Goal: Answer question/provide support

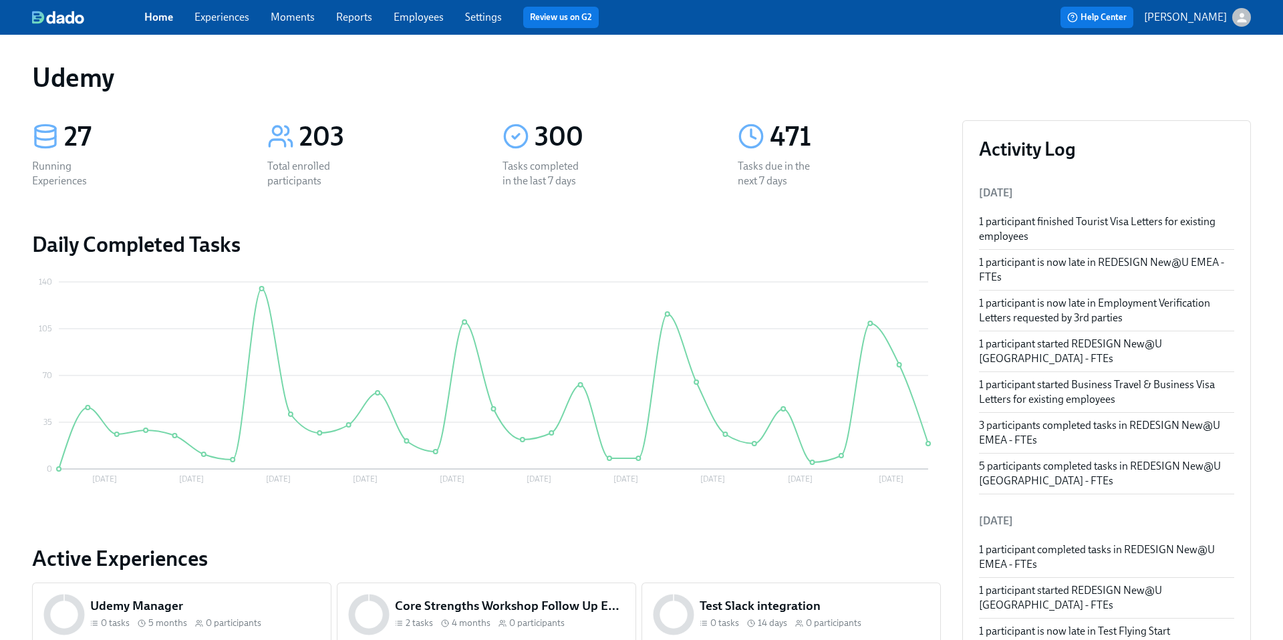
click at [235, 17] on link "Experiences" at bounding box center [221, 17] width 55 height 13
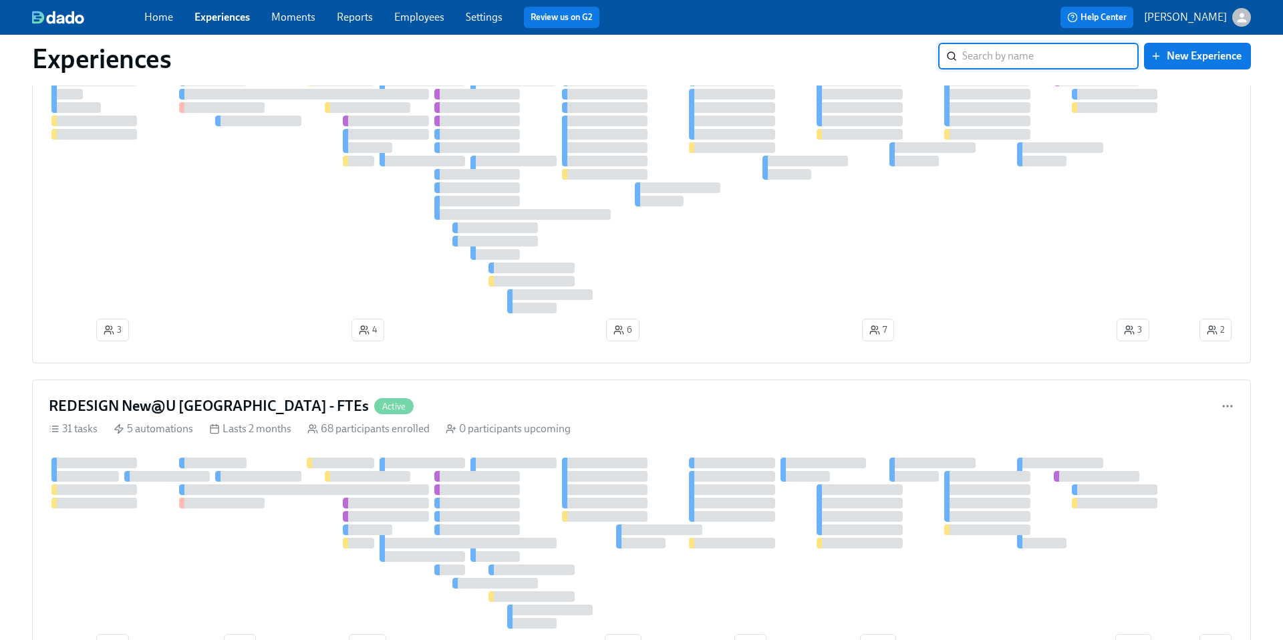
scroll to position [1599, 0]
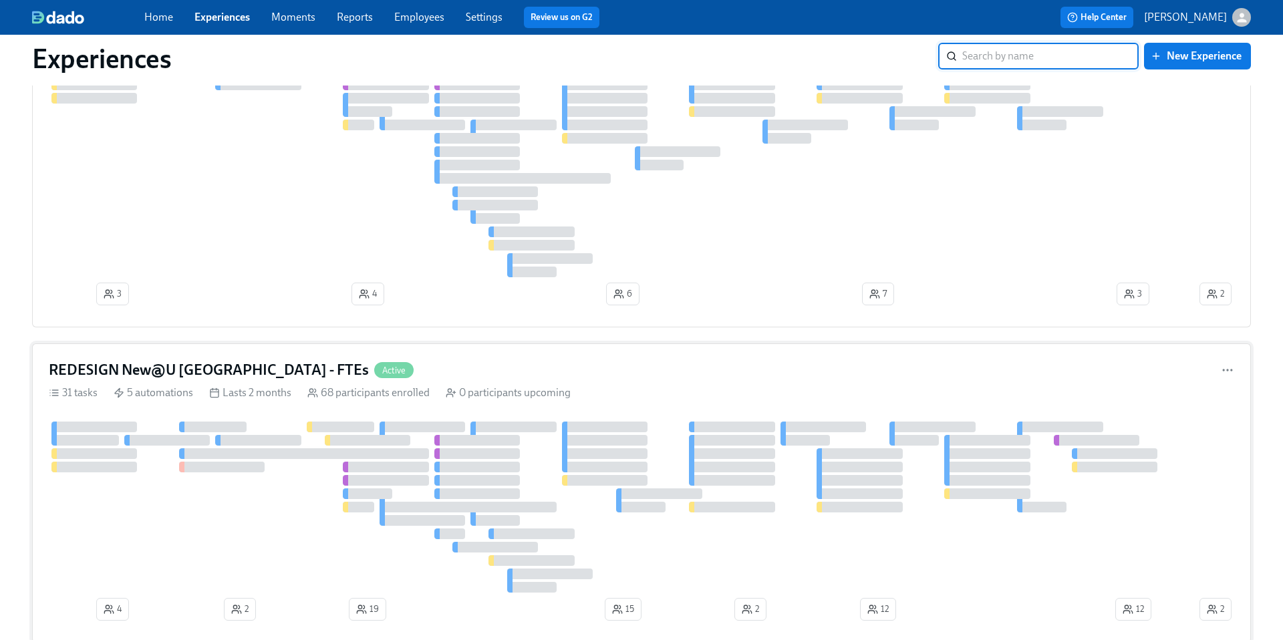
click at [205, 369] on h4 "REDESIGN New@U Americas - FTEs" at bounding box center [209, 370] width 320 height 20
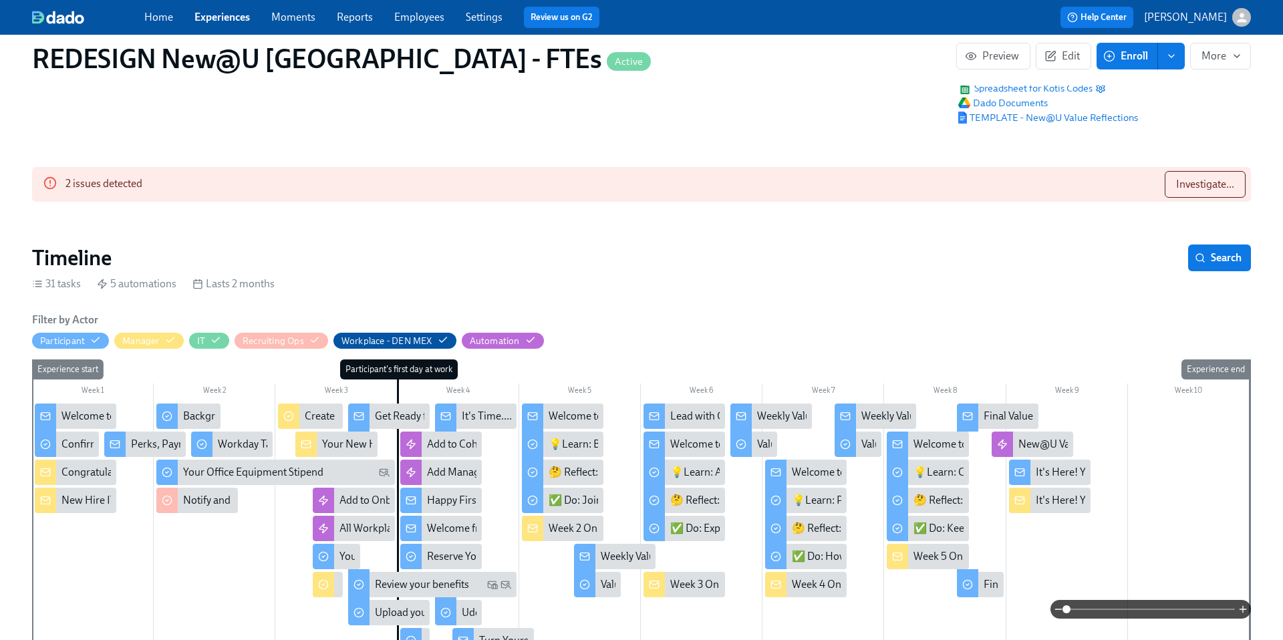
scroll to position [240, 0]
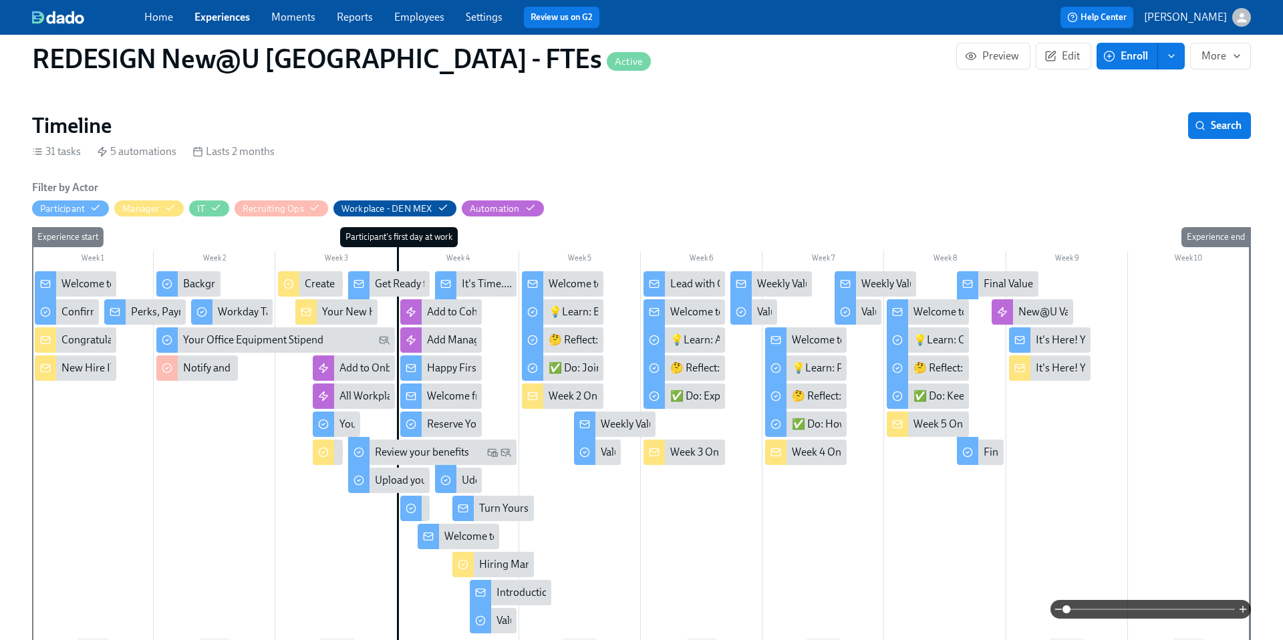
click at [368, 291] on div at bounding box center [358, 285] width 21 height 28
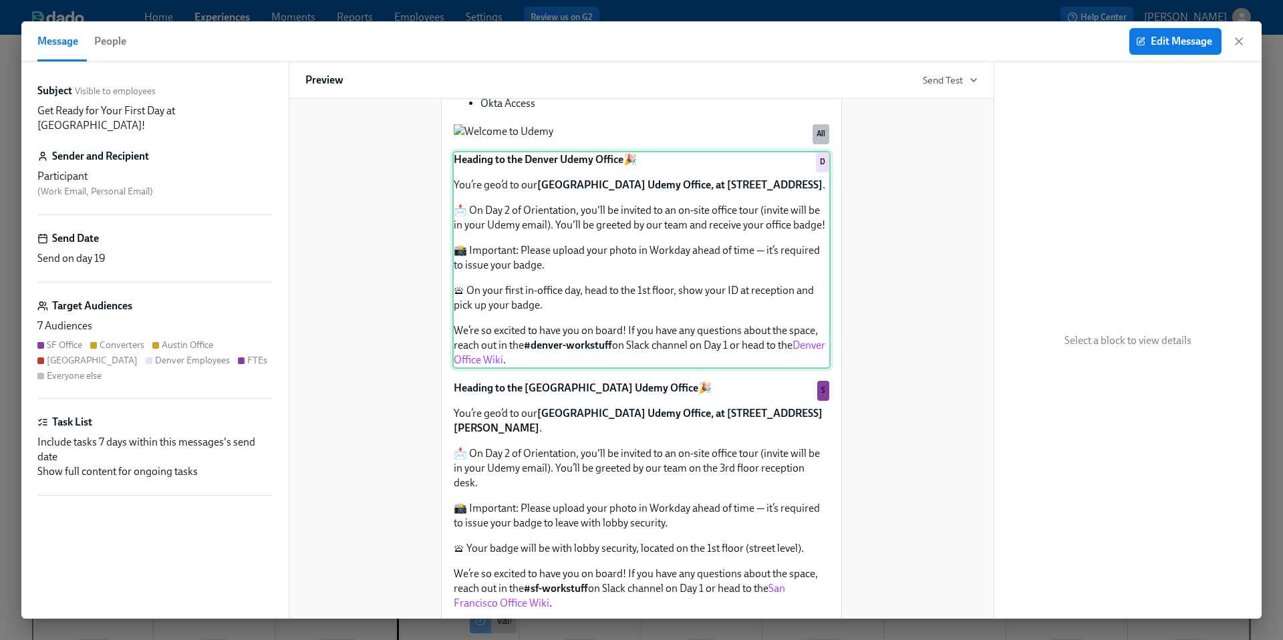
scroll to position [595, 0]
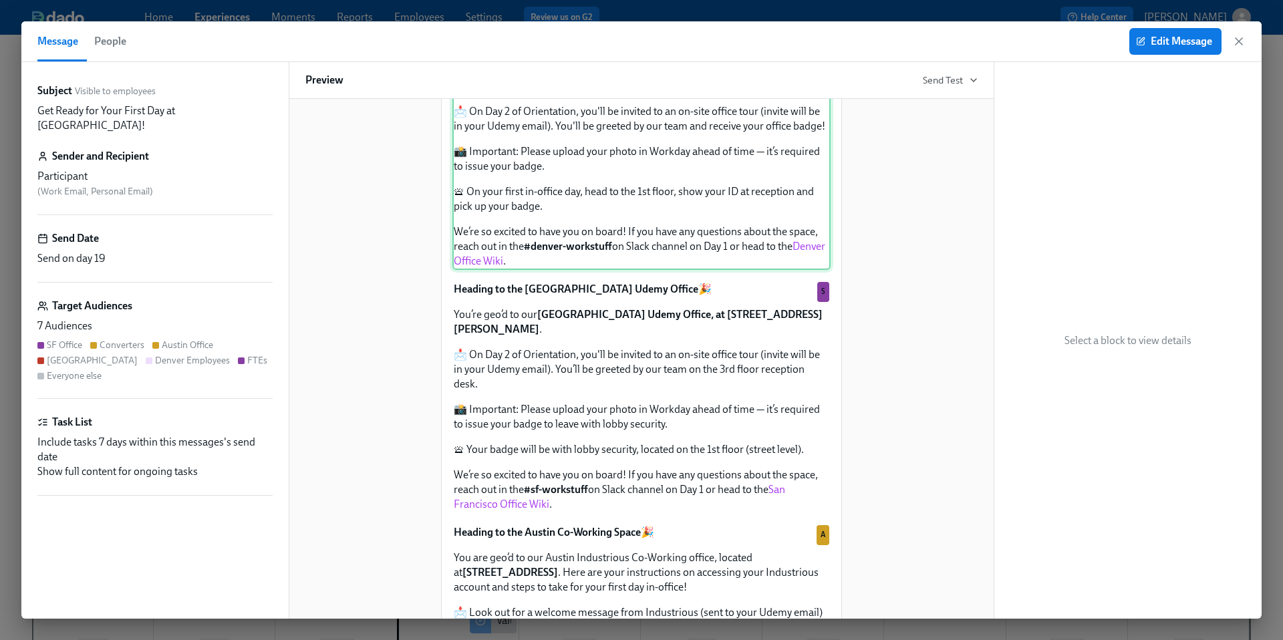
click at [597, 270] on div "Heading to the Denver Udemy Office 🎉 You’re geo’d to our Denver Udemy Office, a…" at bounding box center [641, 161] width 378 height 218
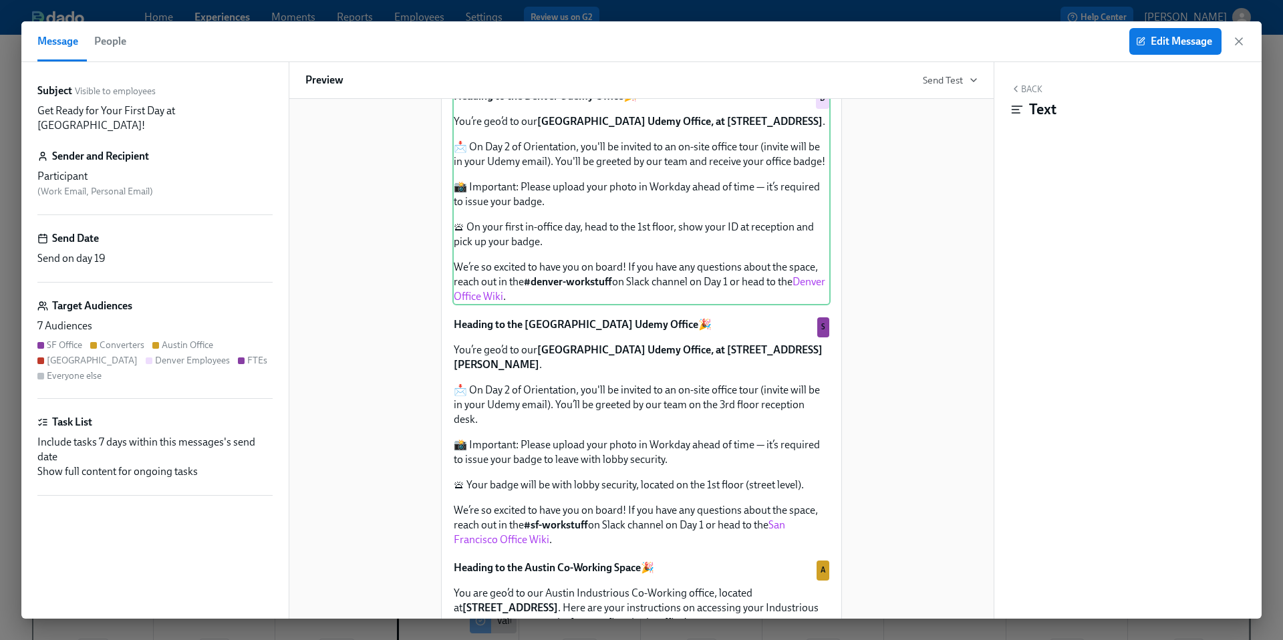
scroll to position [559, 0]
click at [1238, 43] on icon "button" at bounding box center [1239, 41] width 7 height 7
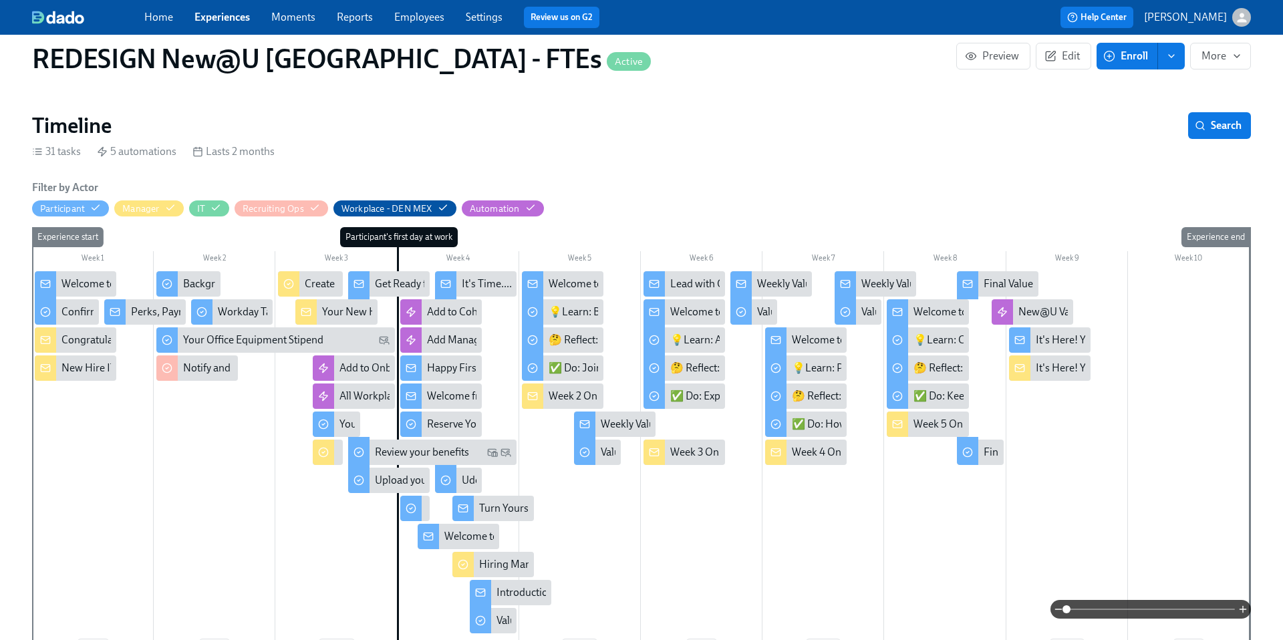
scroll to position [0, 9287]
click at [1121, 16] on span "Help Center" at bounding box center [1096, 17] width 59 height 13
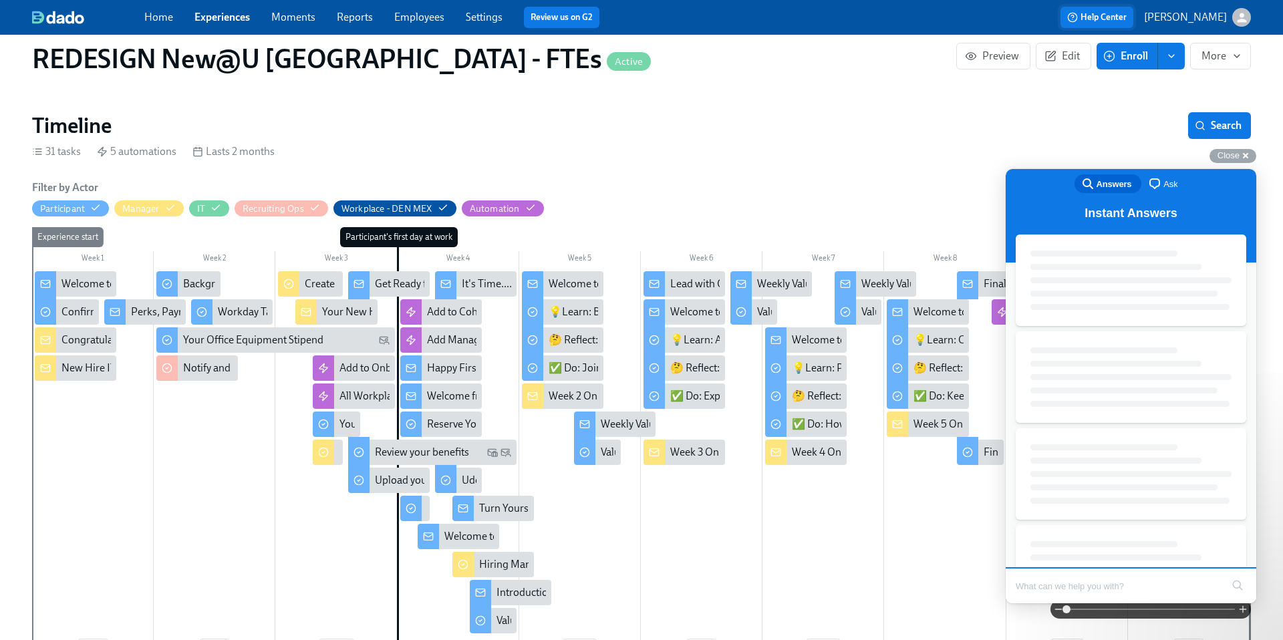
scroll to position [0, 0]
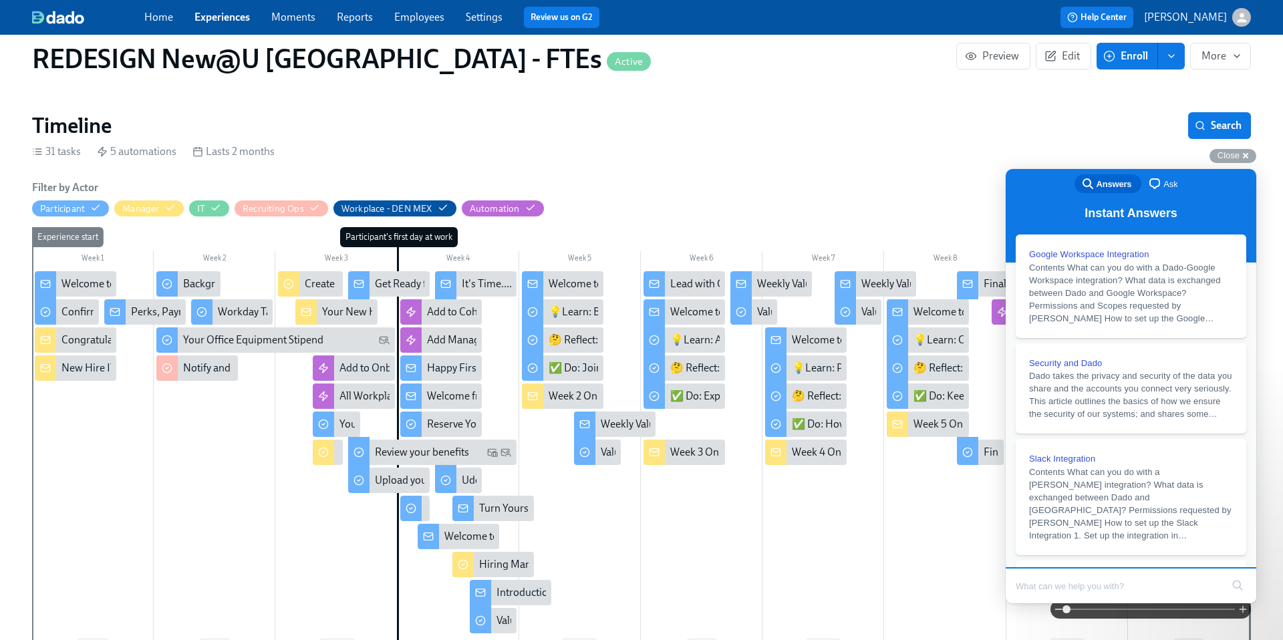
click at [1047, 587] on input "Search Doc articles" at bounding box center [1119, 586] width 206 height 28
type input "How do I add a personal email to a profile after the import ran?"
click button "search" at bounding box center [1237, 585] width 21 height 21
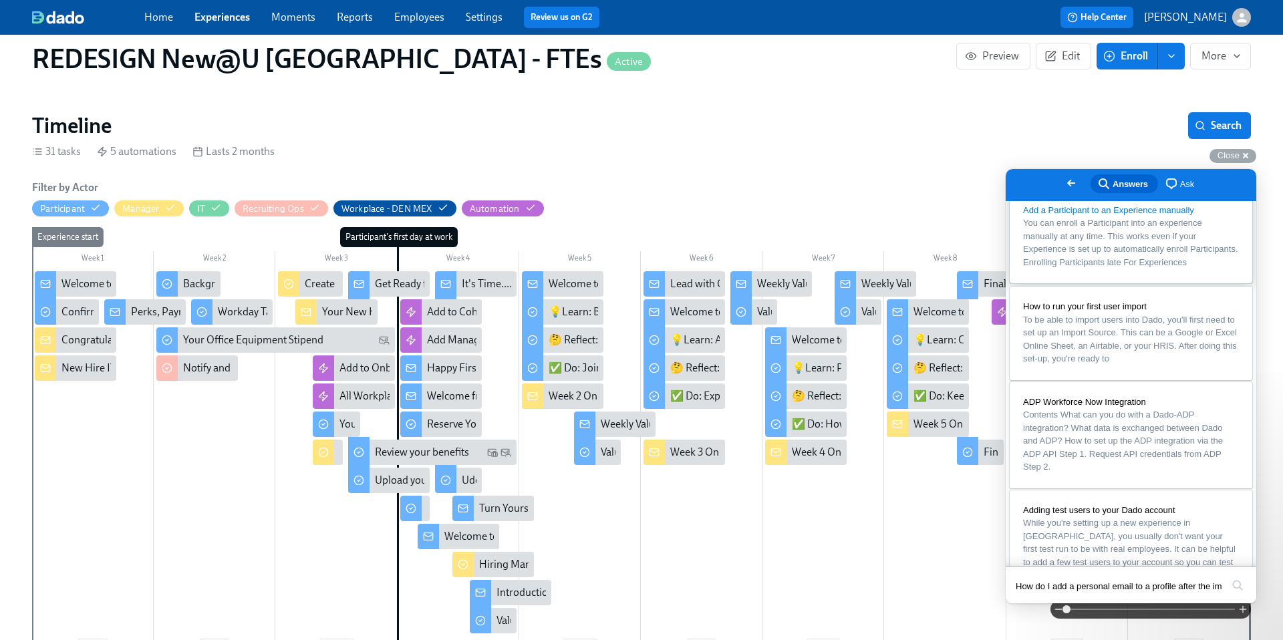
scroll to position [0, 0]
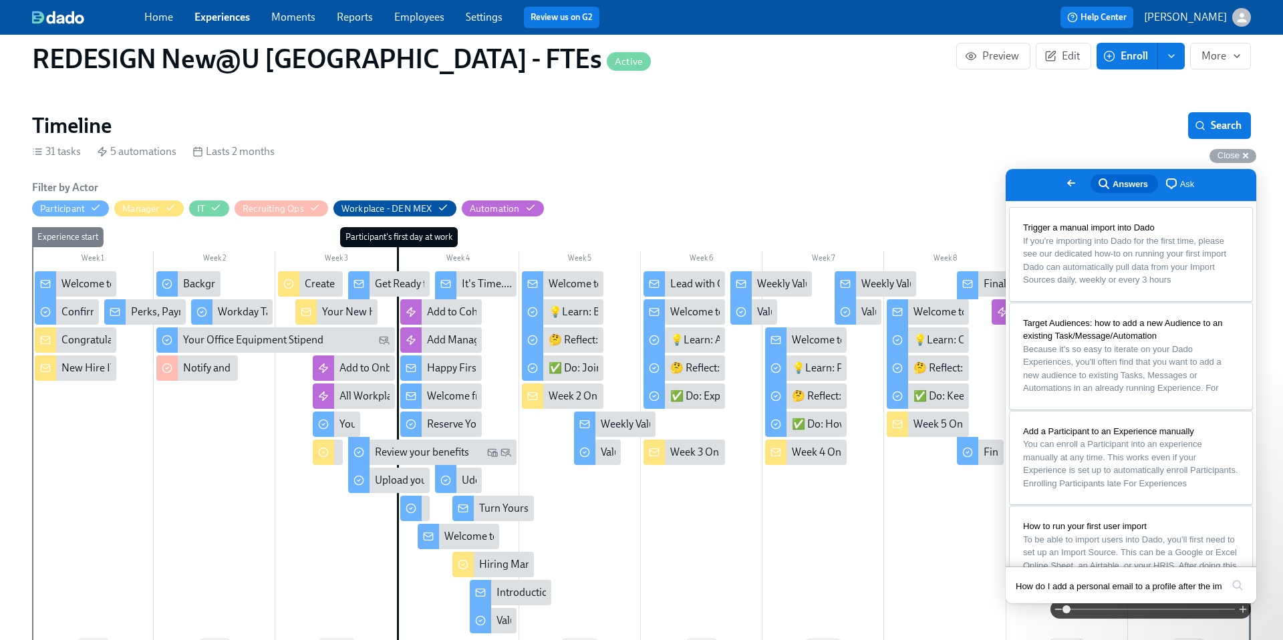
click at [676, 128] on div "Timeline Search" at bounding box center [641, 125] width 1219 height 27
click at [1063, 182] on span "Go back" at bounding box center [1071, 183] width 16 height 16
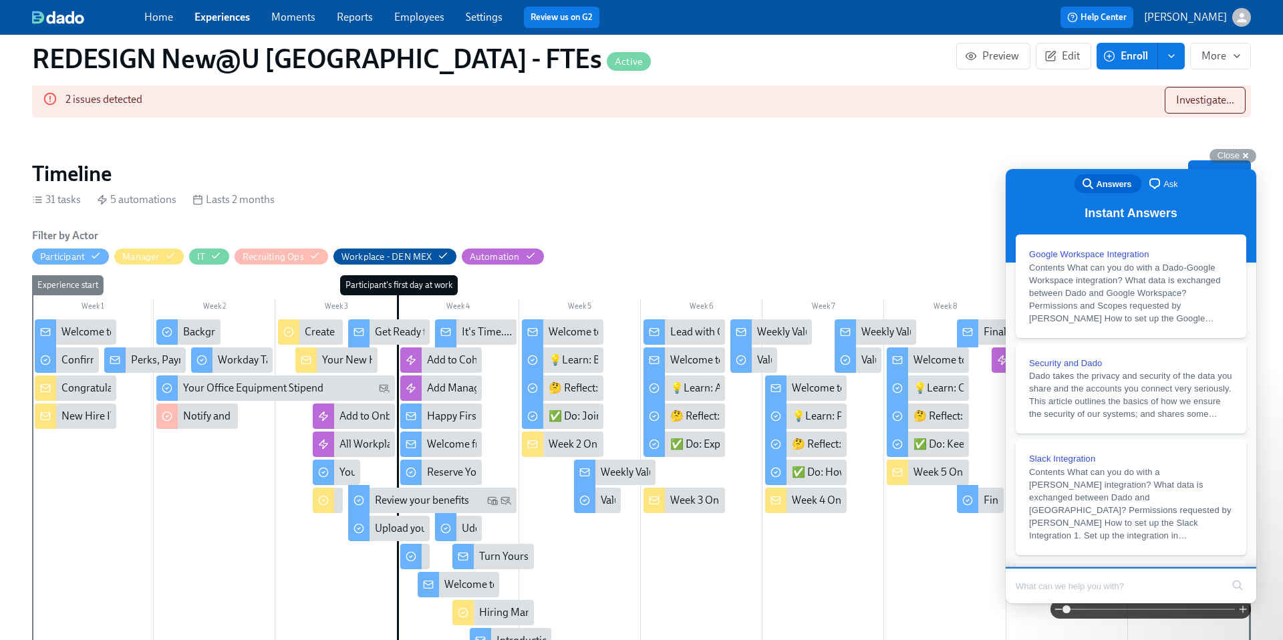
scroll to position [184, 0]
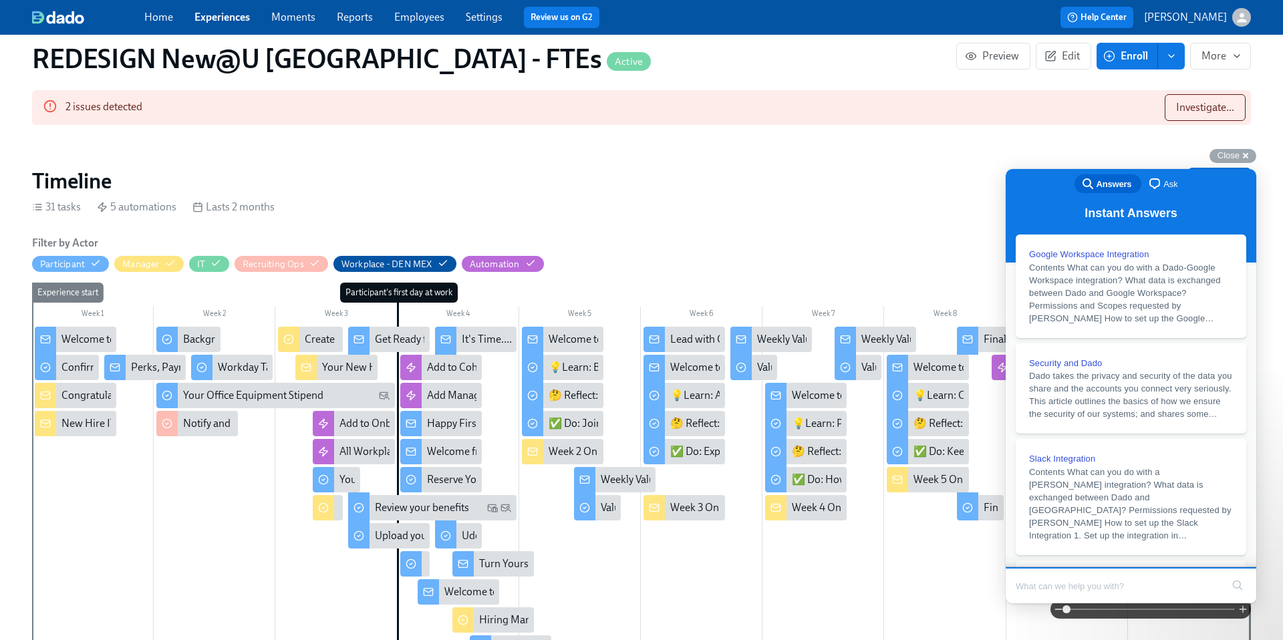
click at [164, 13] on link "Home" at bounding box center [158, 17] width 29 height 13
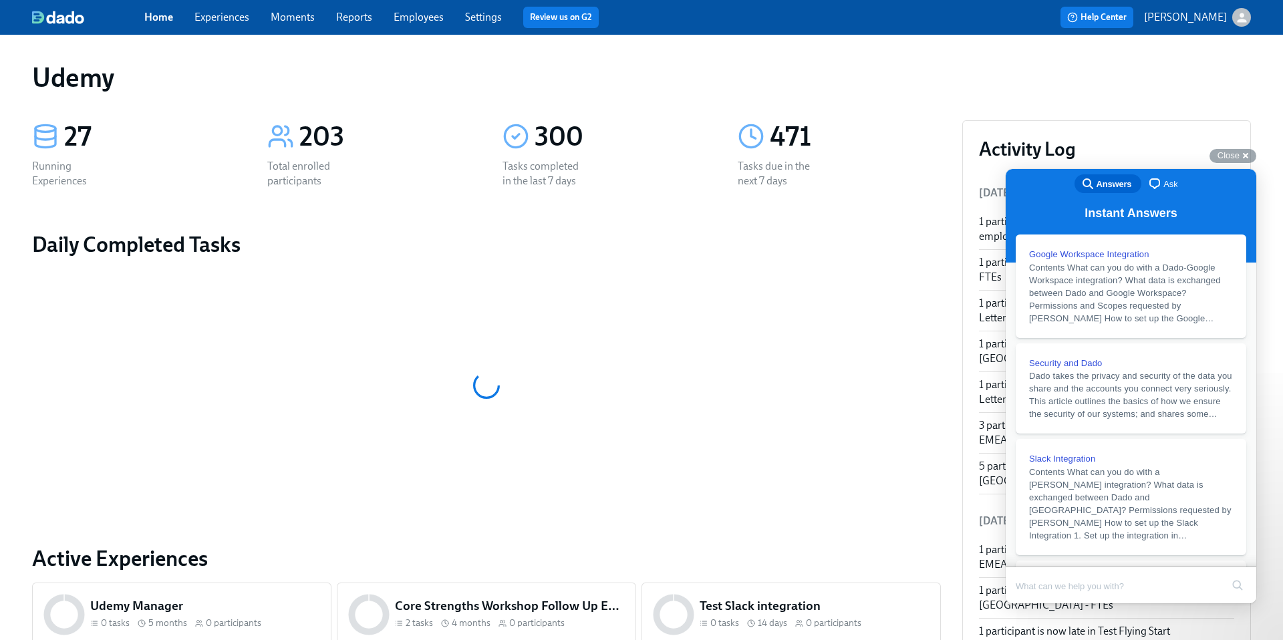
click at [204, 22] on link "Experiences" at bounding box center [221, 17] width 55 height 13
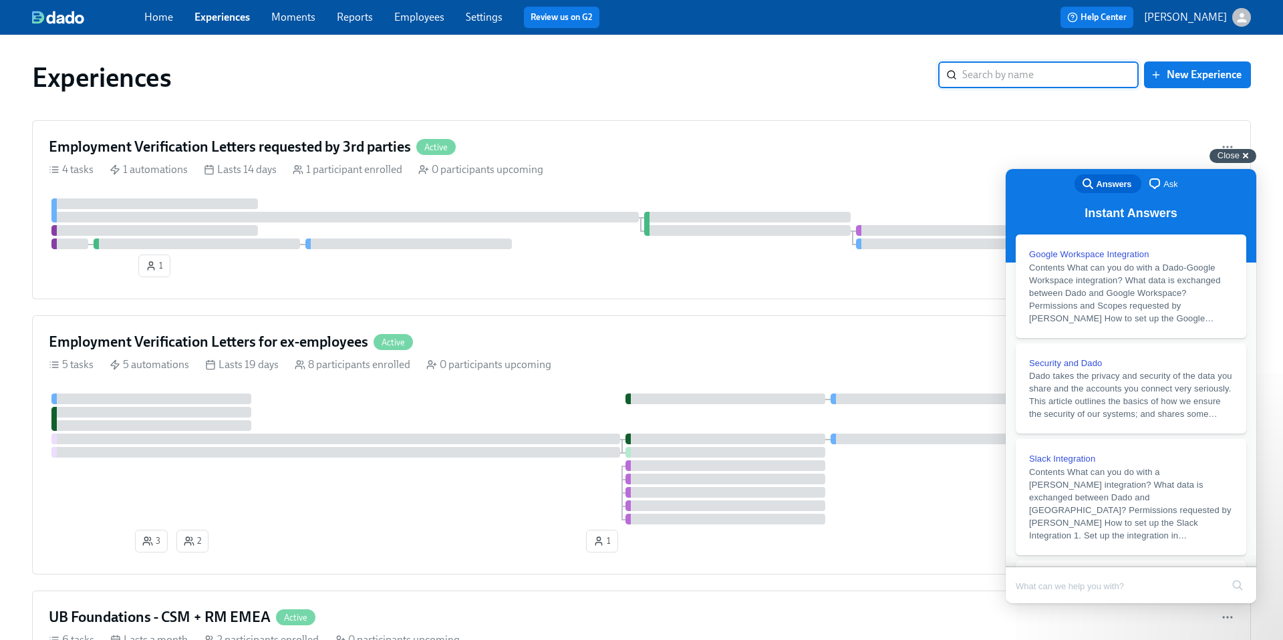
click at [1238, 158] on span "Close" at bounding box center [1229, 155] width 22 height 10
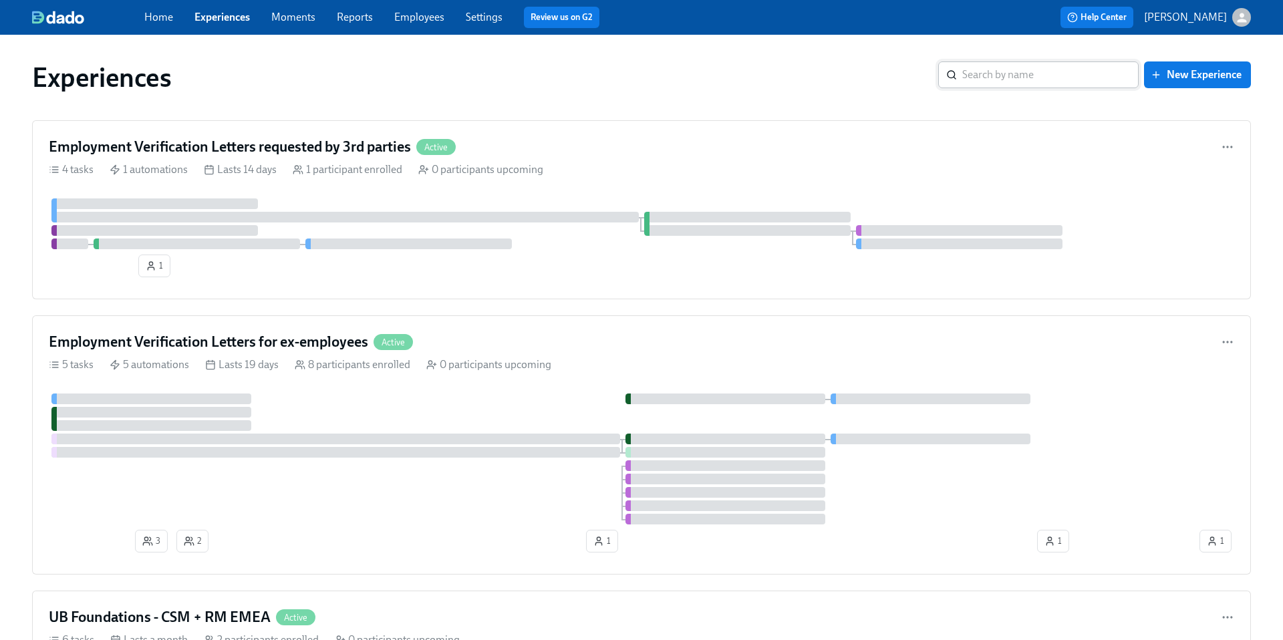
click at [1056, 70] on input "search" at bounding box center [1050, 74] width 176 height 27
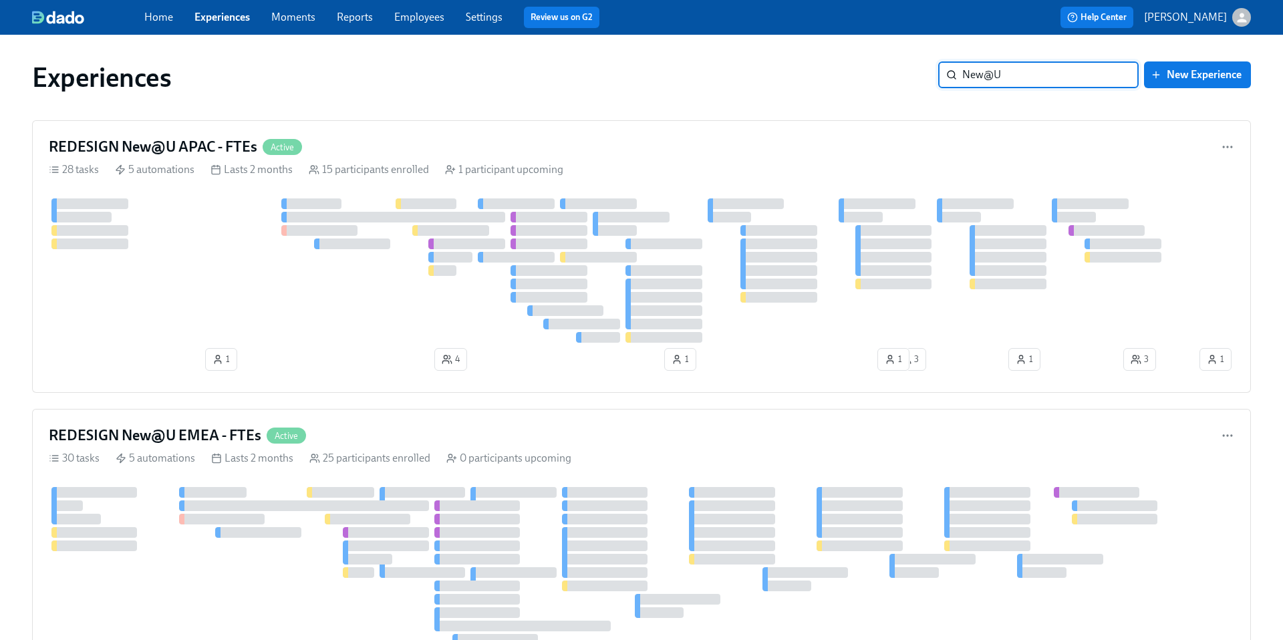
type input "New@U"
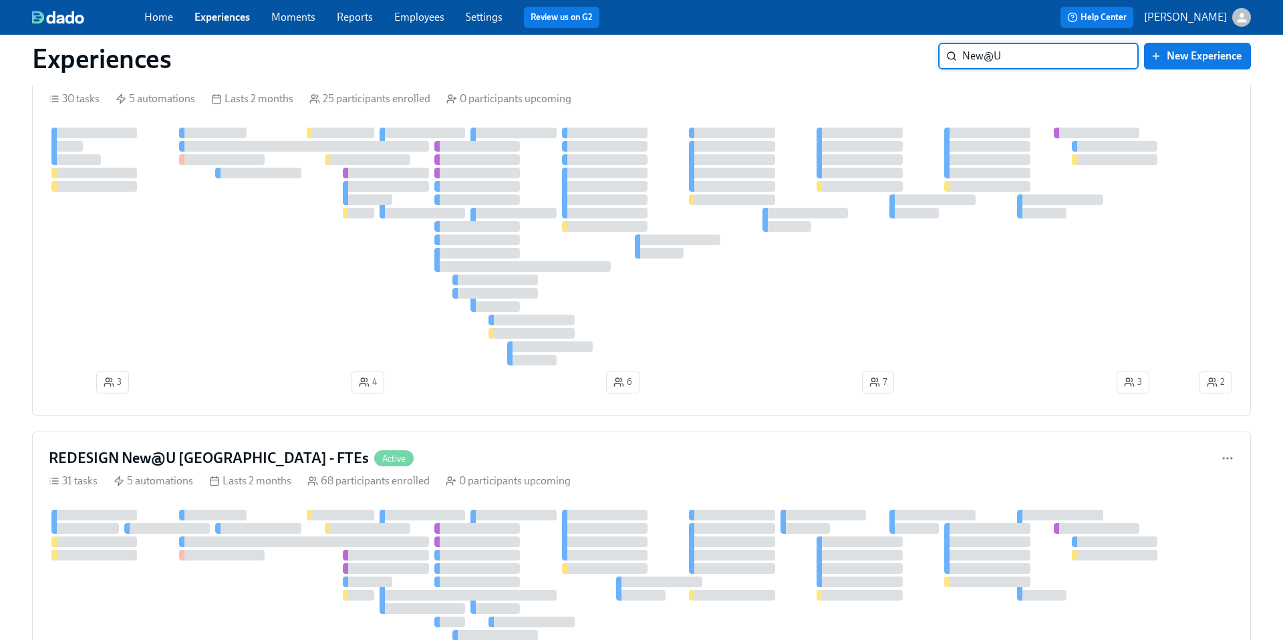
scroll to position [359, 0]
click at [186, 454] on h4 "REDESIGN New@U Americas - FTEs" at bounding box center [209, 459] width 320 height 20
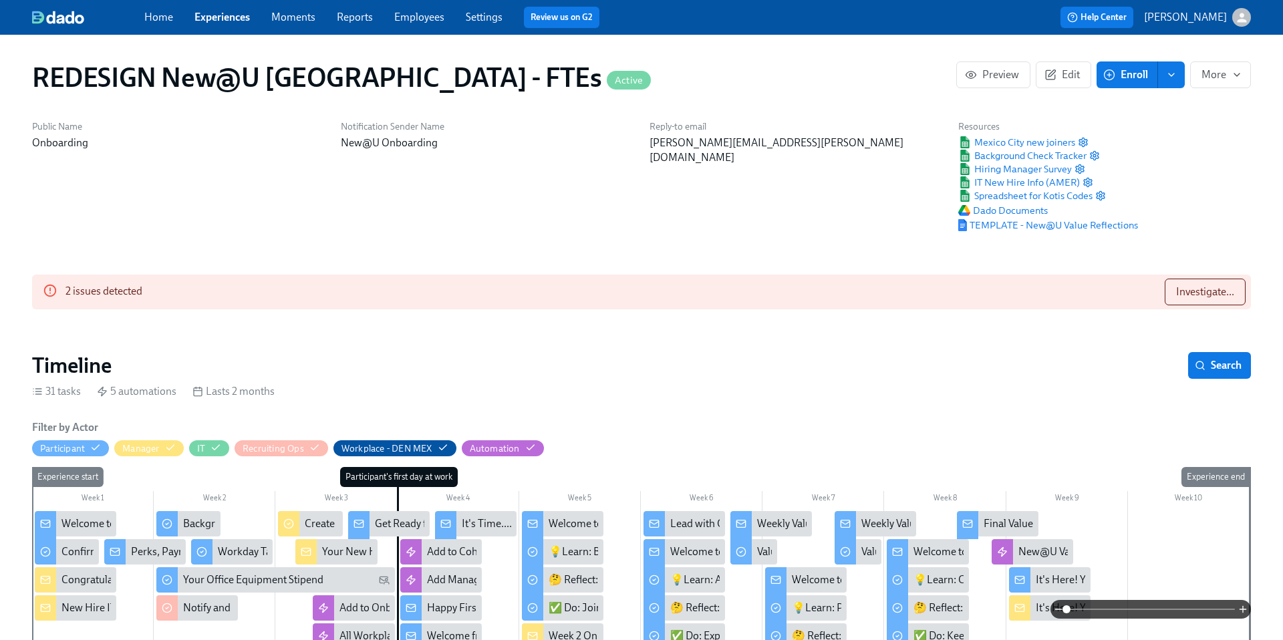
scroll to position [0, 9287]
click at [998, 178] on span "IT New Hire Info (AMER)" at bounding box center [1019, 182] width 122 height 13
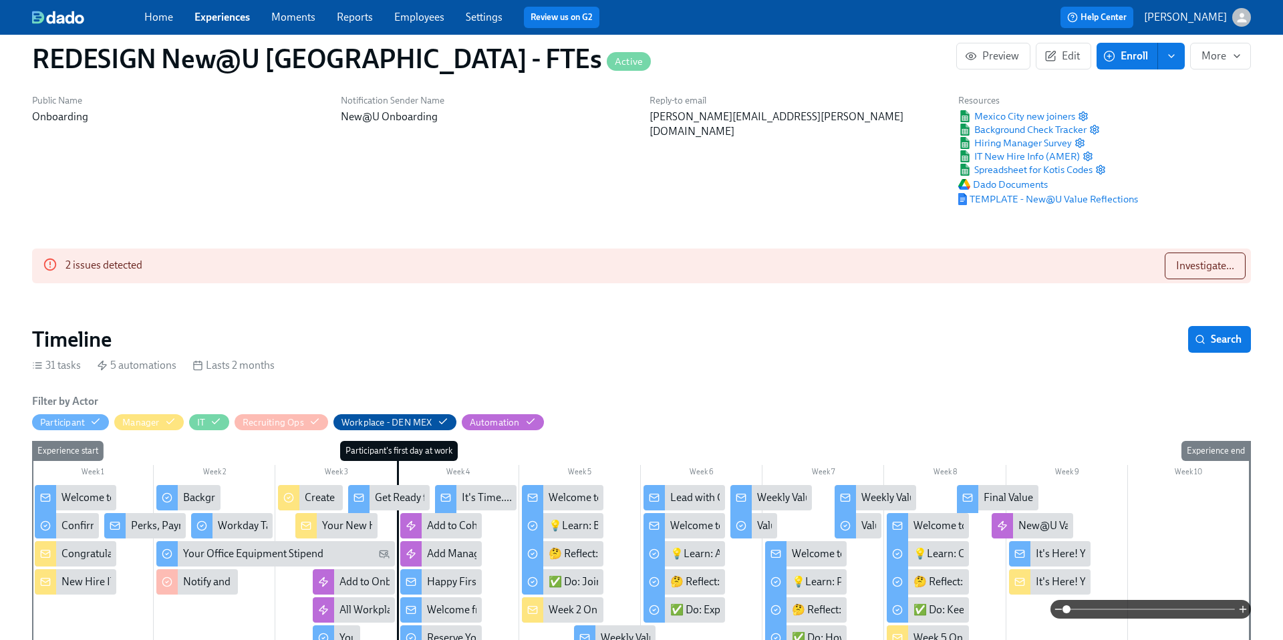
scroll to position [8, 0]
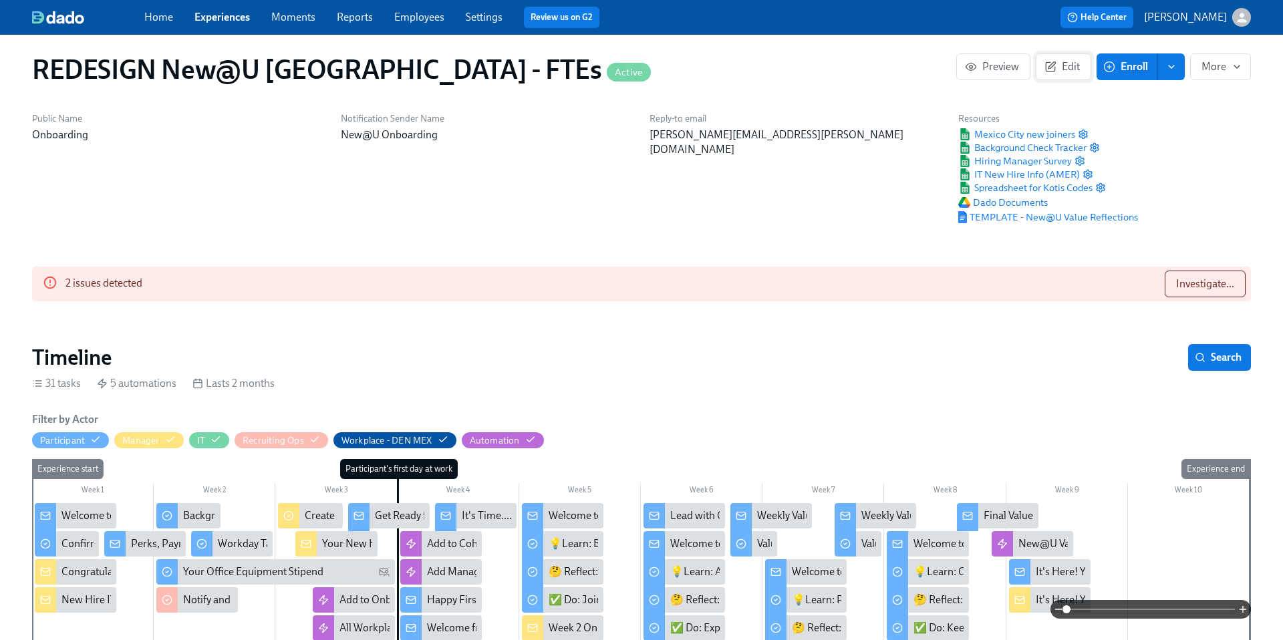
click at [1049, 70] on icon "button" at bounding box center [1051, 67] width 12 height 12
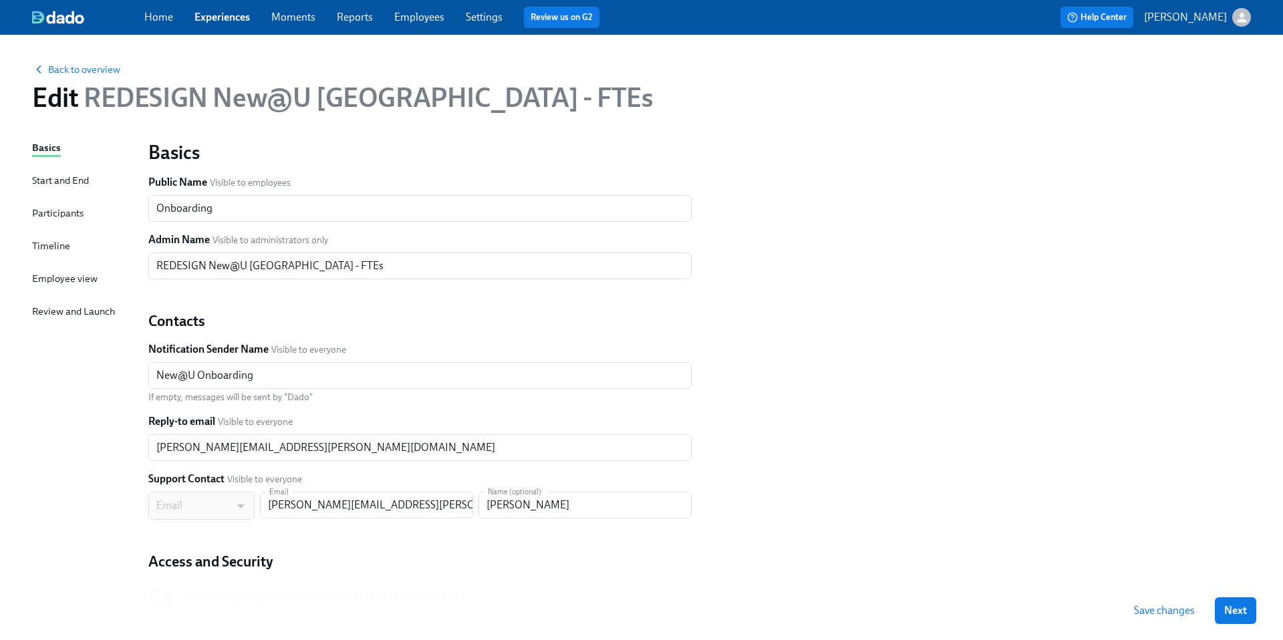
click at [61, 213] on div "Participants" at bounding box center [57, 213] width 51 height 15
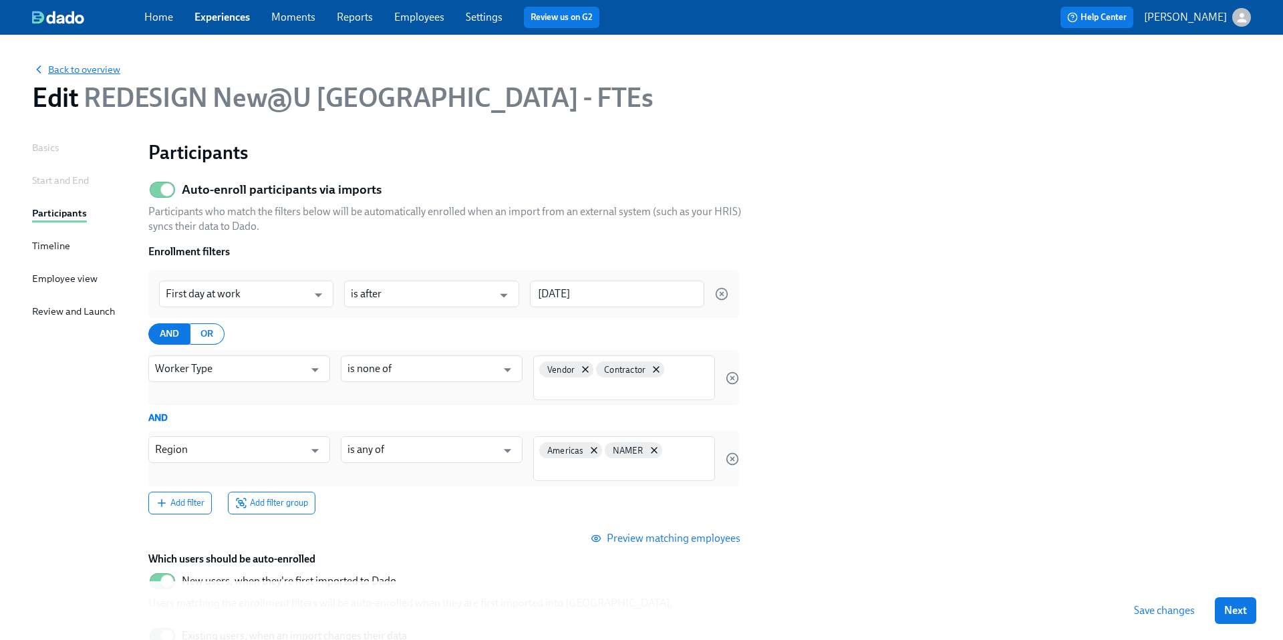
click at [59, 76] on span "Back to overview" at bounding box center [76, 69] width 88 height 13
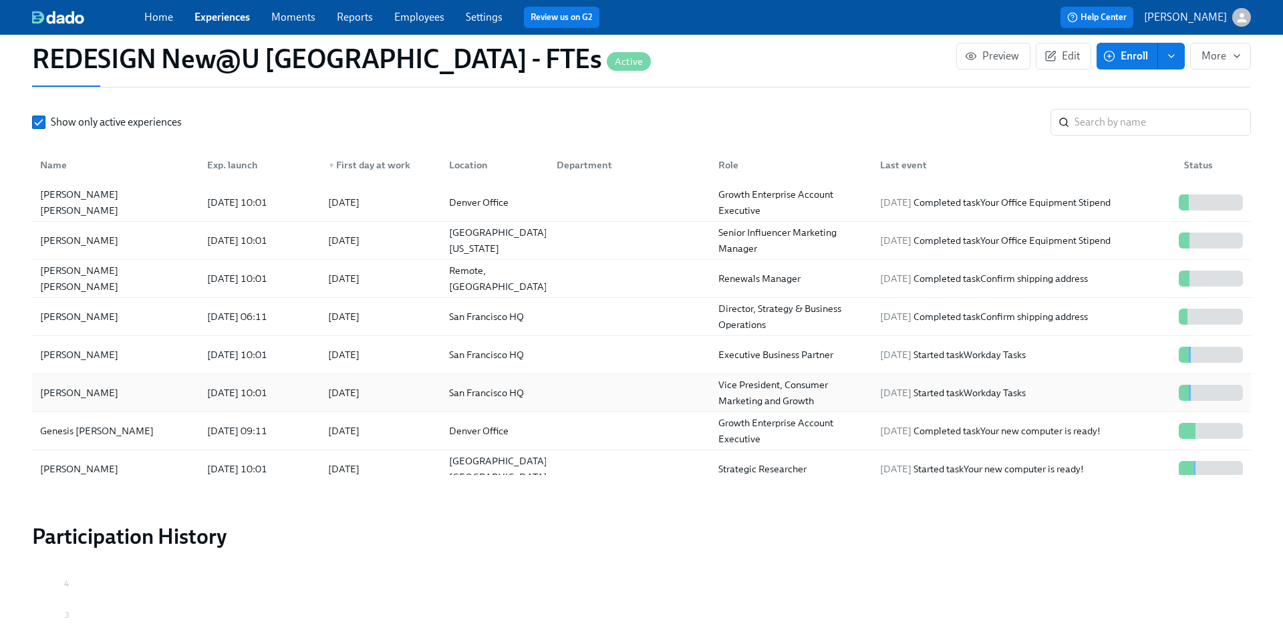
scroll to position [1398, 0]
click at [1082, 118] on input "search" at bounding box center [1163, 121] width 176 height 27
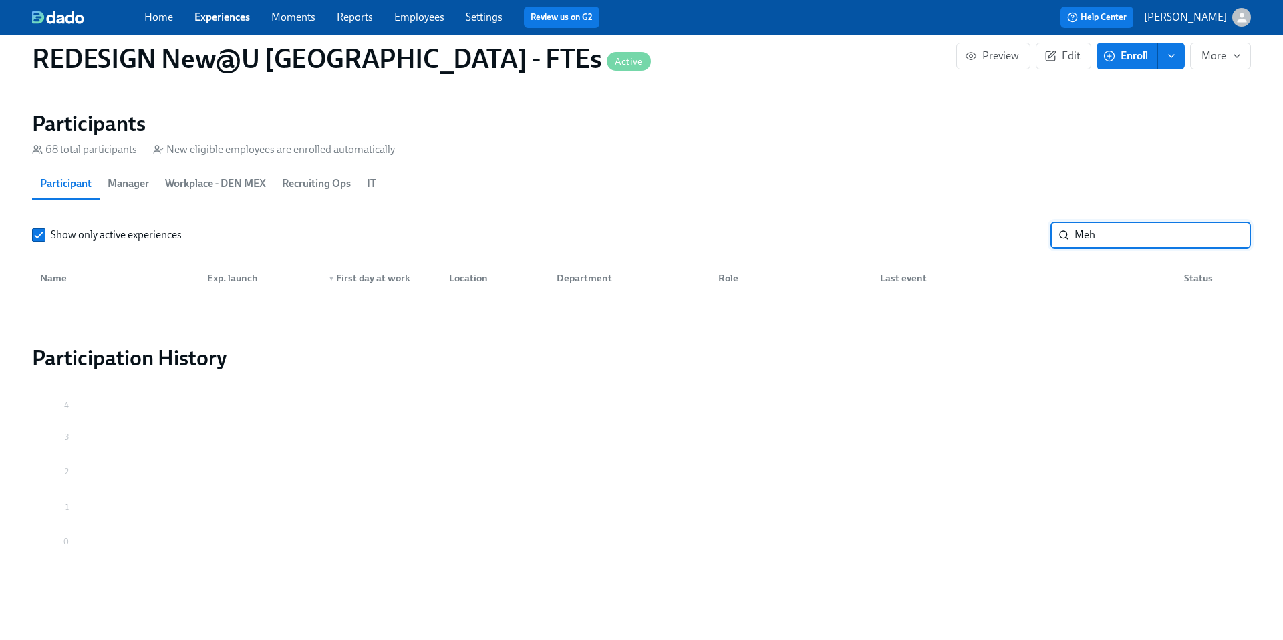
scroll to position [1283, 0]
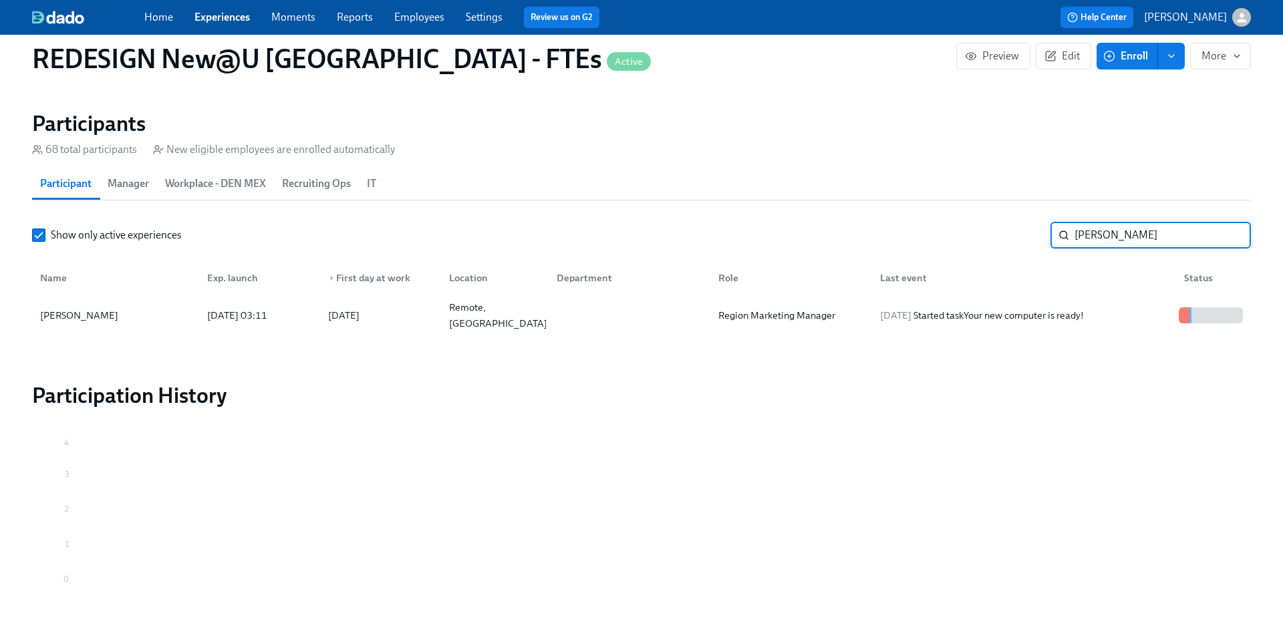
scroll to position [1321, 0]
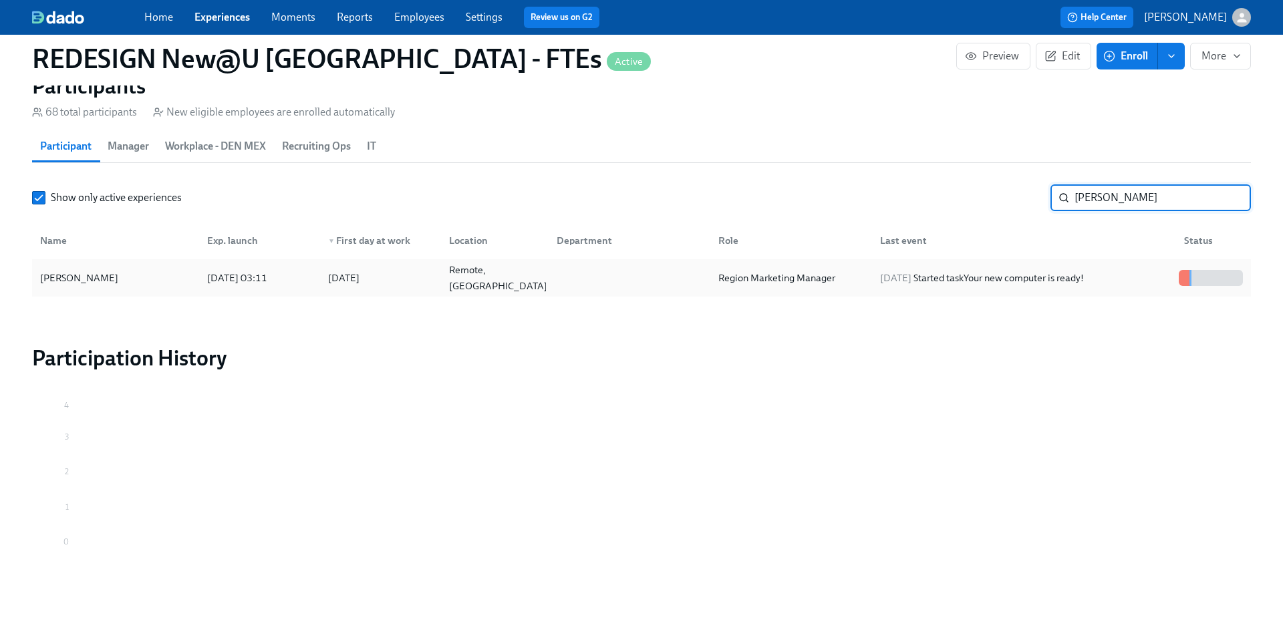
type input "Meghan"
click at [102, 277] on div "Meghan Martinez" at bounding box center [79, 278] width 89 height 16
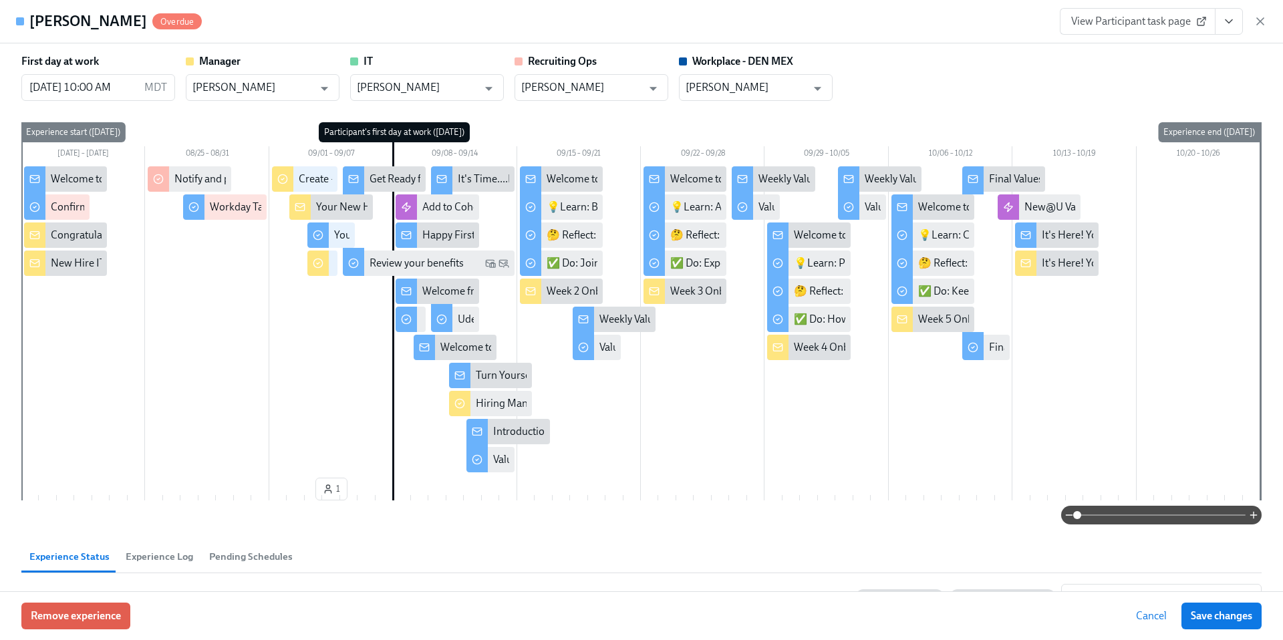
click at [91, 29] on h4 "Meghan Martinez" at bounding box center [88, 21] width 118 height 20
click at [1228, 25] on icon "View task page" at bounding box center [1228, 21] width 13 height 13
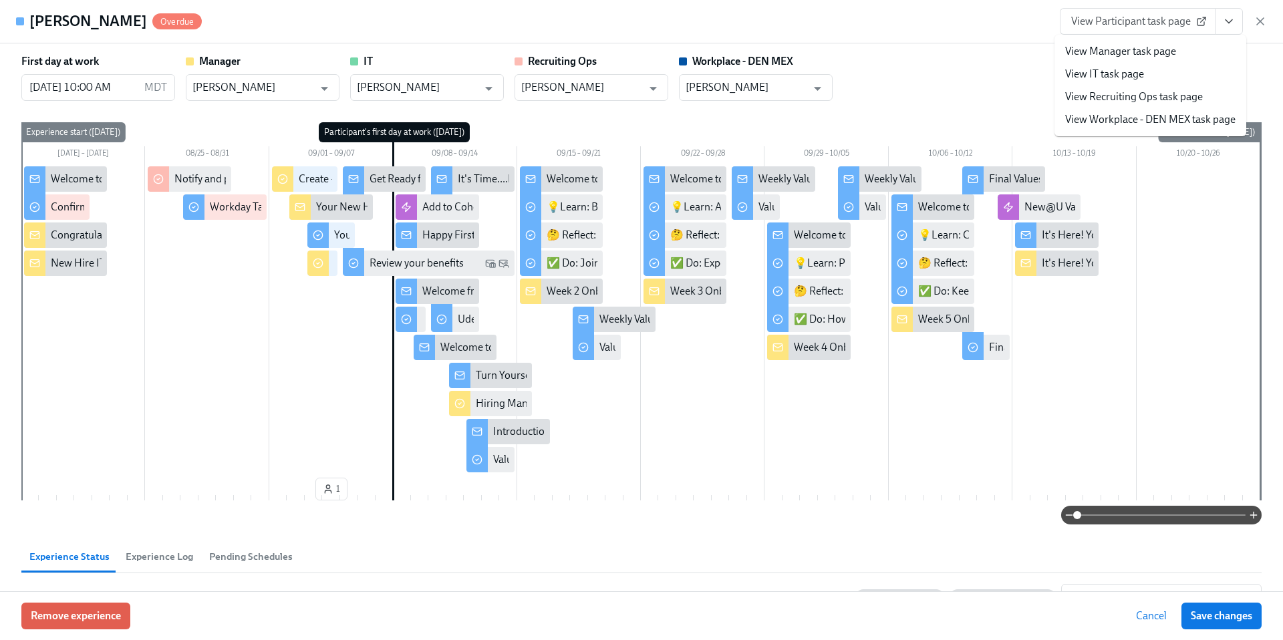
click at [1014, 22] on div "Meghan Martinez Overdue View Participant task page View Manager task page View …" at bounding box center [641, 21] width 1283 height 43
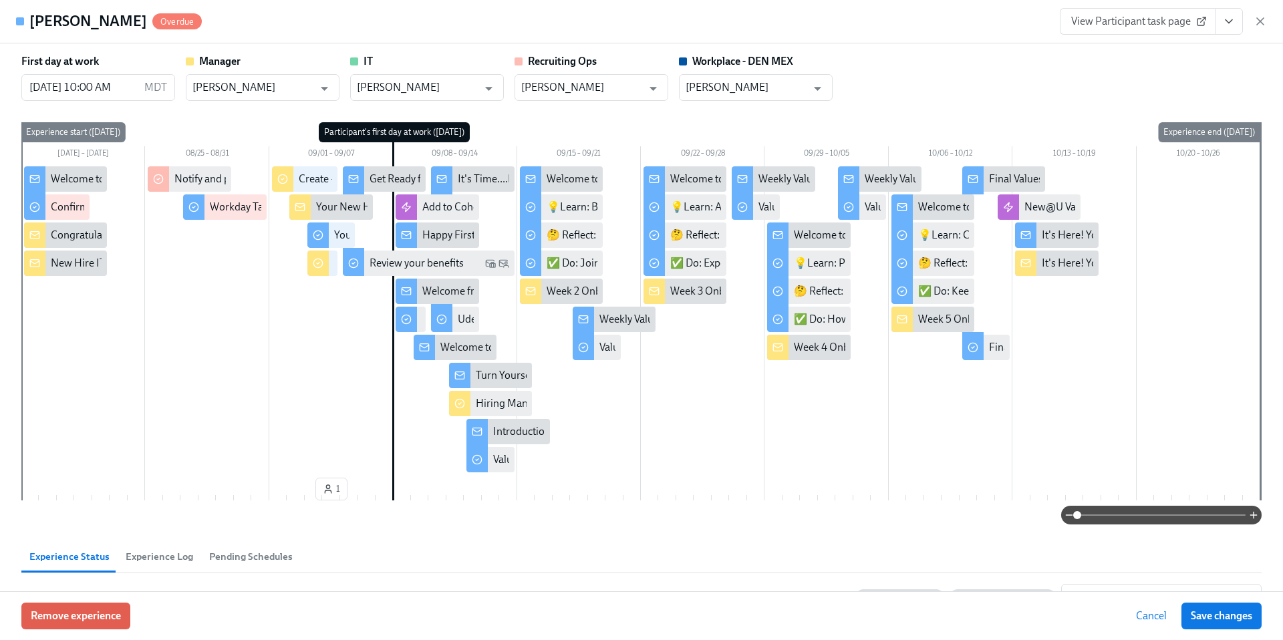
click at [115, 23] on h4 "Meghan Martinez" at bounding box center [88, 21] width 118 height 20
click at [1136, 26] on span "View Participant task page" at bounding box center [1137, 21] width 133 height 13
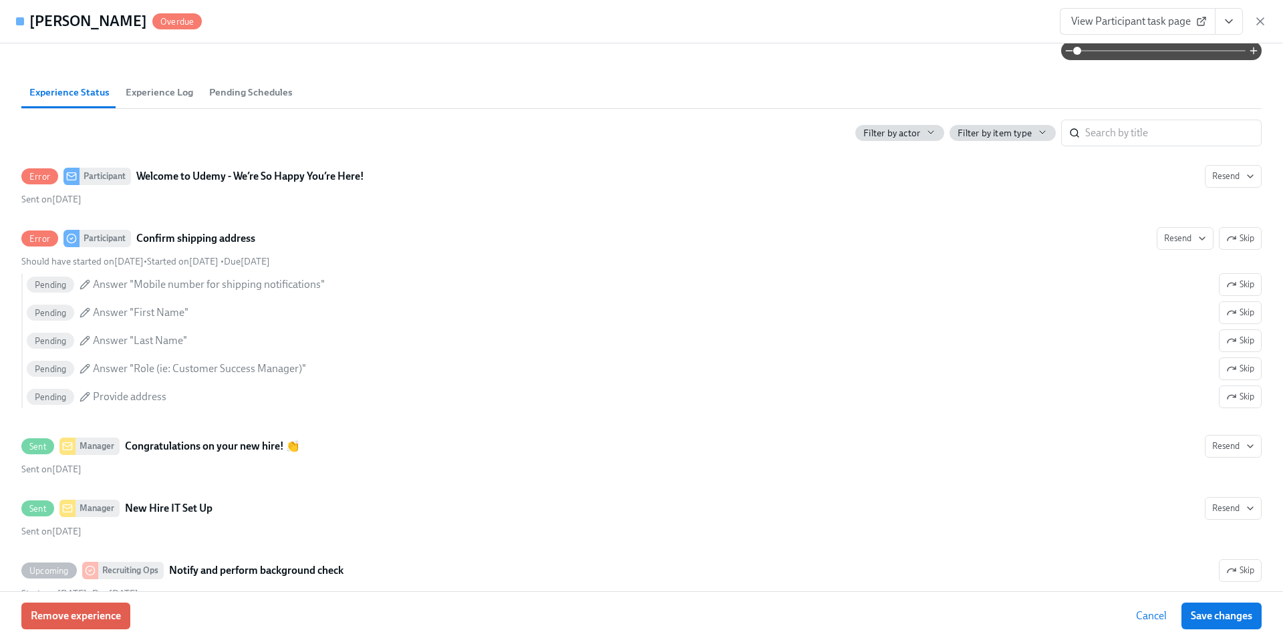
scroll to position [448, 0]
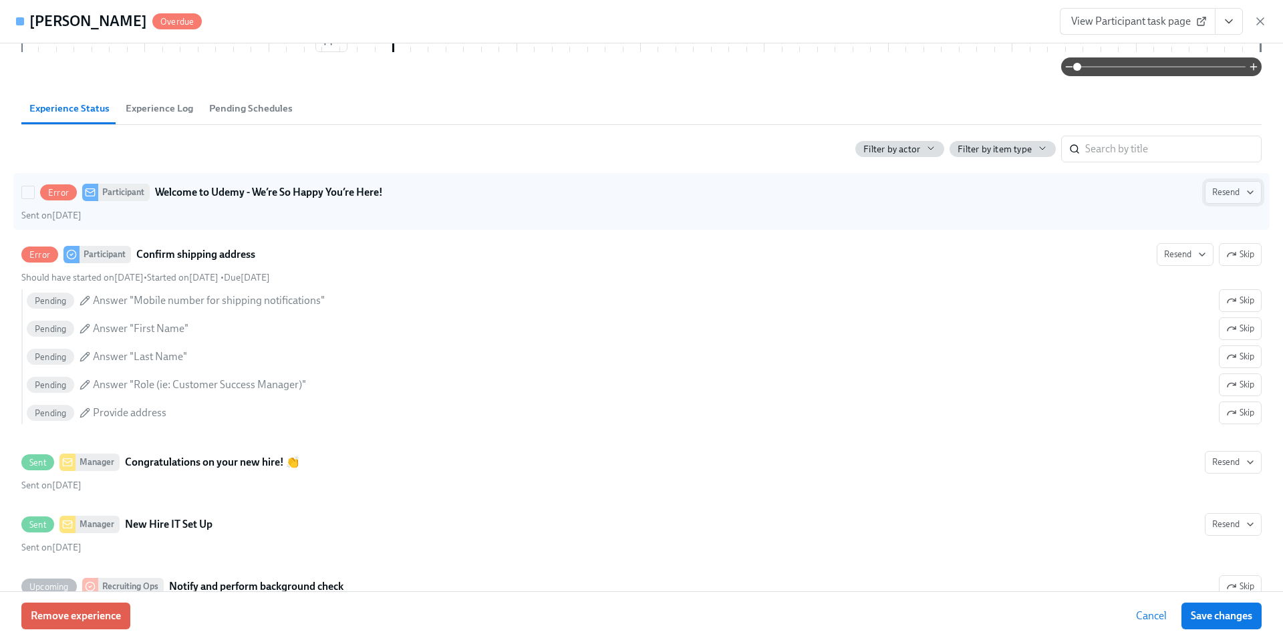
click at [1256, 192] on button "Resend" at bounding box center [1233, 192] width 57 height 23
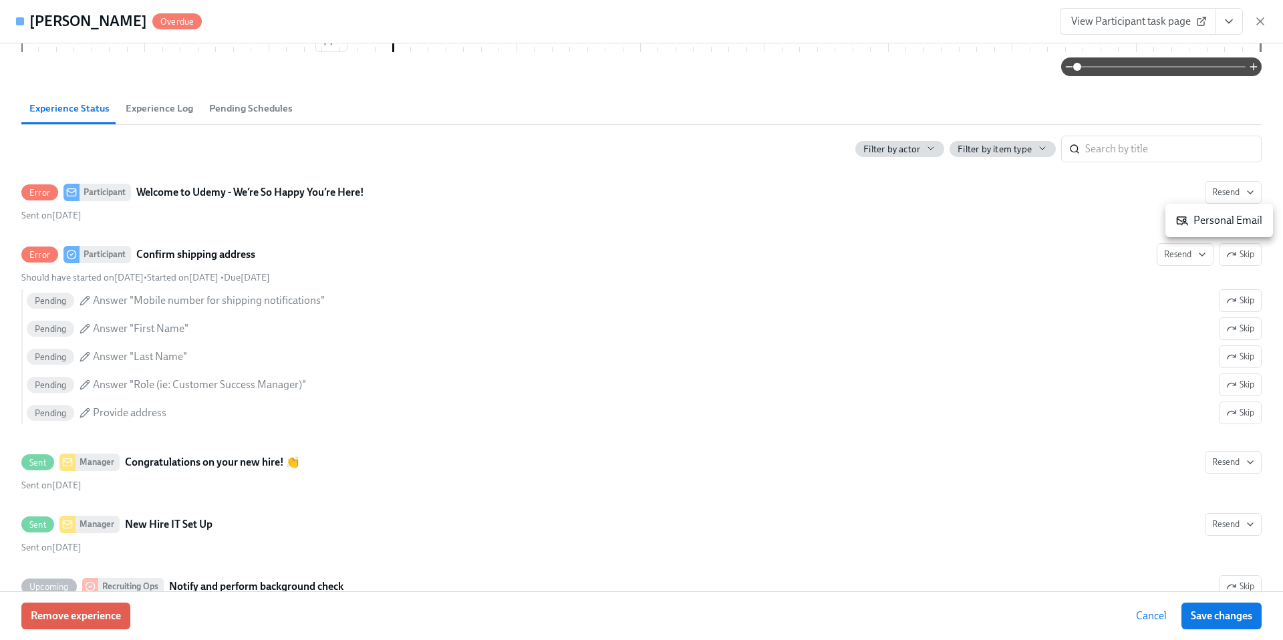
click at [1226, 220] on div "Personal Email" at bounding box center [1219, 220] width 86 height 15
drag, startPoint x: 142, startPoint y: 22, endPoint x: 23, endPoint y: 19, distance: 119.0
click at [23, 19] on div "Meghan Martinez Overdue" at bounding box center [109, 21] width 186 height 20
copy div "Meghan Martinez"
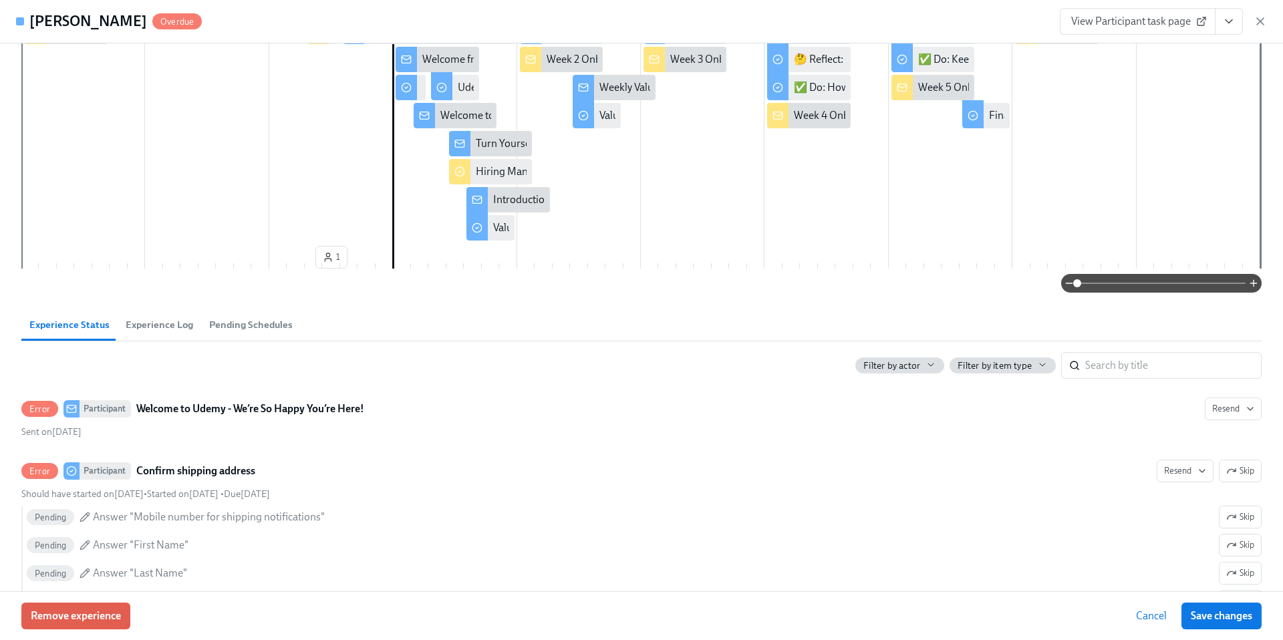
scroll to position [0, 0]
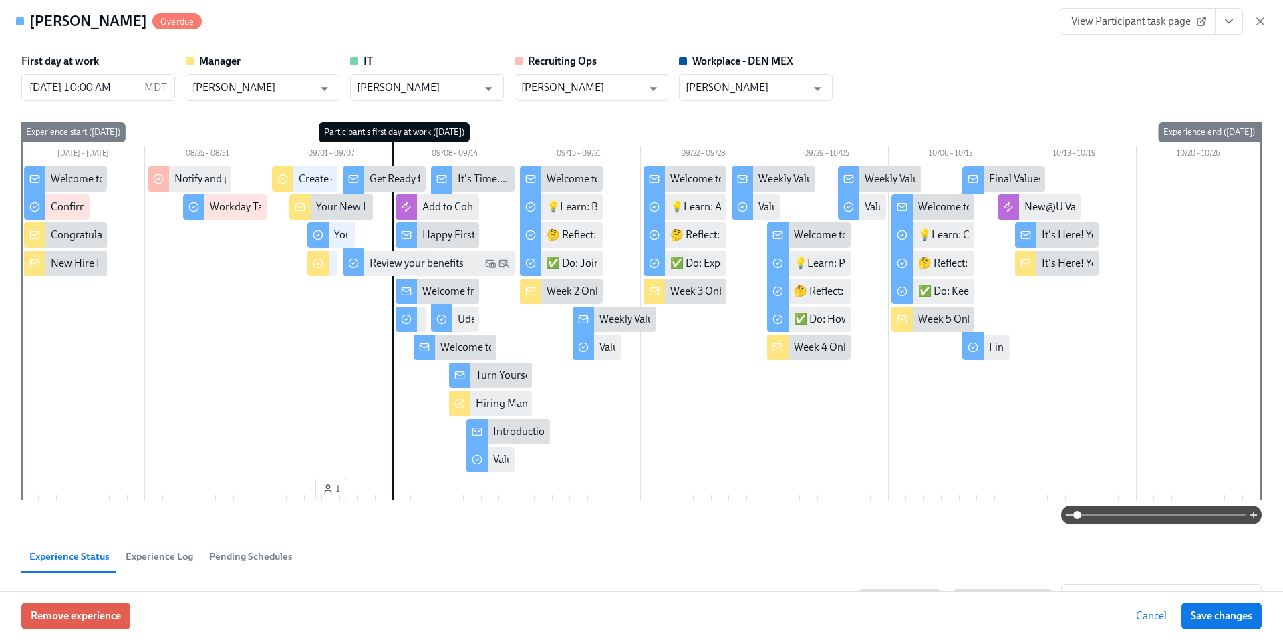
click at [1156, 26] on span "View Participant task page" at bounding box center [1137, 21] width 133 height 13
click at [94, 21] on h4 "Meghan Martinez" at bounding box center [88, 21] width 118 height 20
click at [1145, 21] on span "View Participant task page" at bounding box center [1137, 21] width 133 height 13
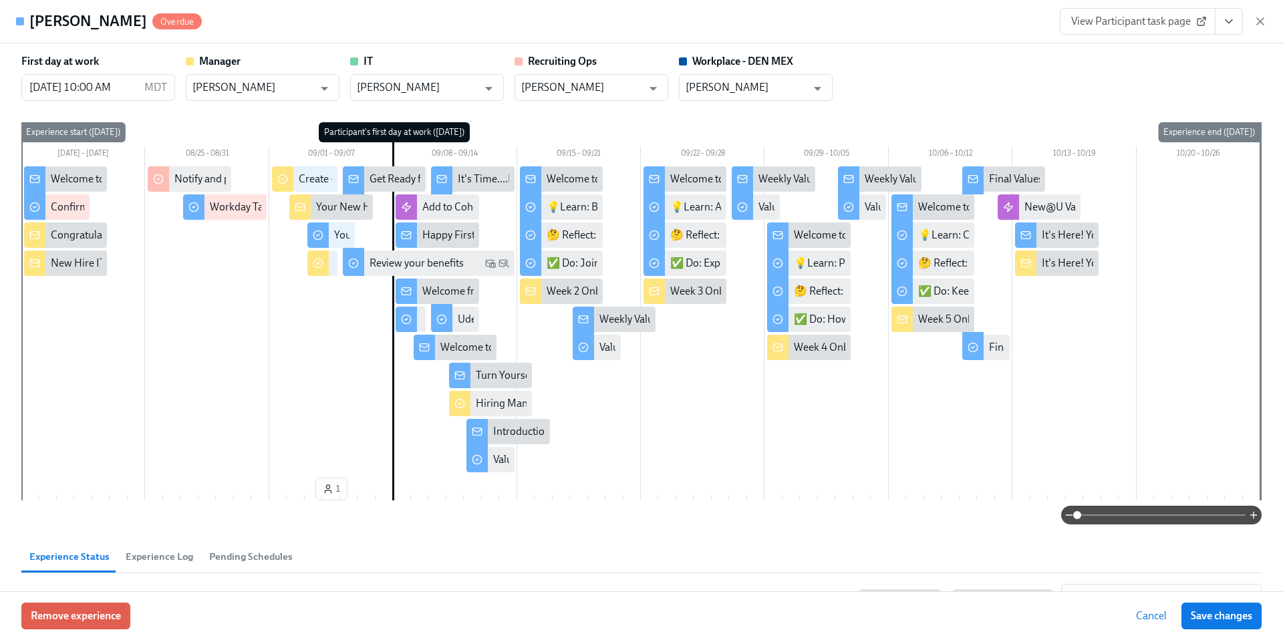
click at [96, 17] on h4 "Meghan Martinez" at bounding box center [88, 21] width 118 height 20
click at [168, 20] on span "Overdue" at bounding box center [176, 22] width 49 height 10
click at [1234, 26] on icon "View task page" at bounding box center [1228, 21] width 13 height 13
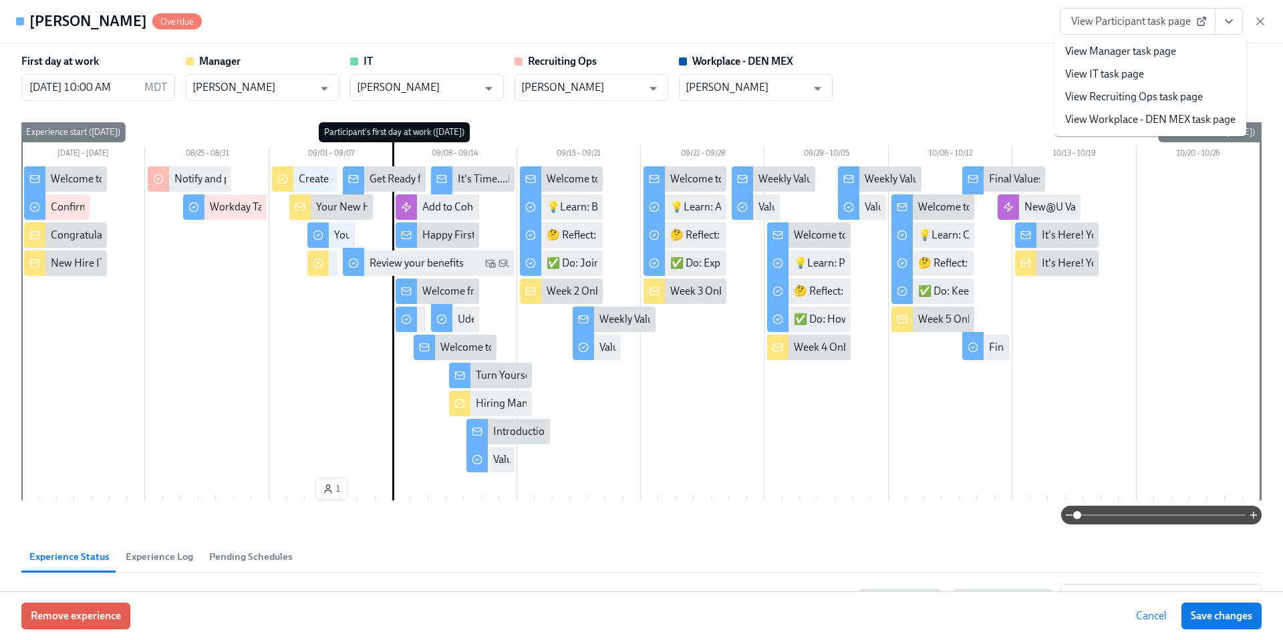
click at [1113, 77] on link "View IT task page" at bounding box center [1104, 74] width 79 height 15
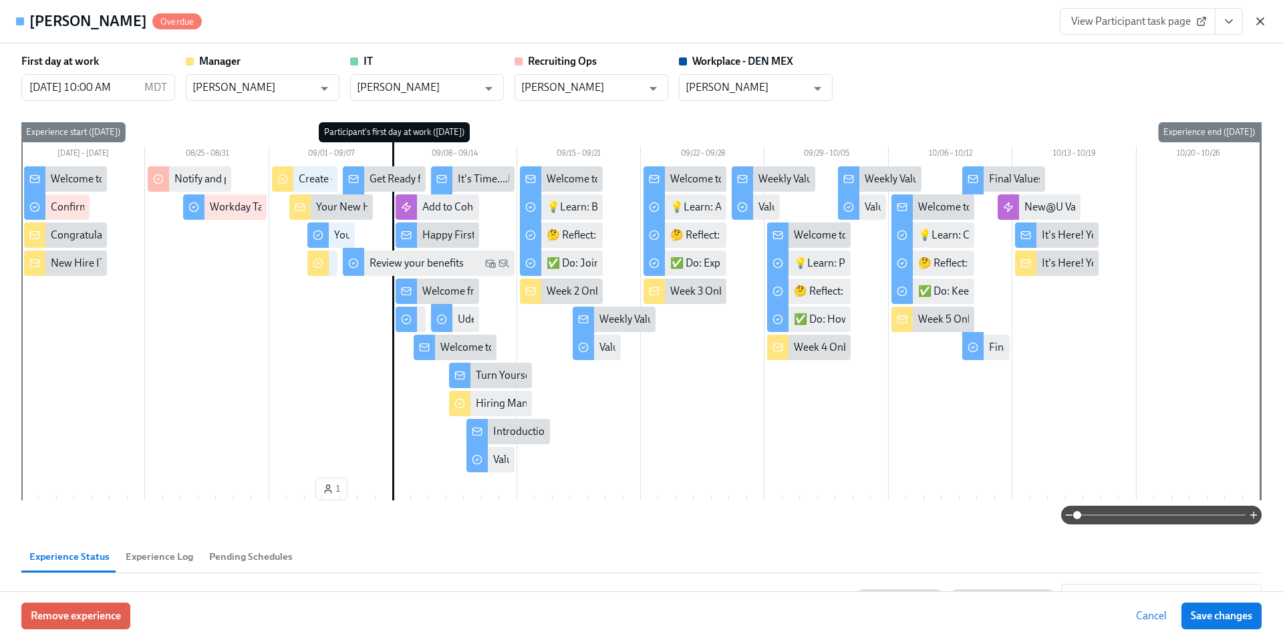
click at [1260, 23] on icon "button" at bounding box center [1260, 21] width 13 height 13
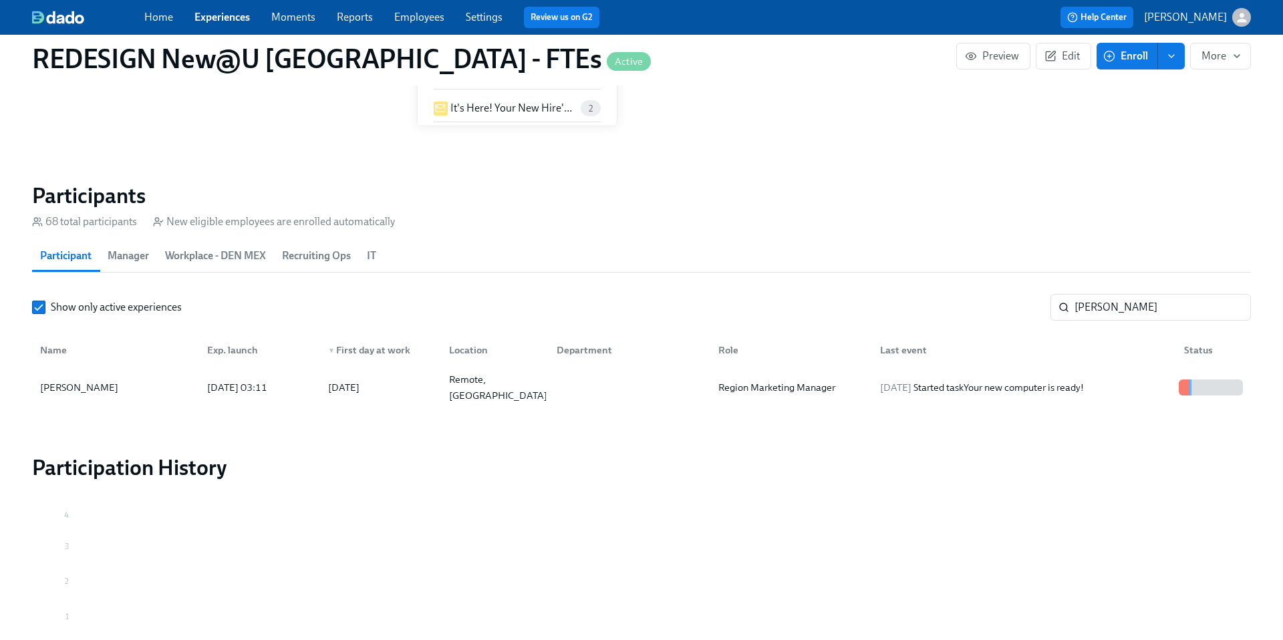
scroll to position [1030, 0]
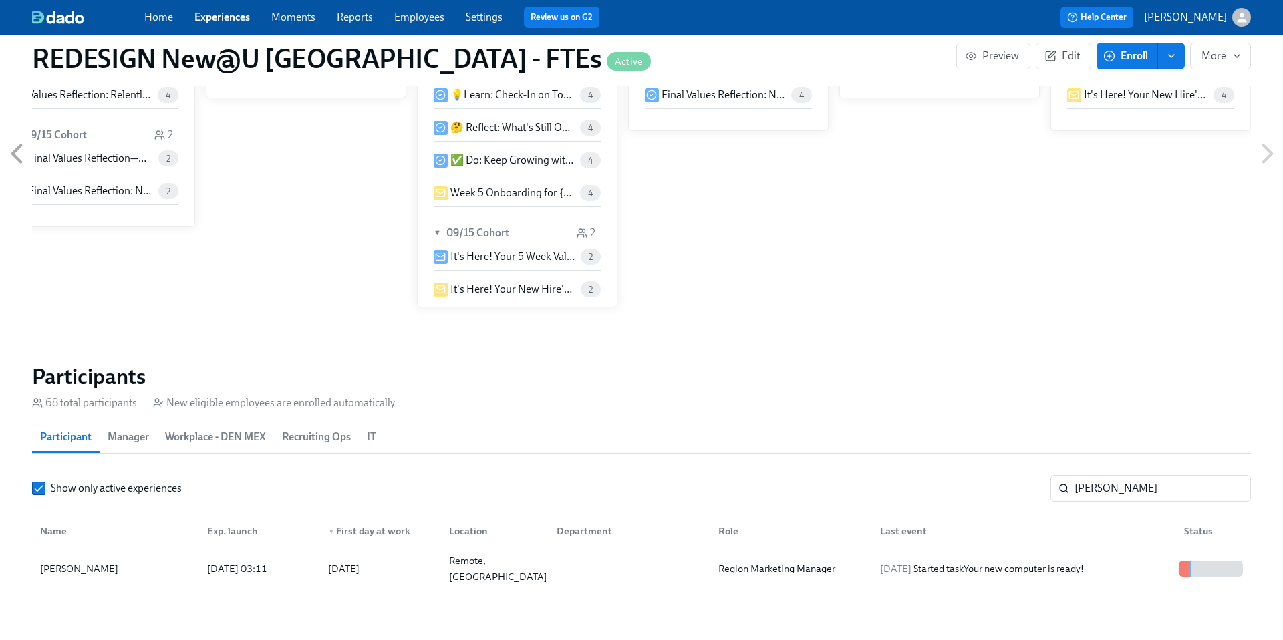
click at [410, 19] on link "Employees" at bounding box center [419, 17] width 50 height 13
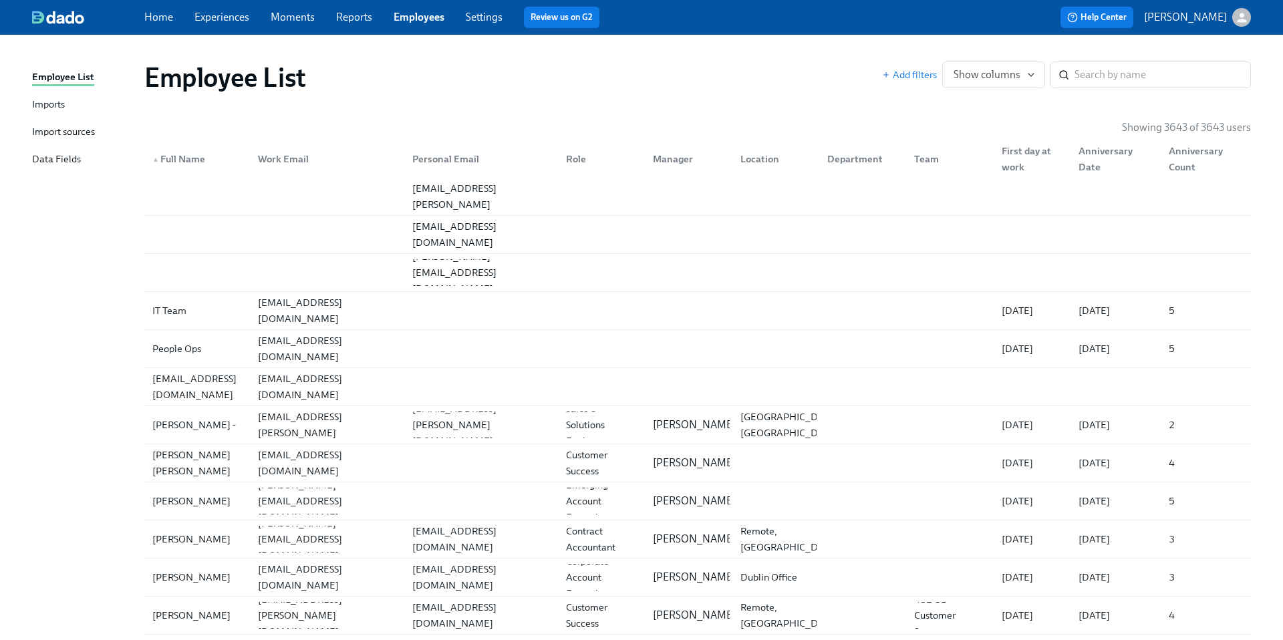
click at [86, 128] on div "Import sources" at bounding box center [63, 132] width 63 height 17
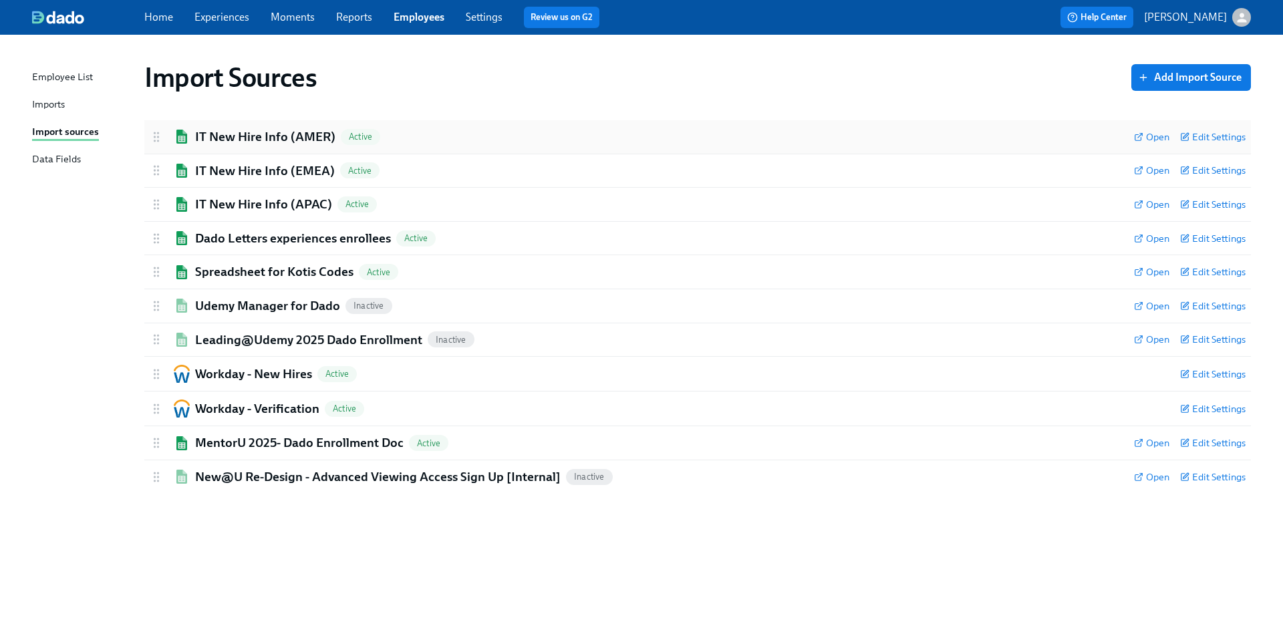
click at [247, 138] on h2 "IT New Hire Info (AMER)" at bounding box center [265, 136] width 140 height 17
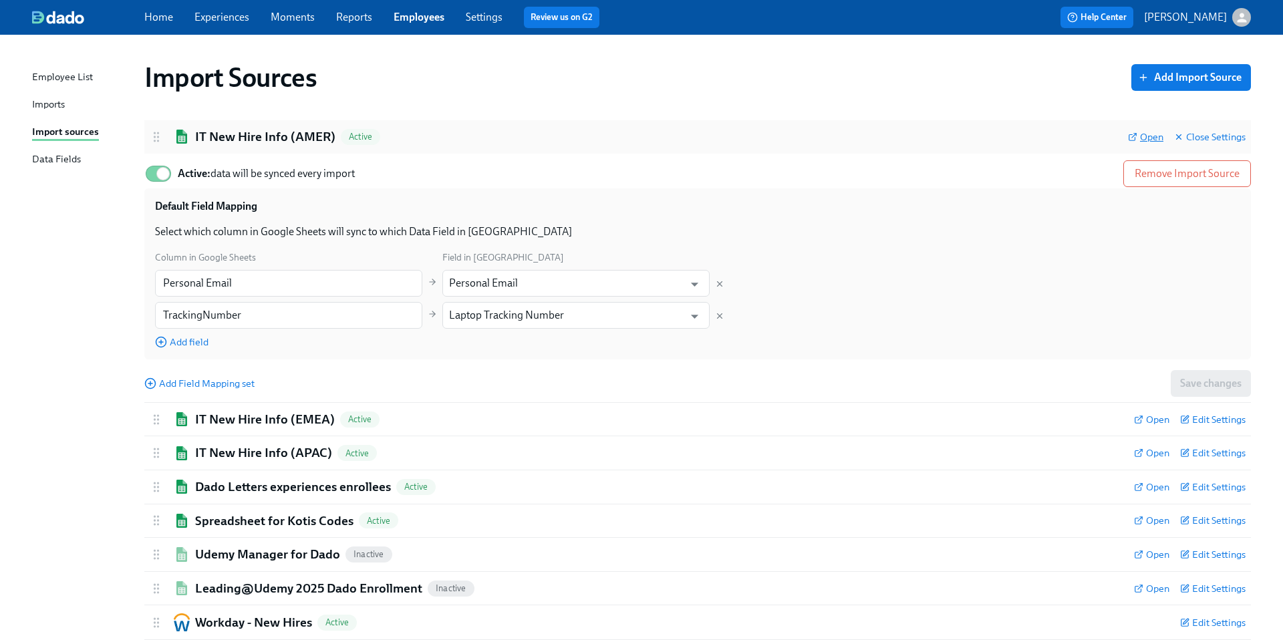
click at [1155, 140] on span "Open" at bounding box center [1145, 136] width 35 height 13
click at [162, 17] on link "Home" at bounding box center [158, 17] width 29 height 13
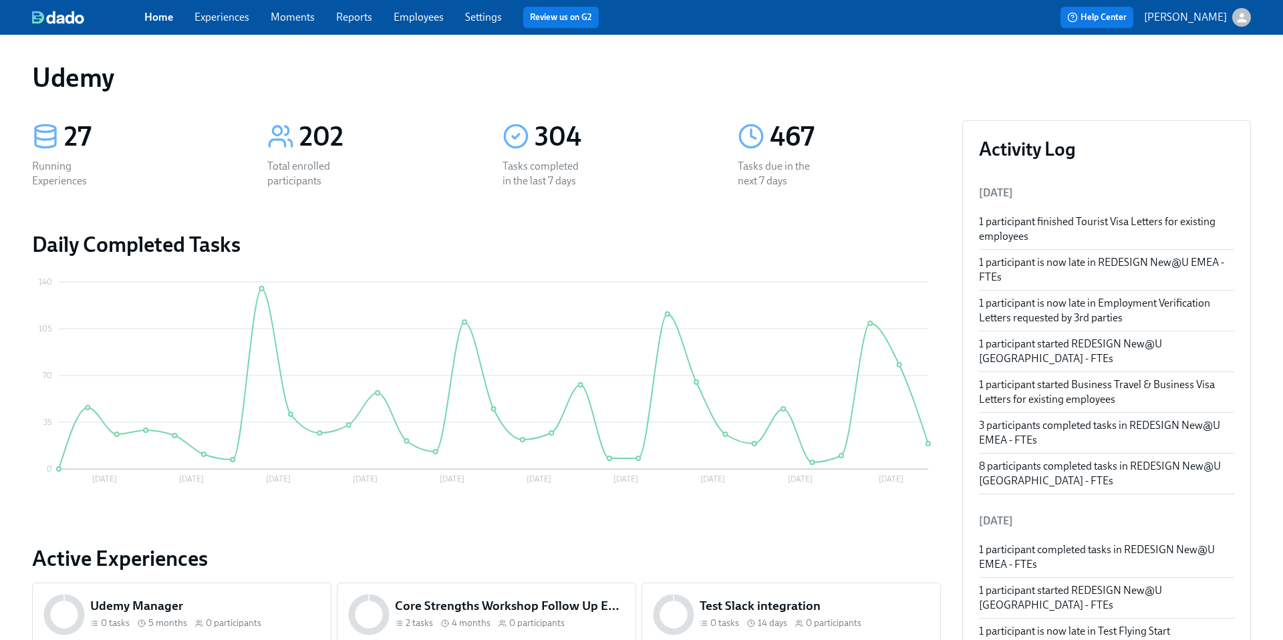
click at [215, 19] on link "Experiences" at bounding box center [221, 17] width 55 height 13
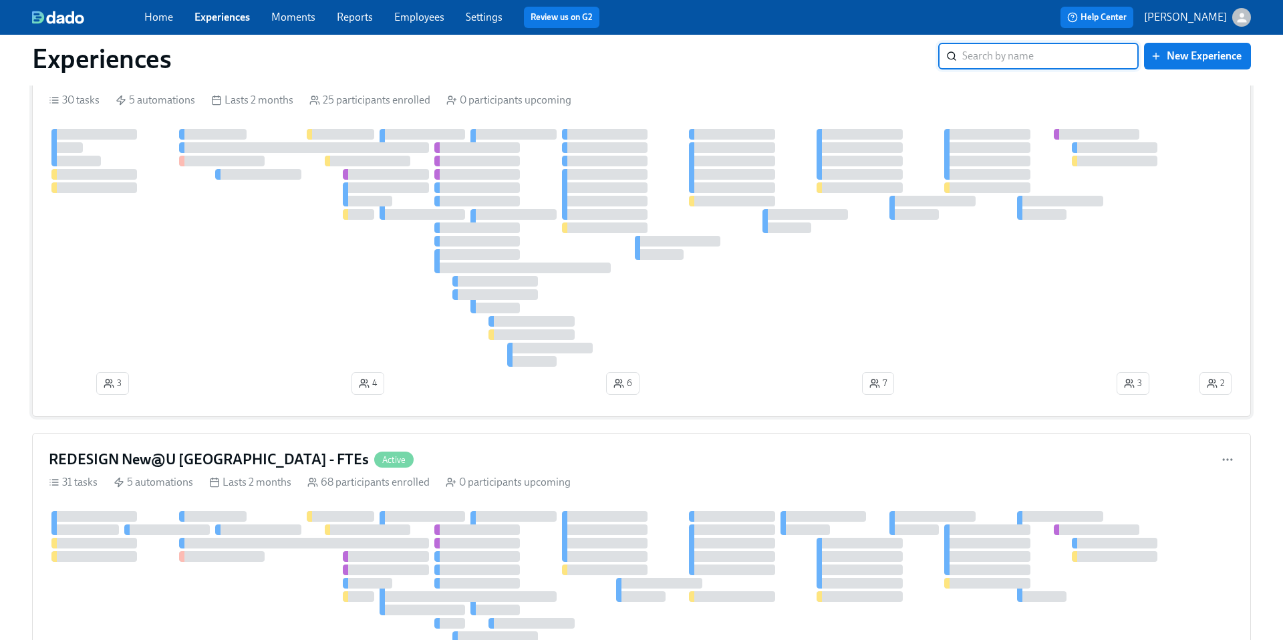
scroll to position [1520, 0]
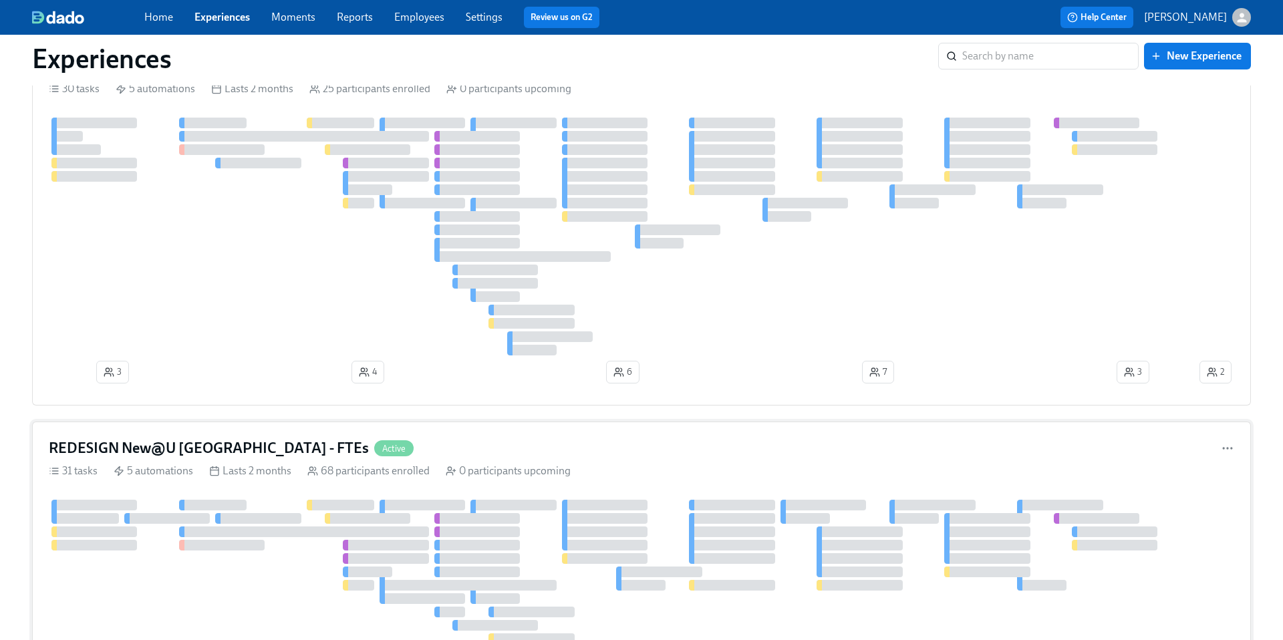
click at [188, 446] on h4 "REDESIGN New@U Americas - FTEs" at bounding box center [209, 448] width 320 height 20
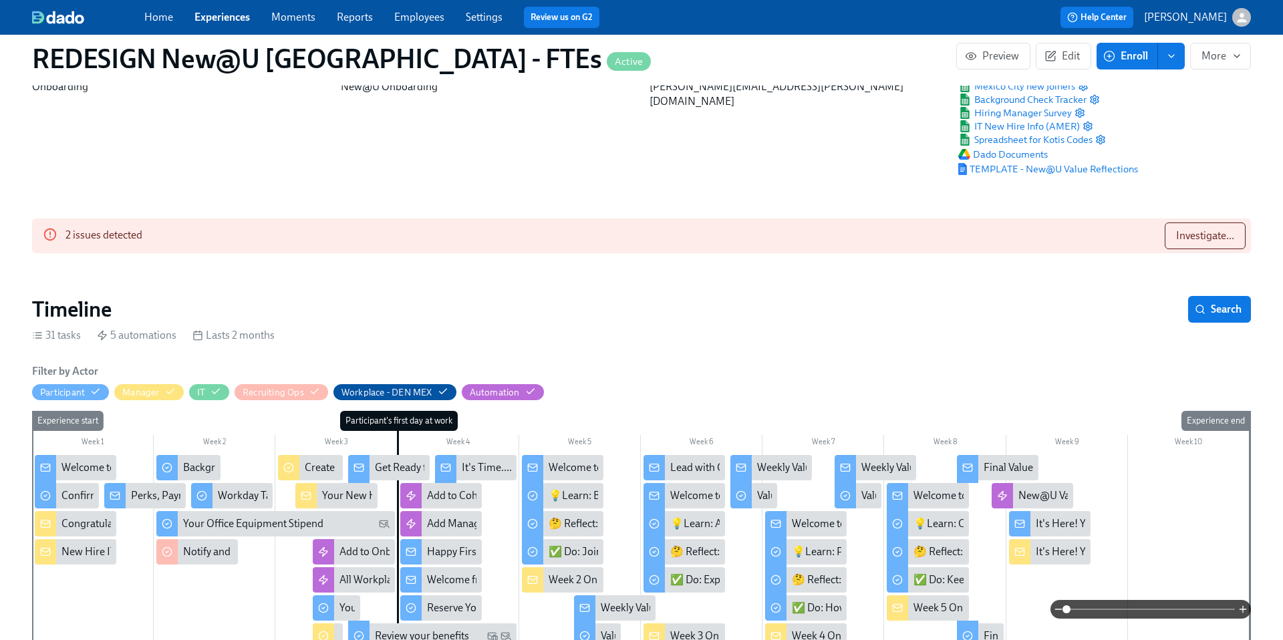
scroll to position [54, 0]
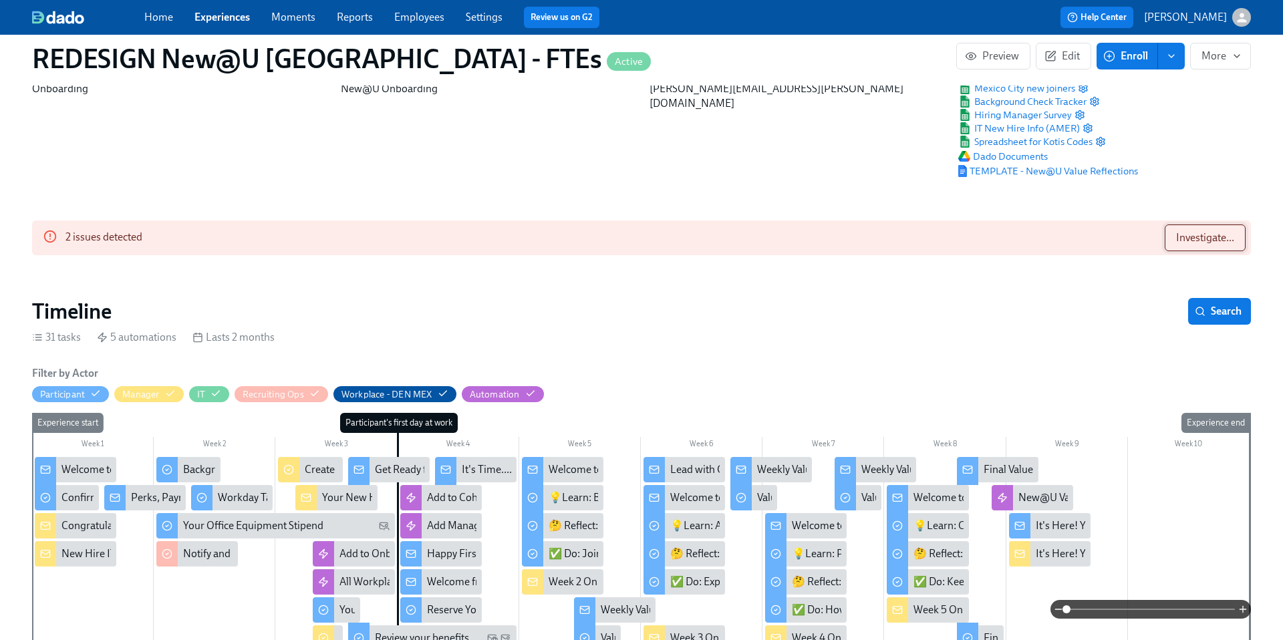
click at [1192, 242] on span "Investigate..." at bounding box center [1205, 237] width 58 height 13
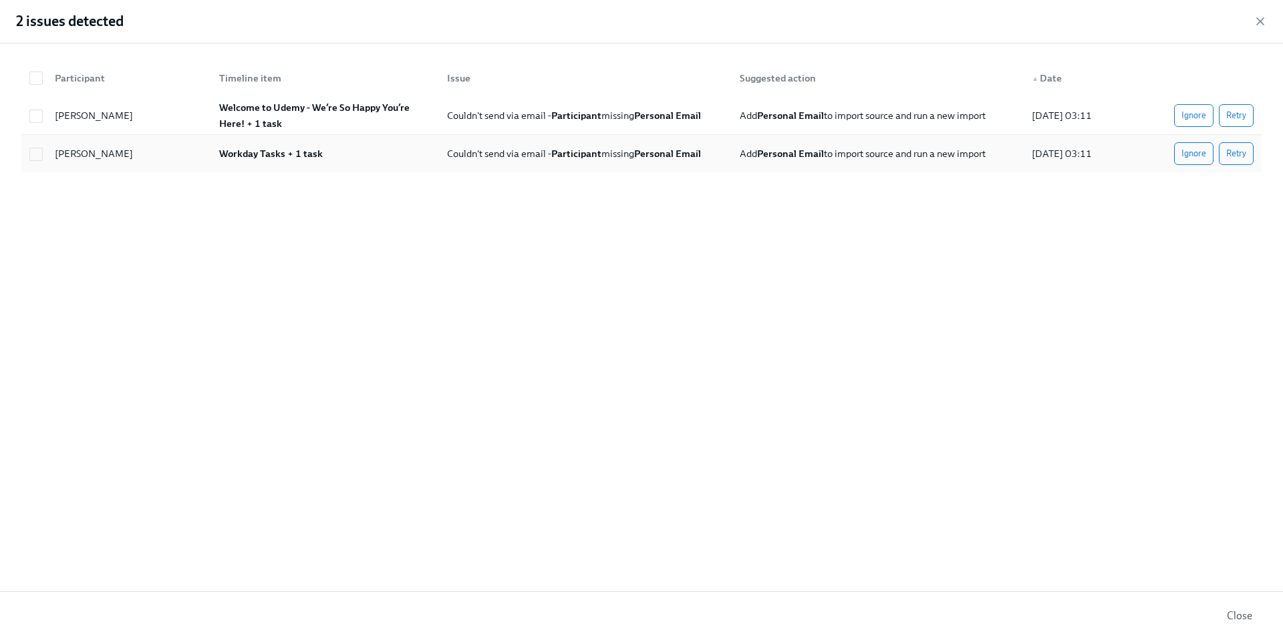
click at [291, 152] on strong "Workday Tasks + 1 task" at bounding box center [271, 154] width 104 height 12
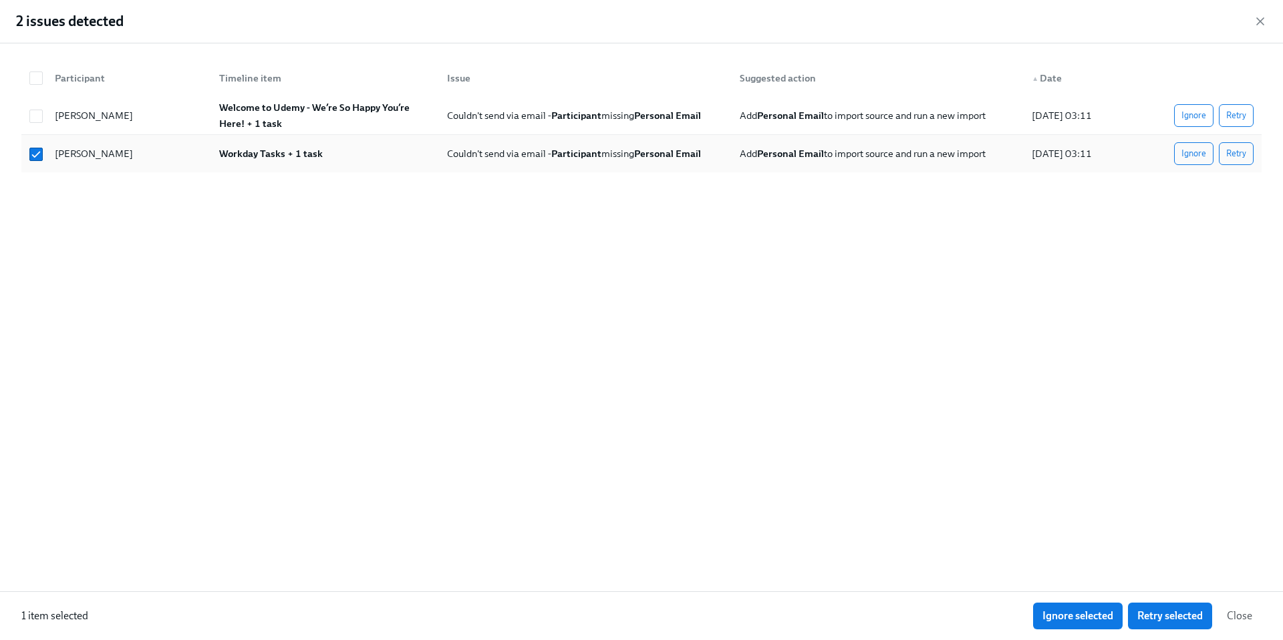
click at [291, 152] on strong "Workday Tasks + 1 task" at bounding box center [271, 154] width 104 height 12
checkbox input "false"
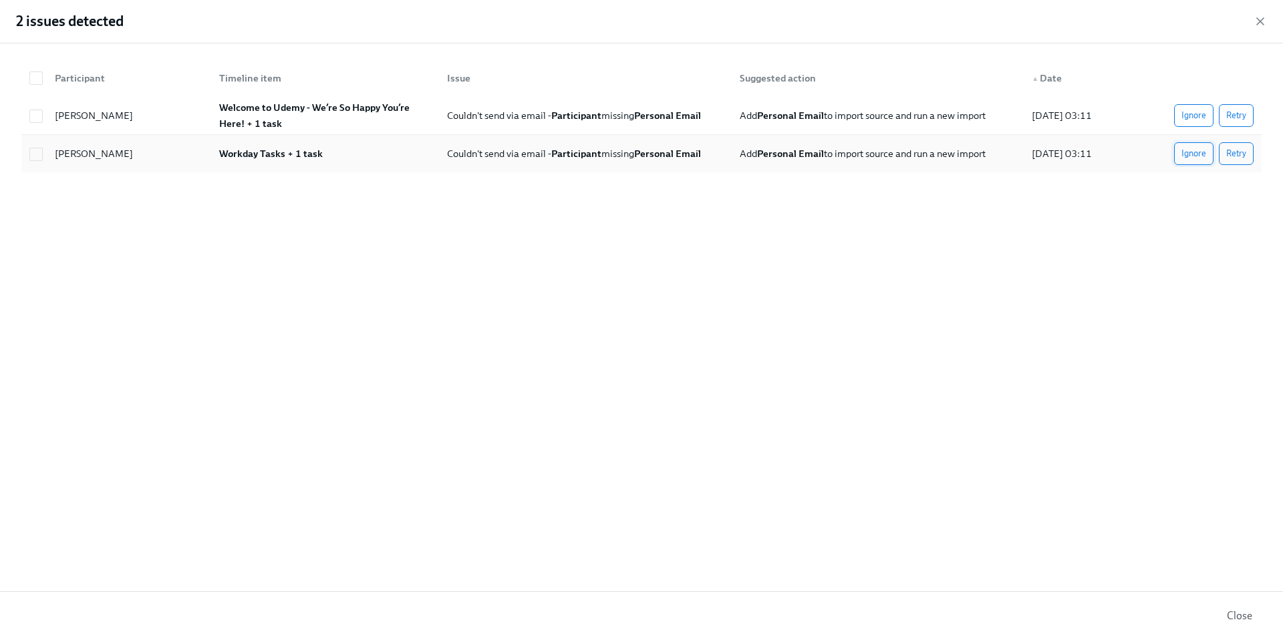
click at [1198, 158] on span "Ignore" at bounding box center [1194, 153] width 25 height 13
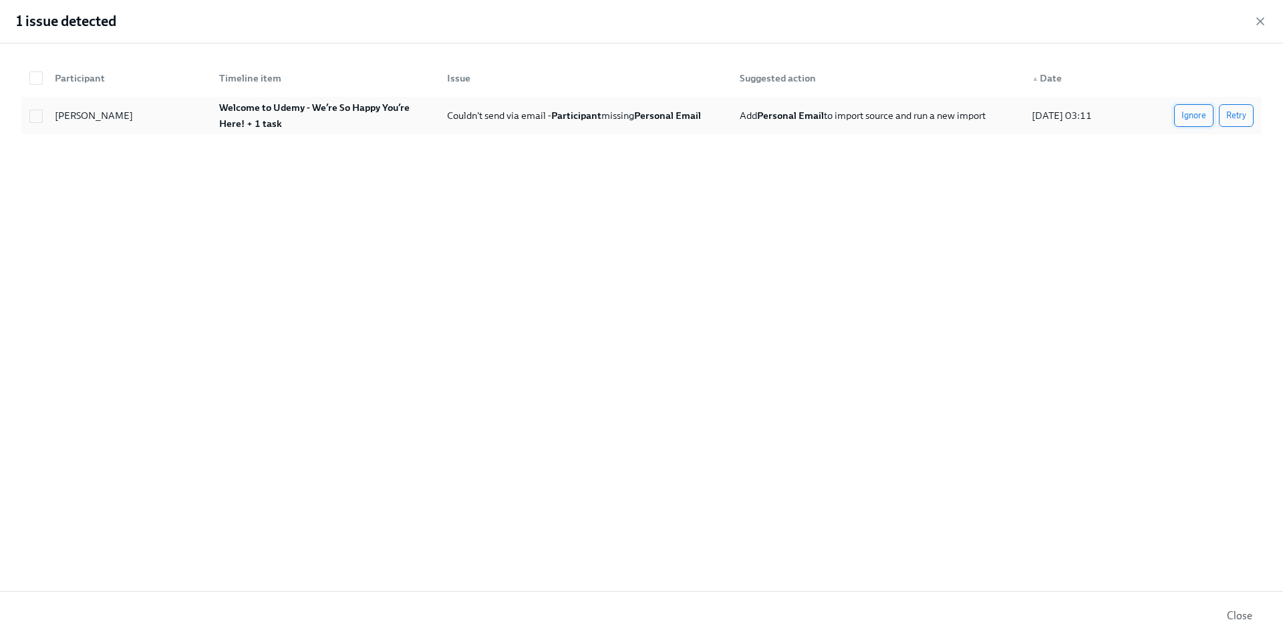
click at [1194, 114] on span "Ignore" at bounding box center [1194, 115] width 25 height 13
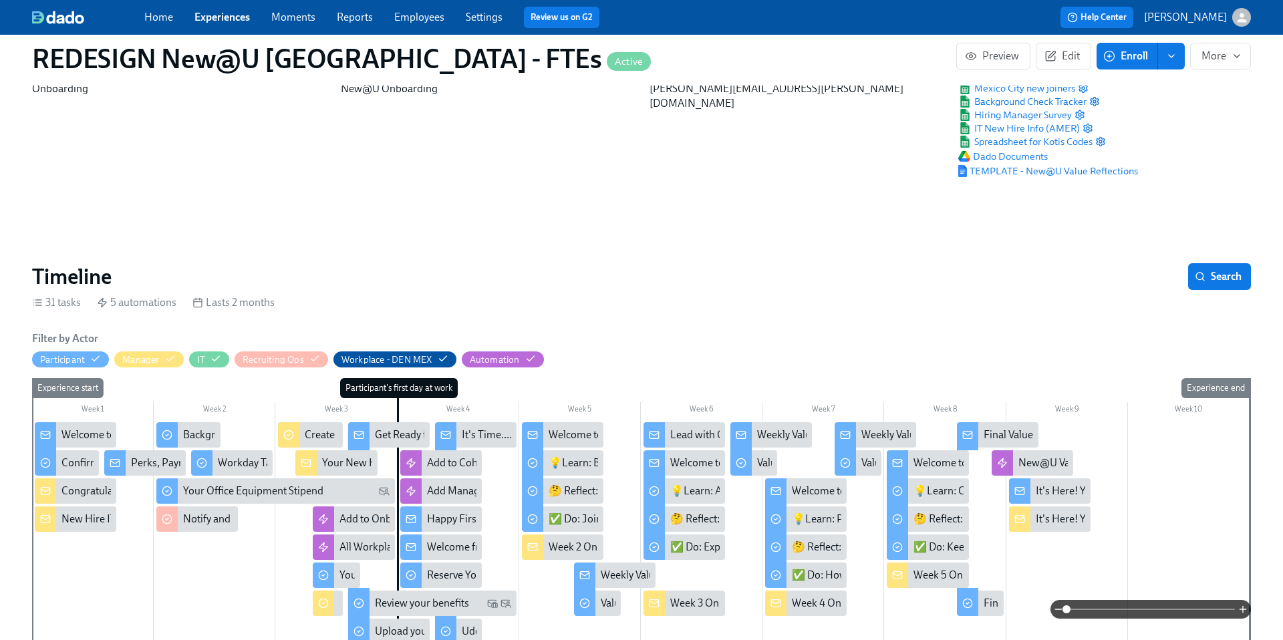
click at [150, 21] on link "Home" at bounding box center [158, 17] width 29 height 13
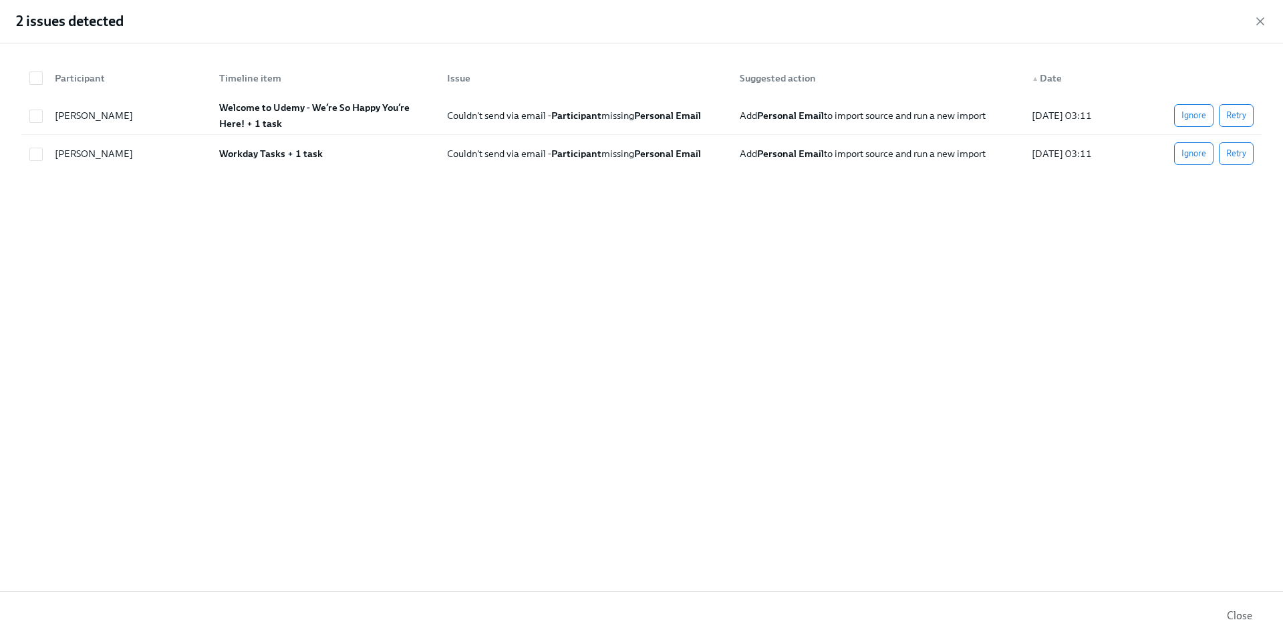
scroll to position [0, 16088]
click at [1262, 25] on icon "button" at bounding box center [1260, 21] width 13 height 13
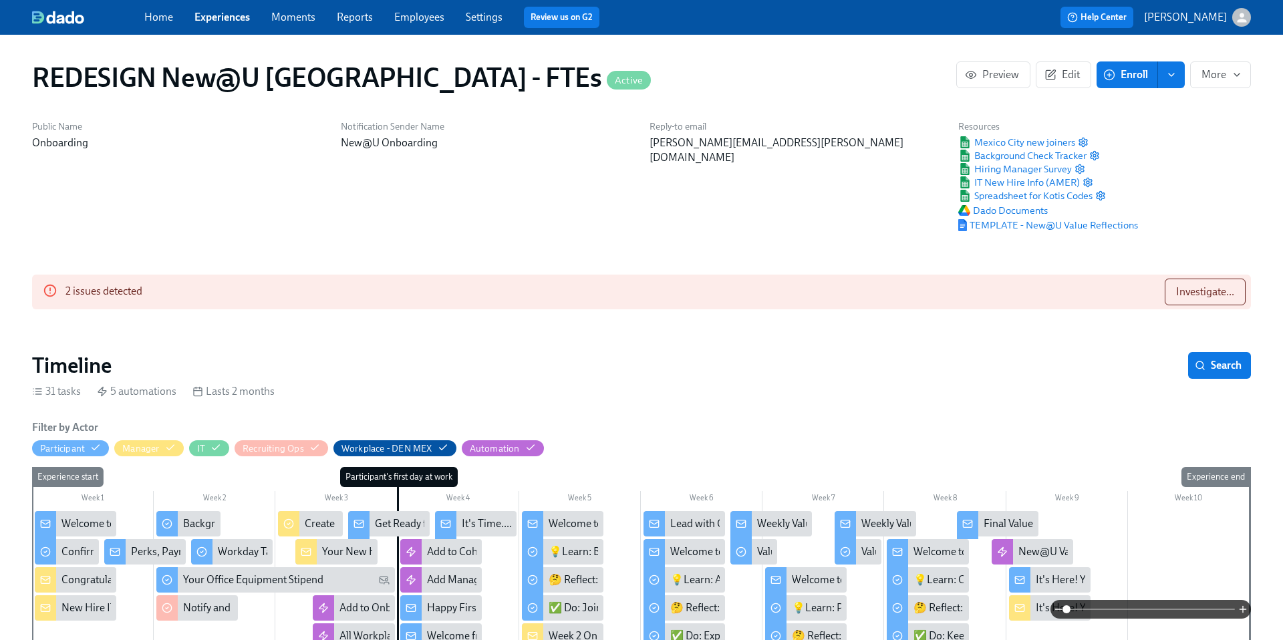
click at [158, 17] on link "Home" at bounding box center [158, 17] width 29 height 13
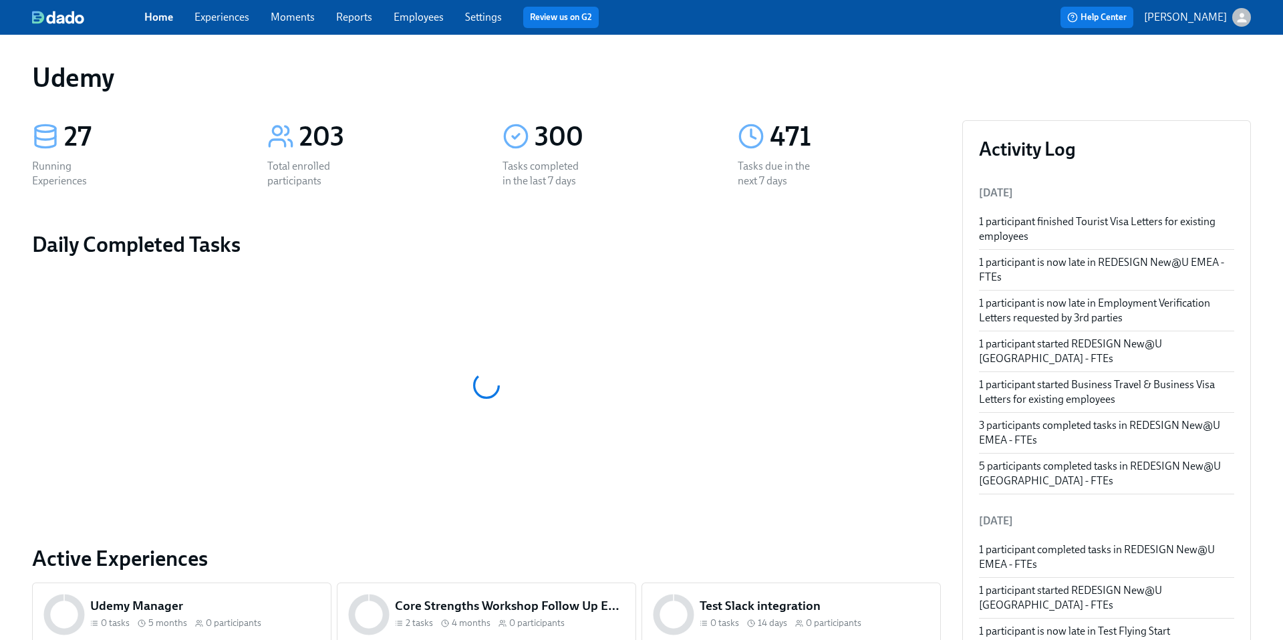
click at [355, 20] on link "Reports" at bounding box center [354, 17] width 36 height 13
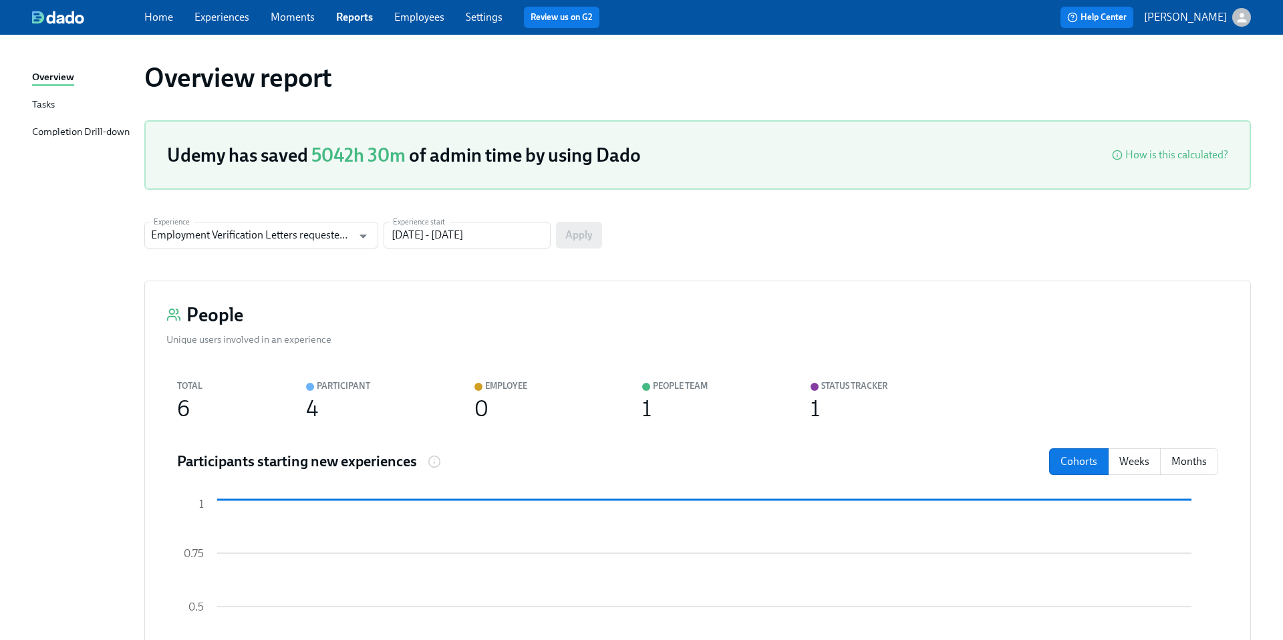
click at [412, 18] on link "Employees" at bounding box center [419, 17] width 50 height 13
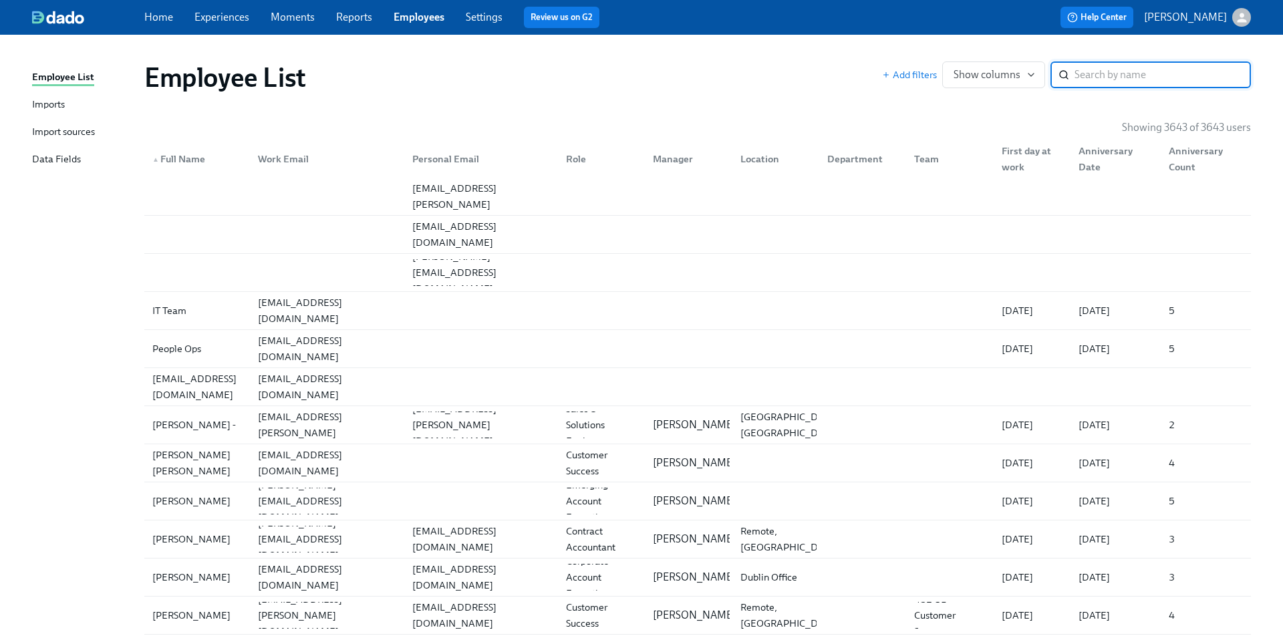
click at [1085, 76] on input "search" at bounding box center [1163, 74] width 176 height 27
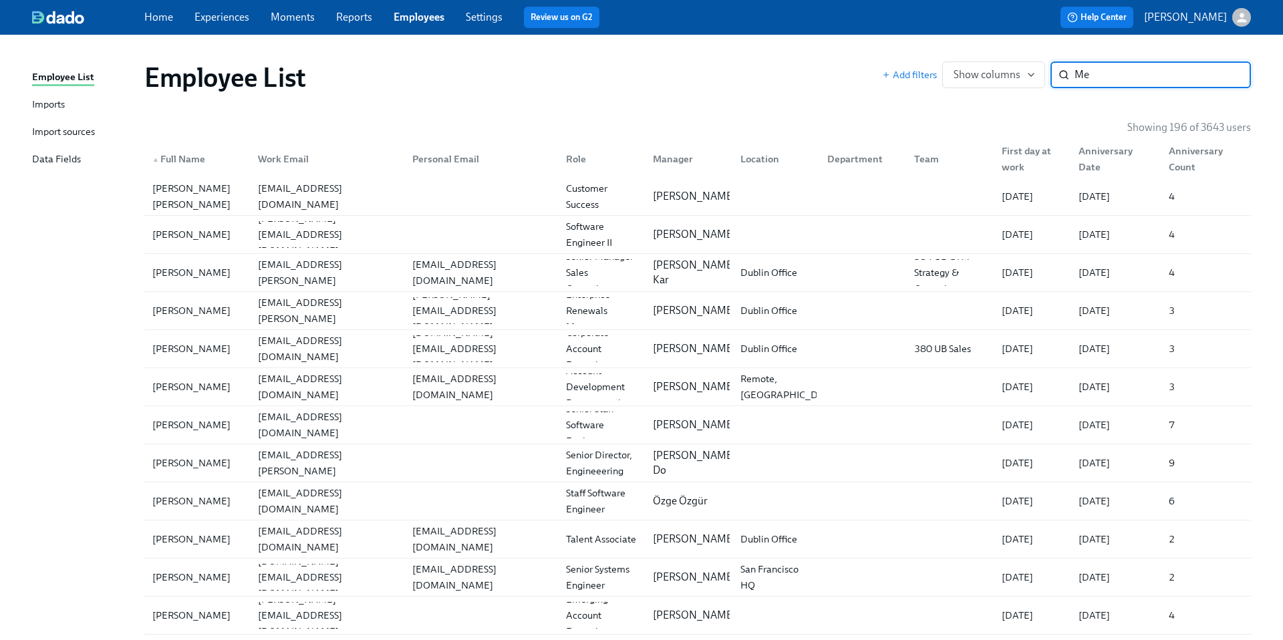
type input "M"
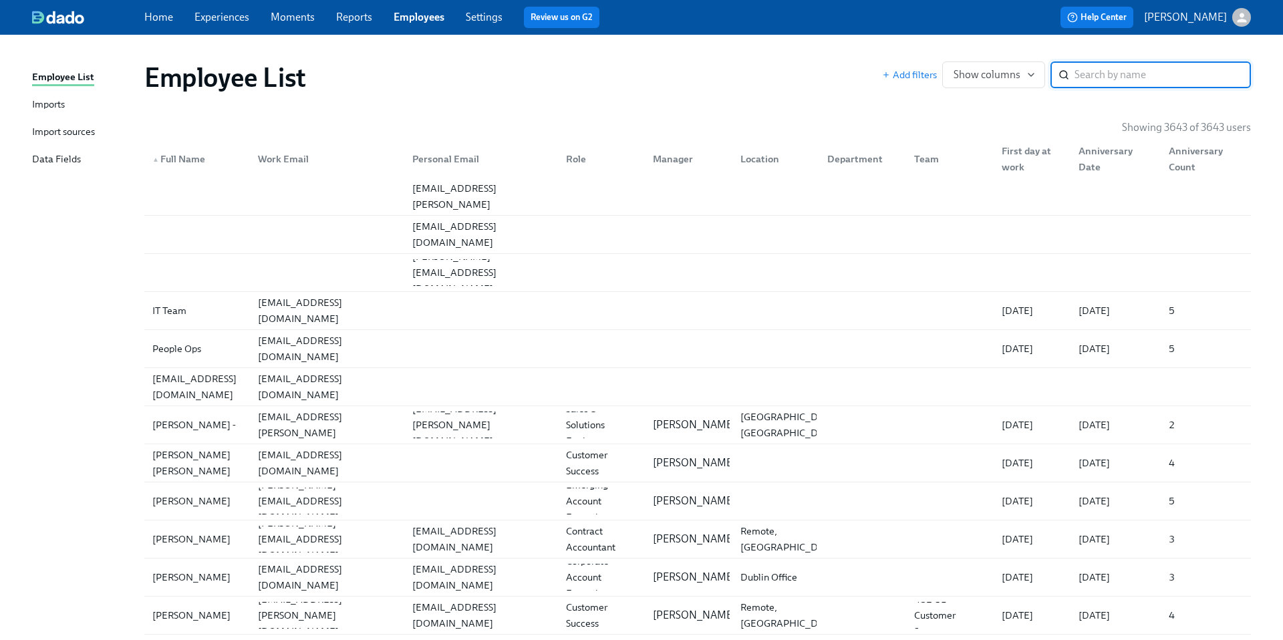
click at [53, 128] on div "Import sources" at bounding box center [63, 132] width 63 height 17
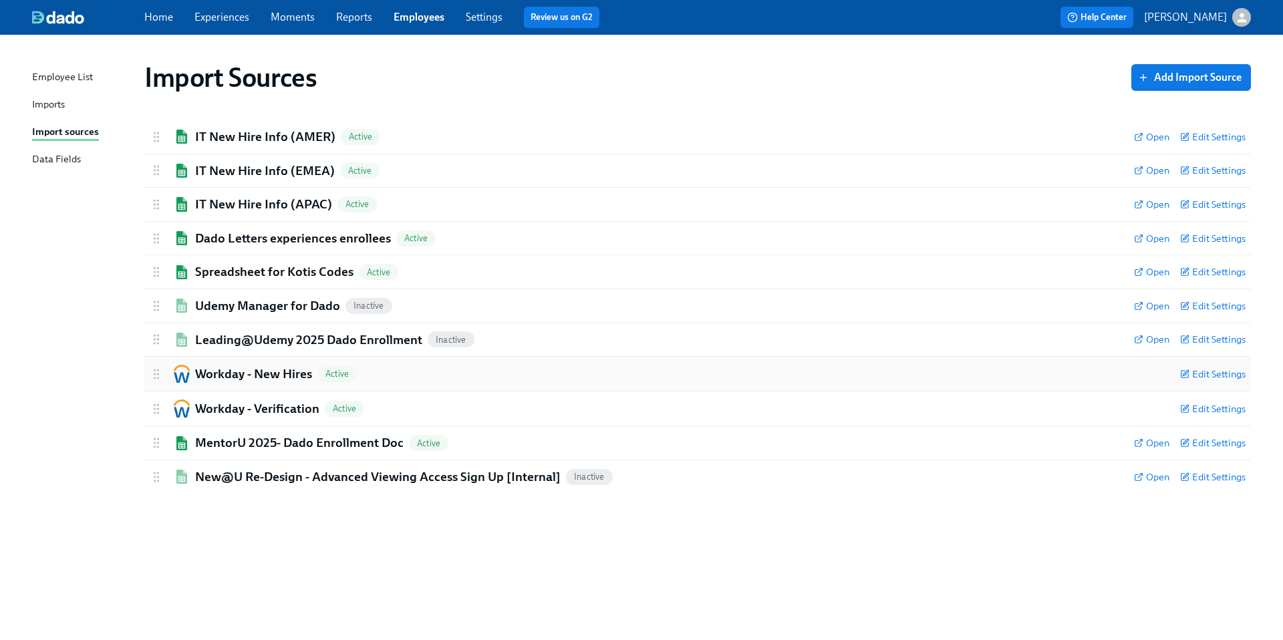
click at [228, 372] on h2 "Workday - New Hires" at bounding box center [253, 374] width 117 height 17
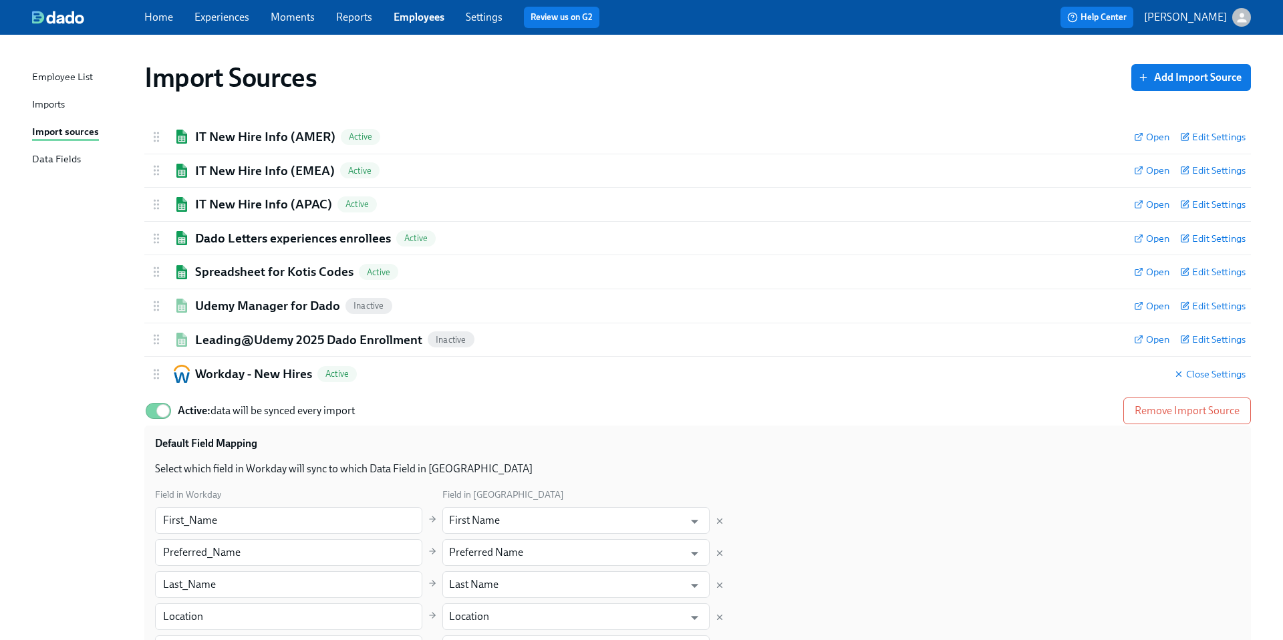
click at [221, 20] on link "Experiences" at bounding box center [221, 17] width 55 height 13
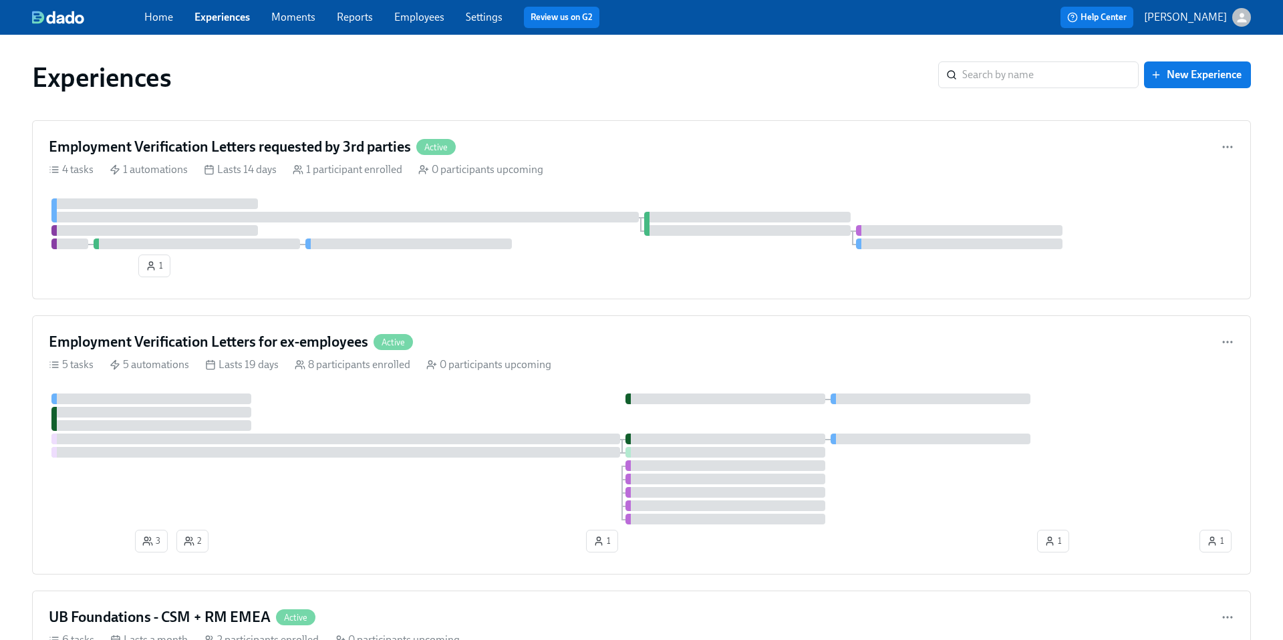
click at [418, 21] on link "Employees" at bounding box center [419, 17] width 50 height 13
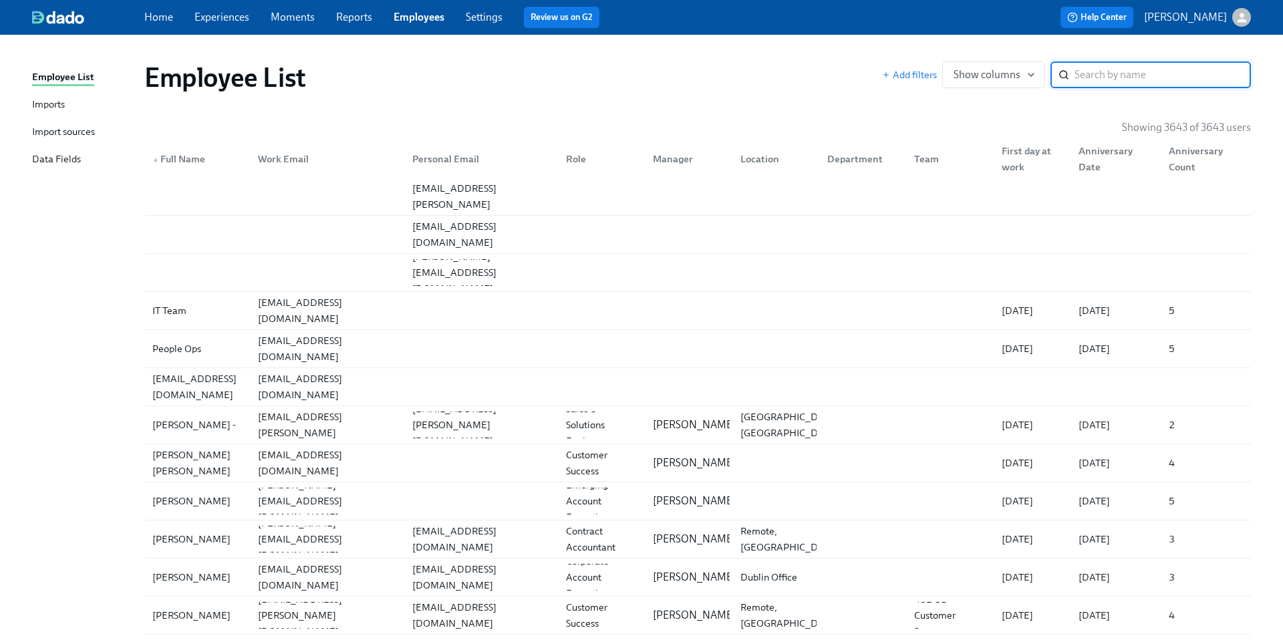
click at [1108, 80] on input "search" at bounding box center [1163, 74] width 176 height 27
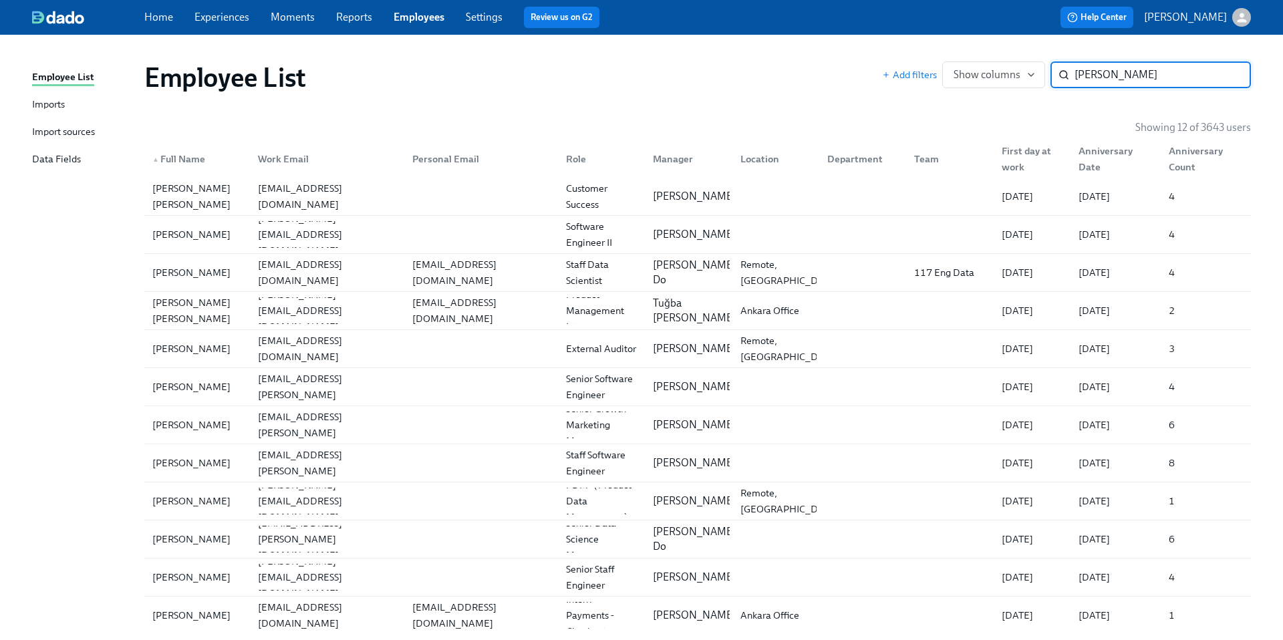
type input "Meghan"
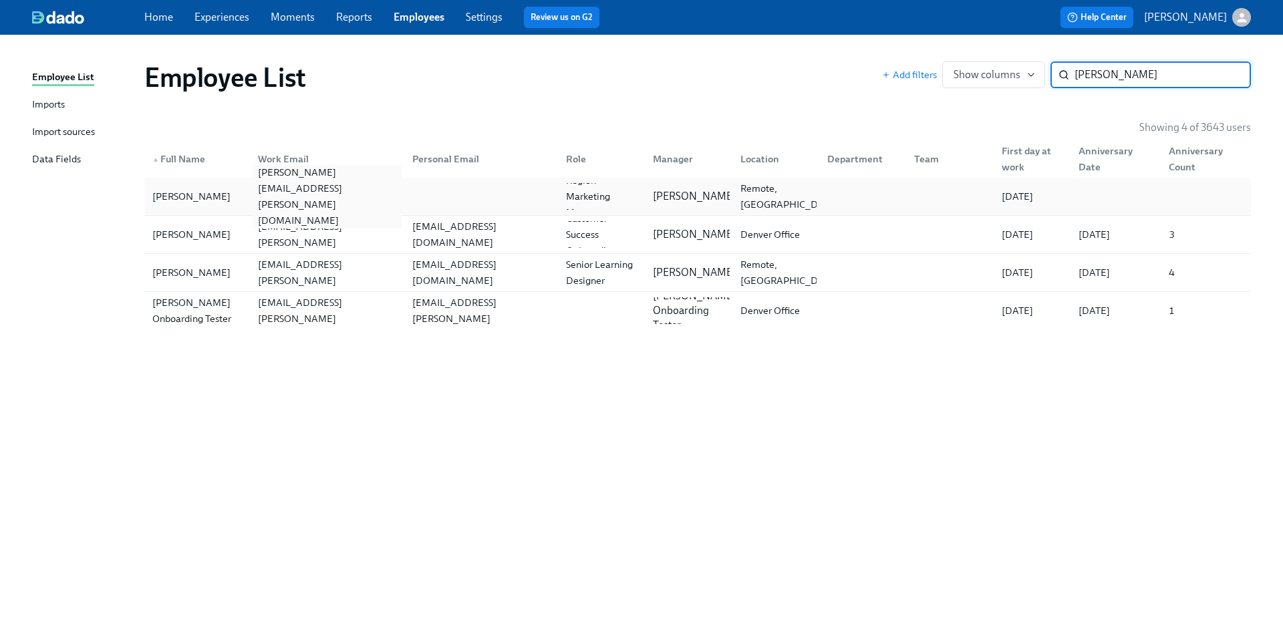
click at [343, 192] on div "meghan.martinez@udemy.com" at bounding box center [327, 196] width 148 height 64
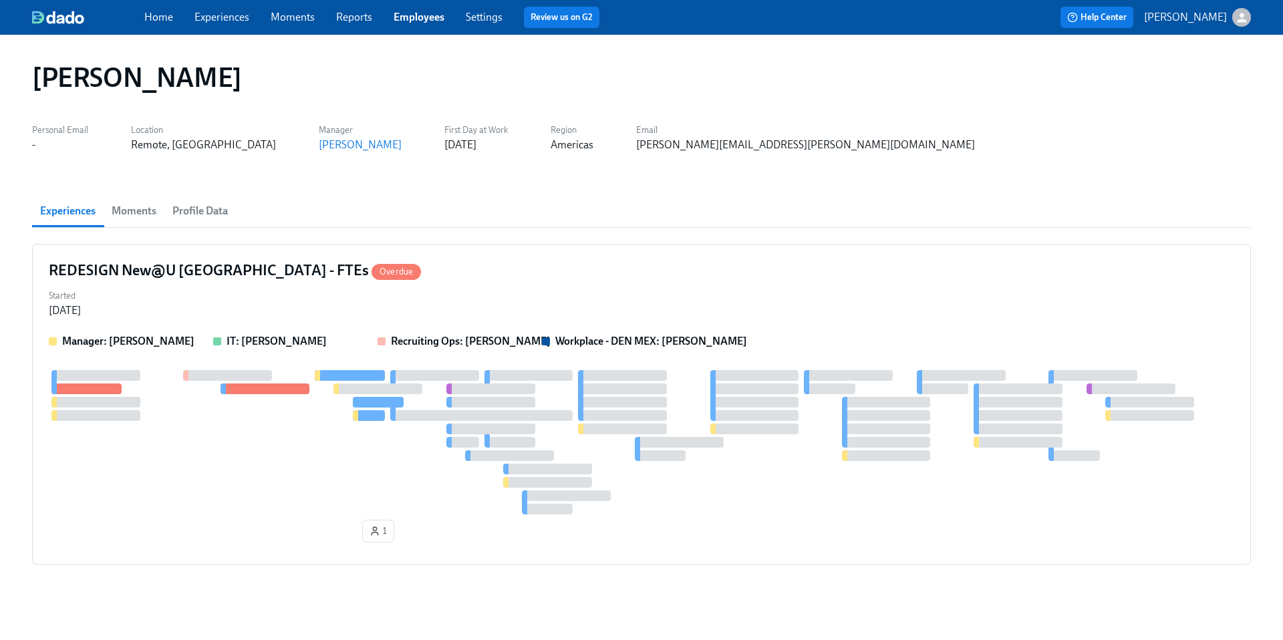
scroll to position [15, 0]
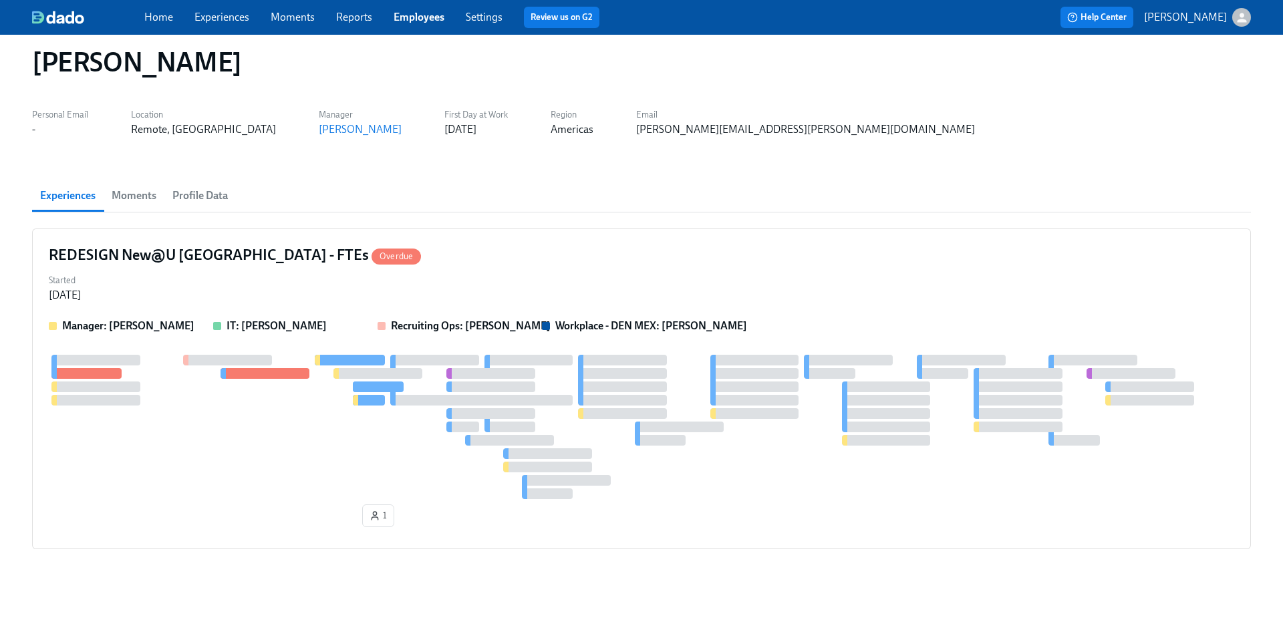
click at [89, 123] on div "Personal Email - Location Remote, TX Manager Hannah Richardson First Day at Wor…" at bounding box center [641, 121] width 1219 height 32
click at [225, 15] on link "Experiences" at bounding box center [221, 17] width 55 height 13
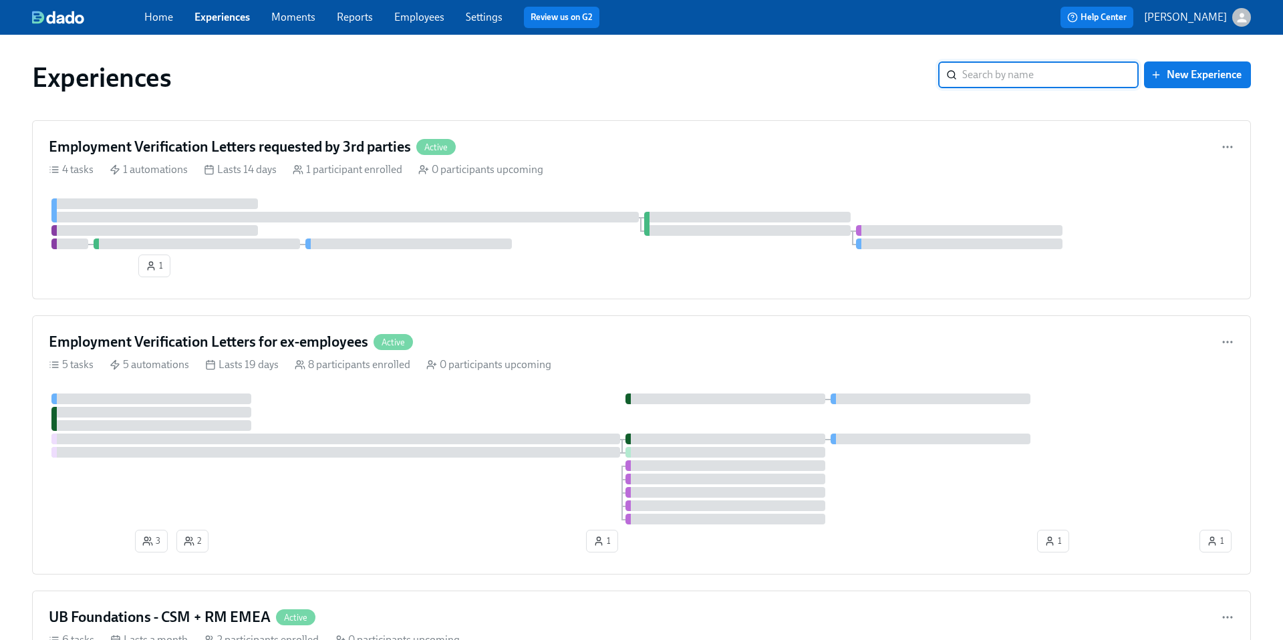
click at [416, 17] on link "Employees" at bounding box center [419, 17] width 50 height 13
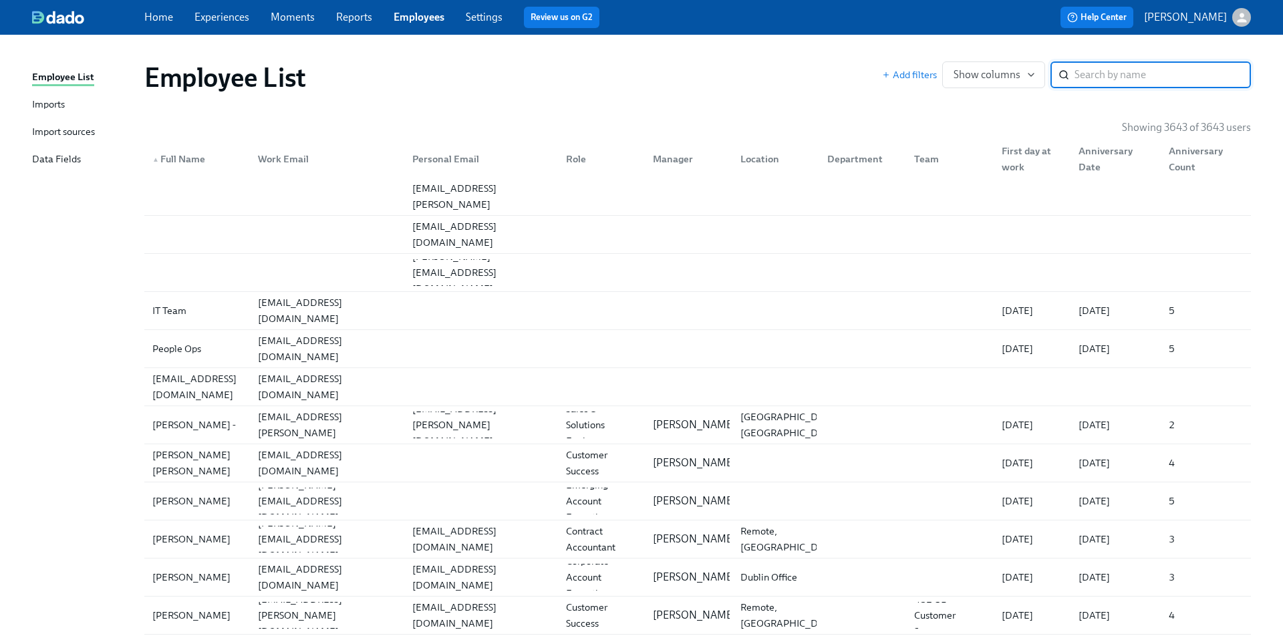
click at [1101, 81] on input "search" at bounding box center [1163, 74] width 176 height 27
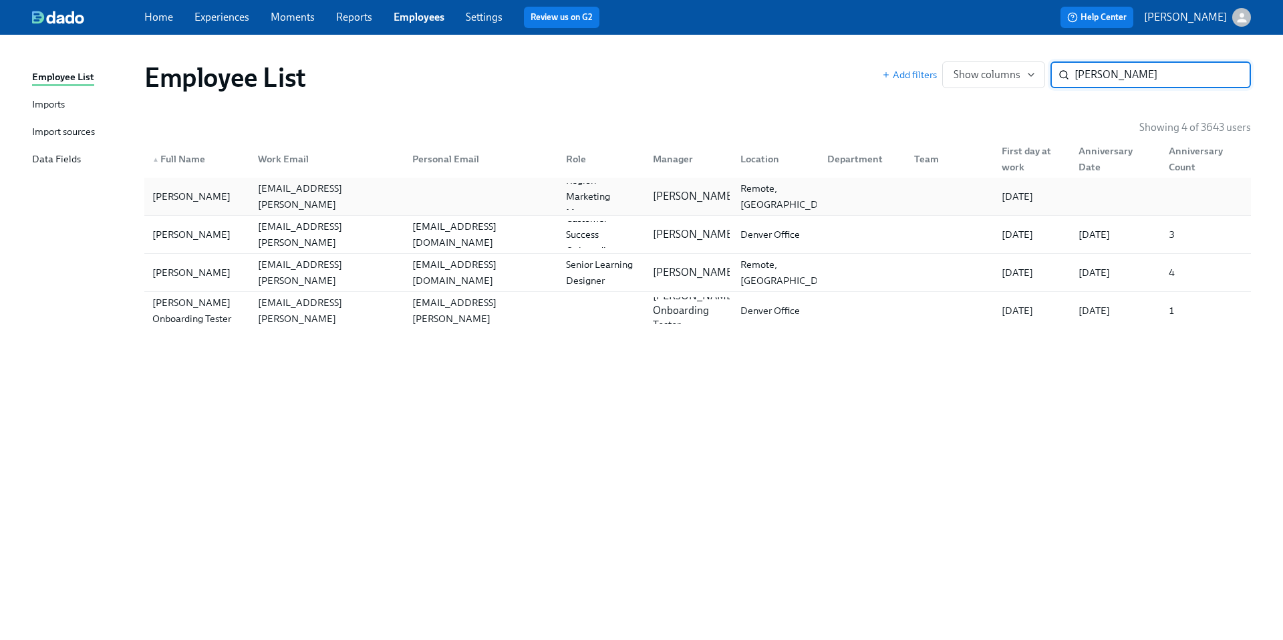
type input "Meghan"
click at [445, 196] on div at bounding box center [479, 196] width 154 height 27
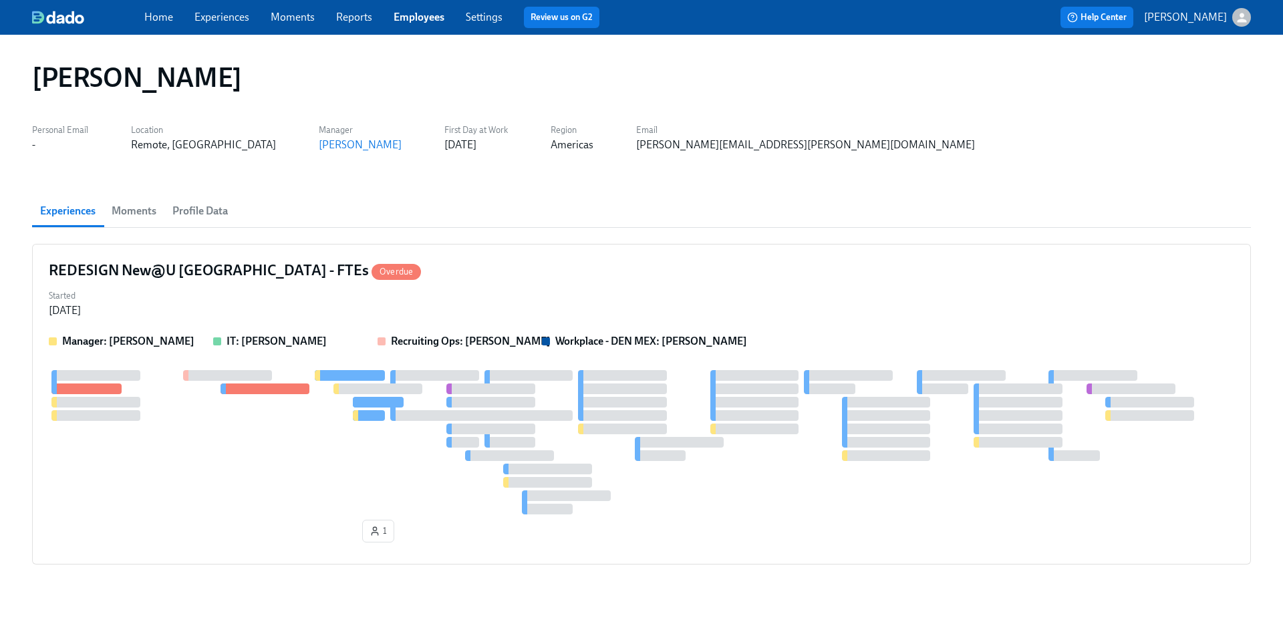
click at [63, 148] on div "-" at bounding box center [60, 145] width 56 height 15
click at [42, 145] on div "-" at bounding box center [60, 145] width 56 height 15
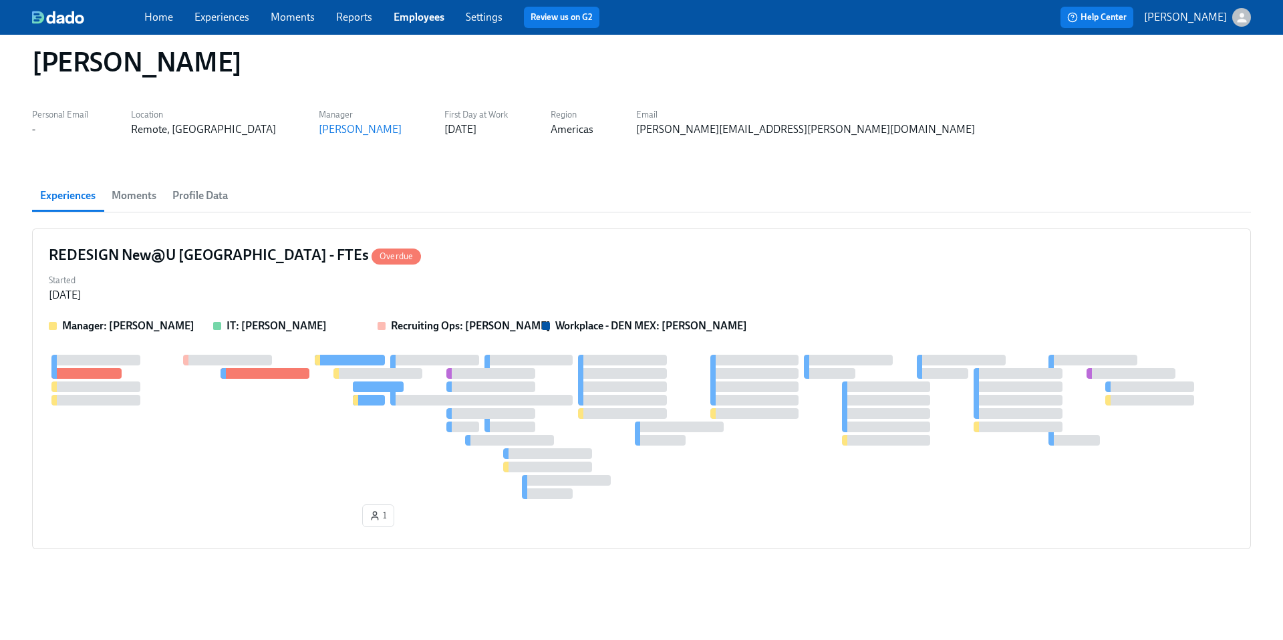
click at [203, 196] on span "Profile Data" at bounding box center [199, 195] width 55 height 19
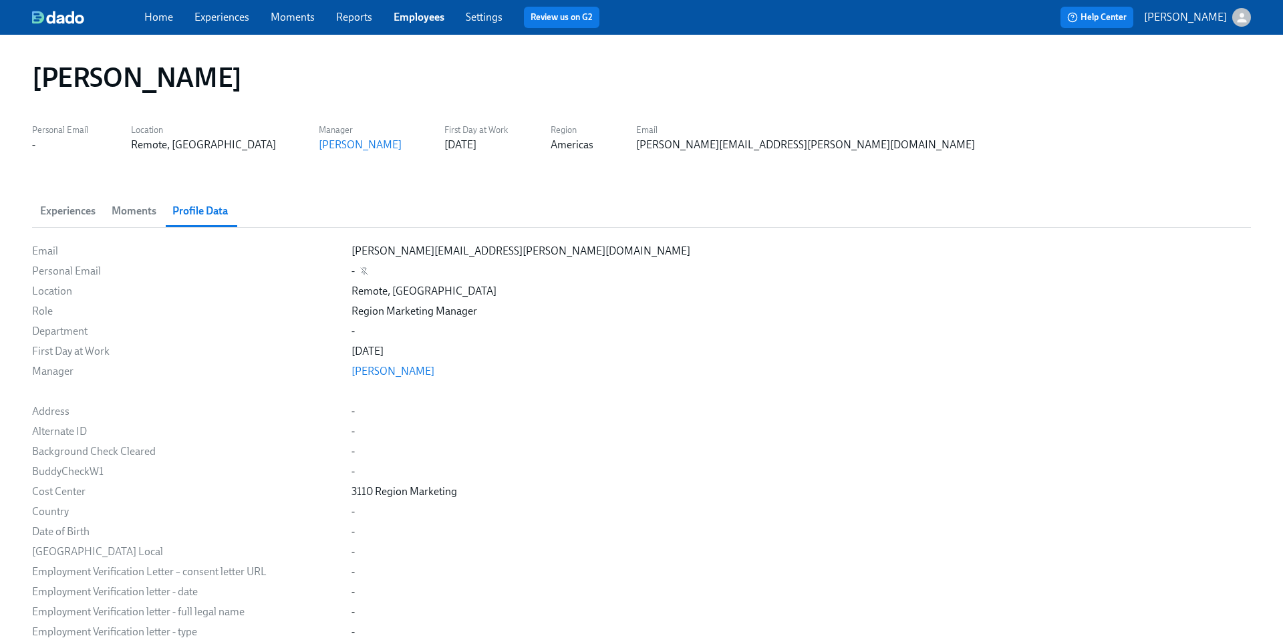
click at [353, 270] on div "-" at bounding box center [353, 271] width 3 height 15
click at [365, 271] on icon "button" at bounding box center [364, 271] width 8 height 8
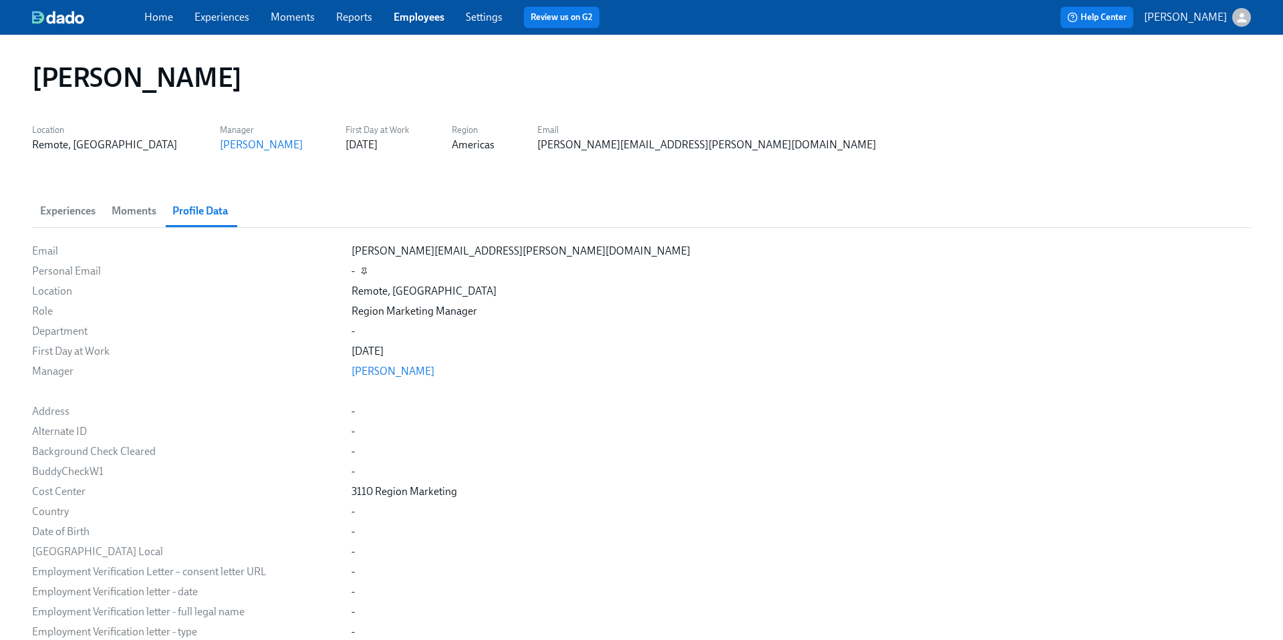
click at [365, 271] on icon "button" at bounding box center [364, 271] width 8 height 8
click at [919, 146] on div "-" at bounding box center [947, 145] width 56 height 15
click at [134, 211] on span "Moments" at bounding box center [134, 211] width 45 height 19
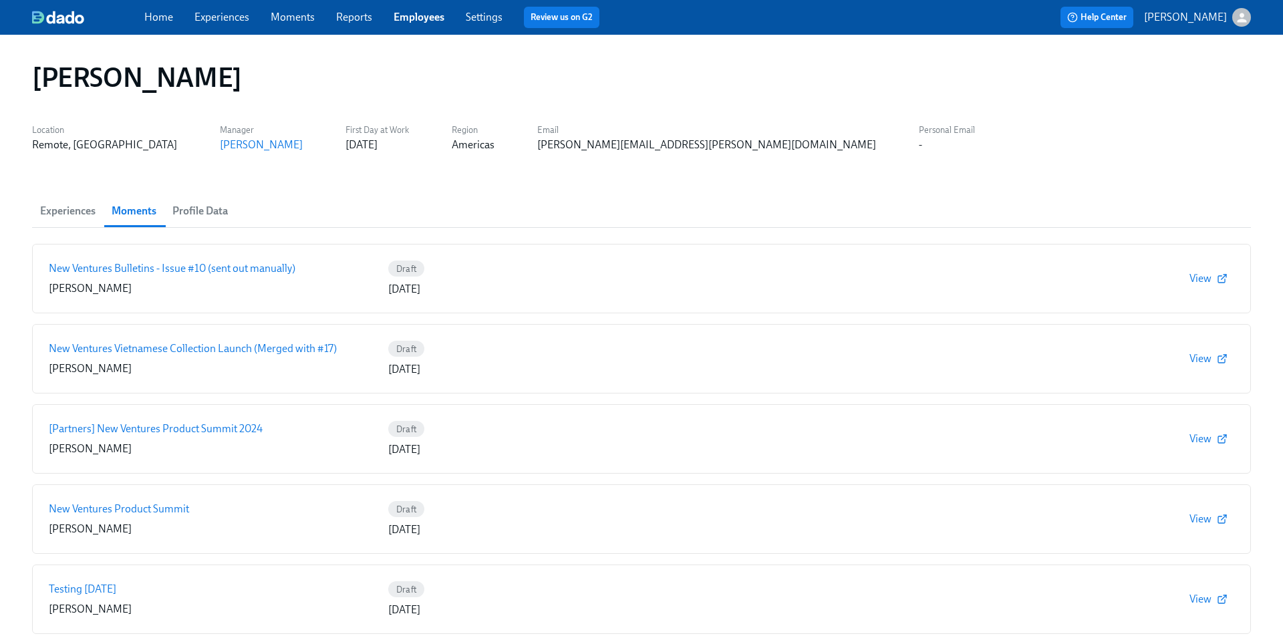
click at [70, 206] on span "Experiences" at bounding box center [67, 211] width 55 height 19
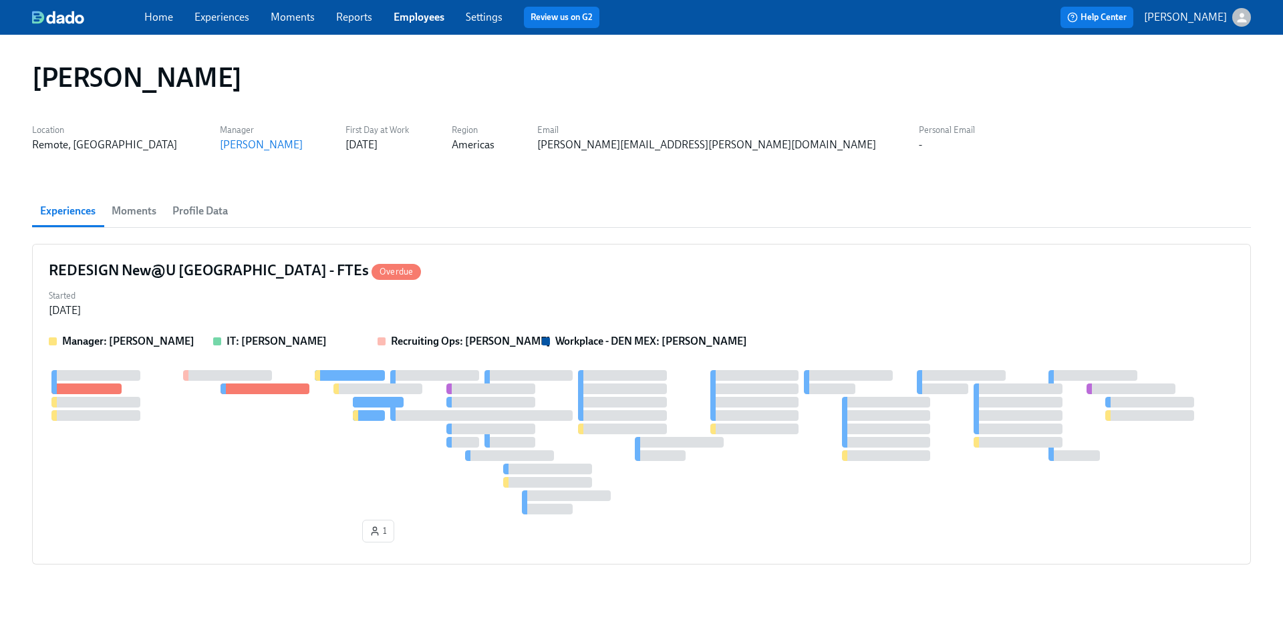
click at [196, 209] on span "Profile Data" at bounding box center [199, 211] width 55 height 19
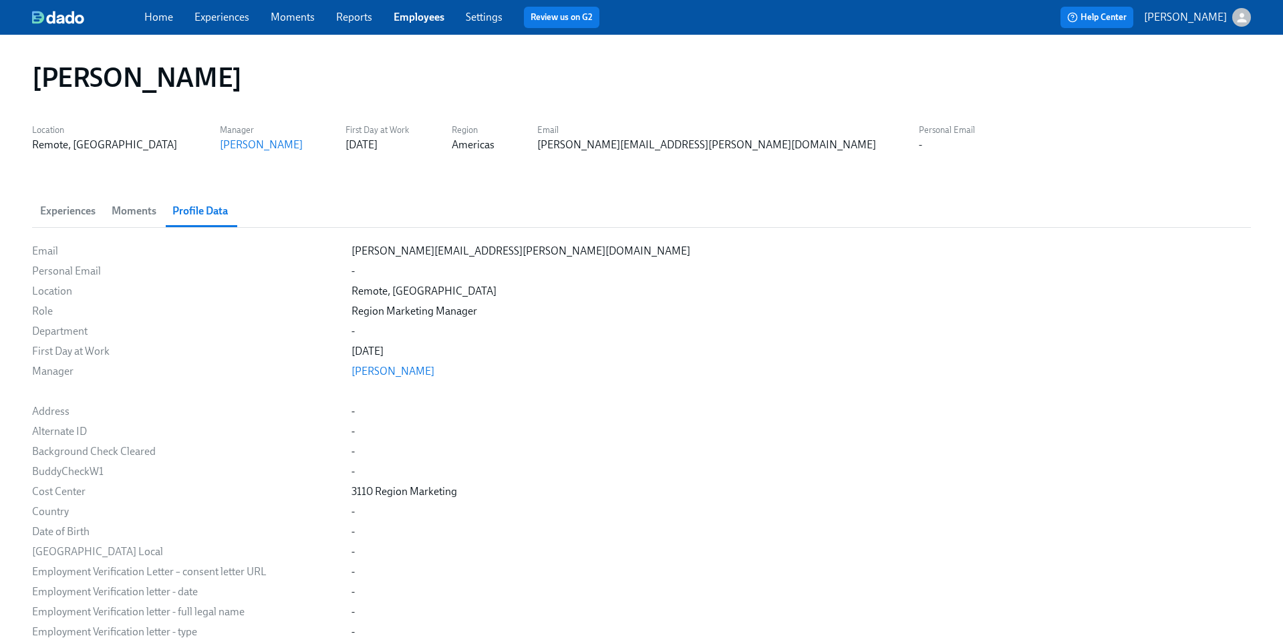
click at [483, 19] on link "Settings" at bounding box center [484, 17] width 37 height 13
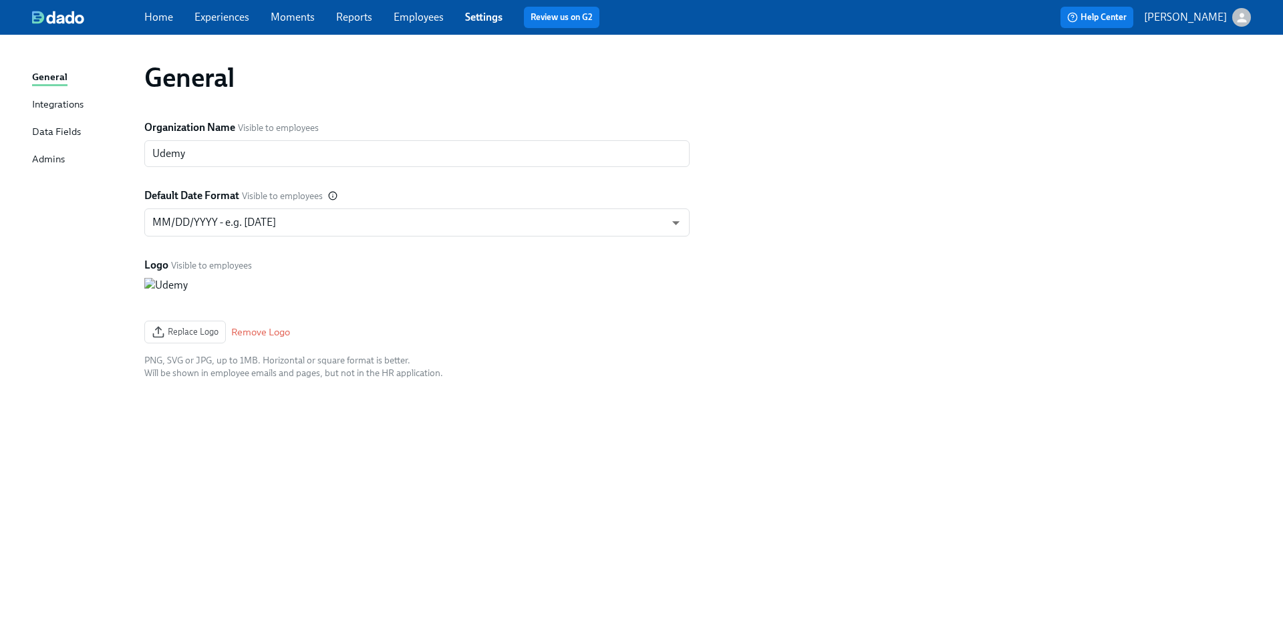
click at [65, 136] on div "Data Fields" at bounding box center [56, 132] width 49 height 17
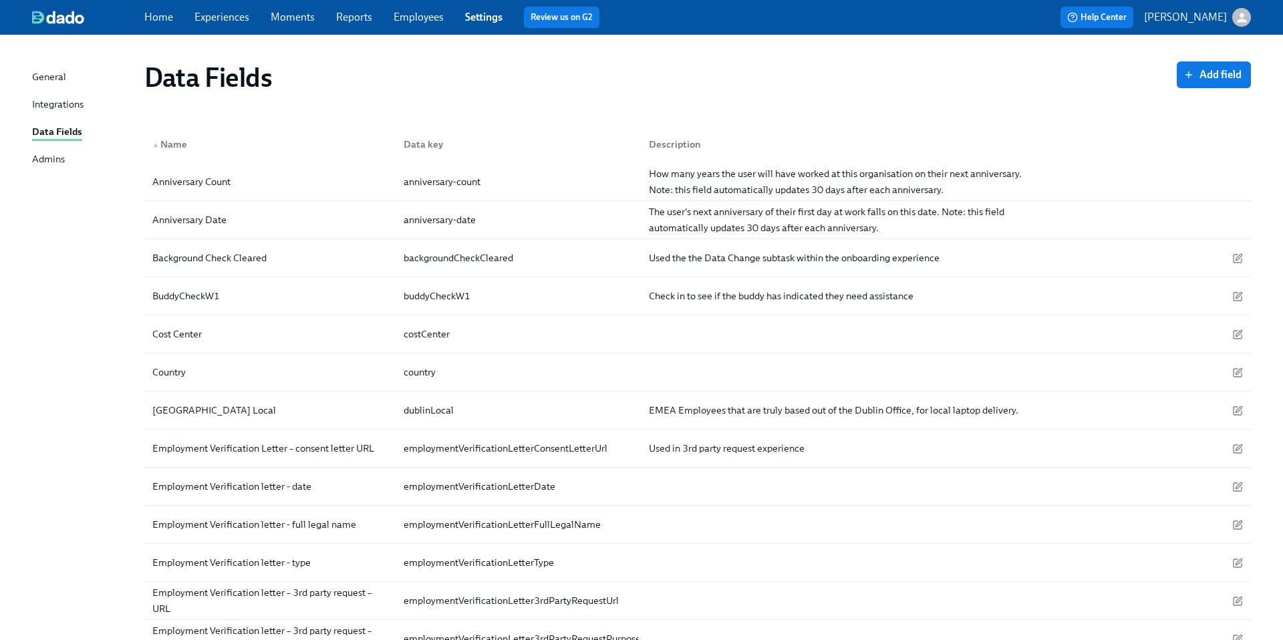
click at [51, 156] on div "Admins" at bounding box center [48, 160] width 33 height 17
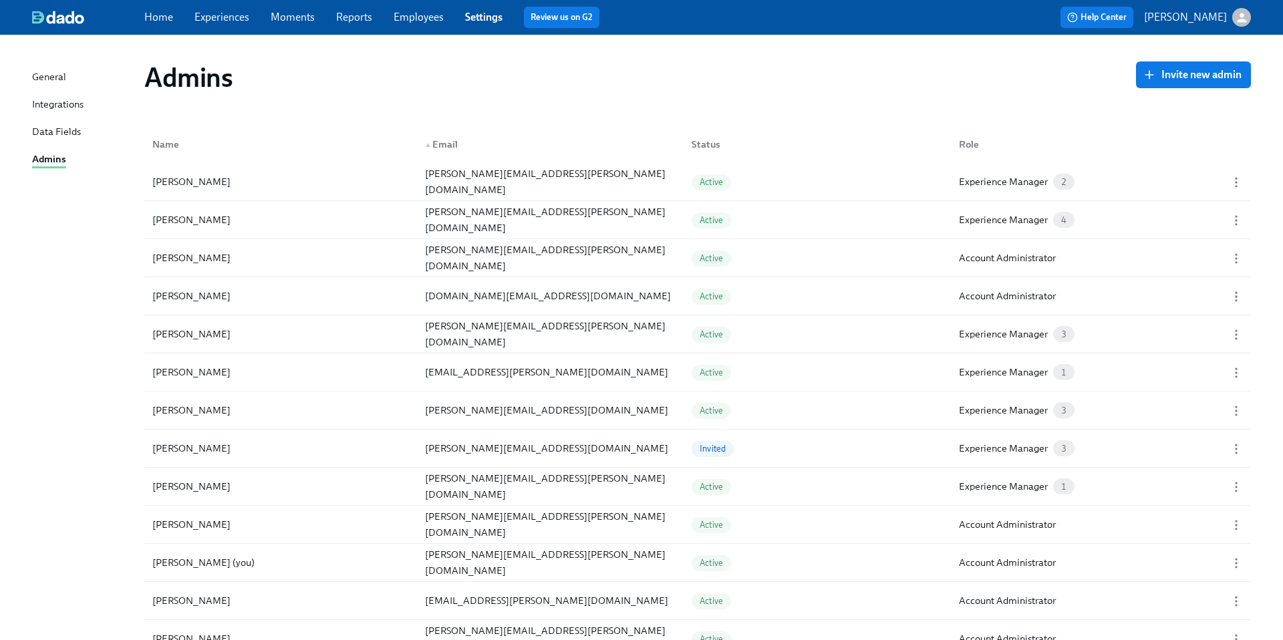
click at [56, 78] on div "General" at bounding box center [49, 78] width 34 height 17
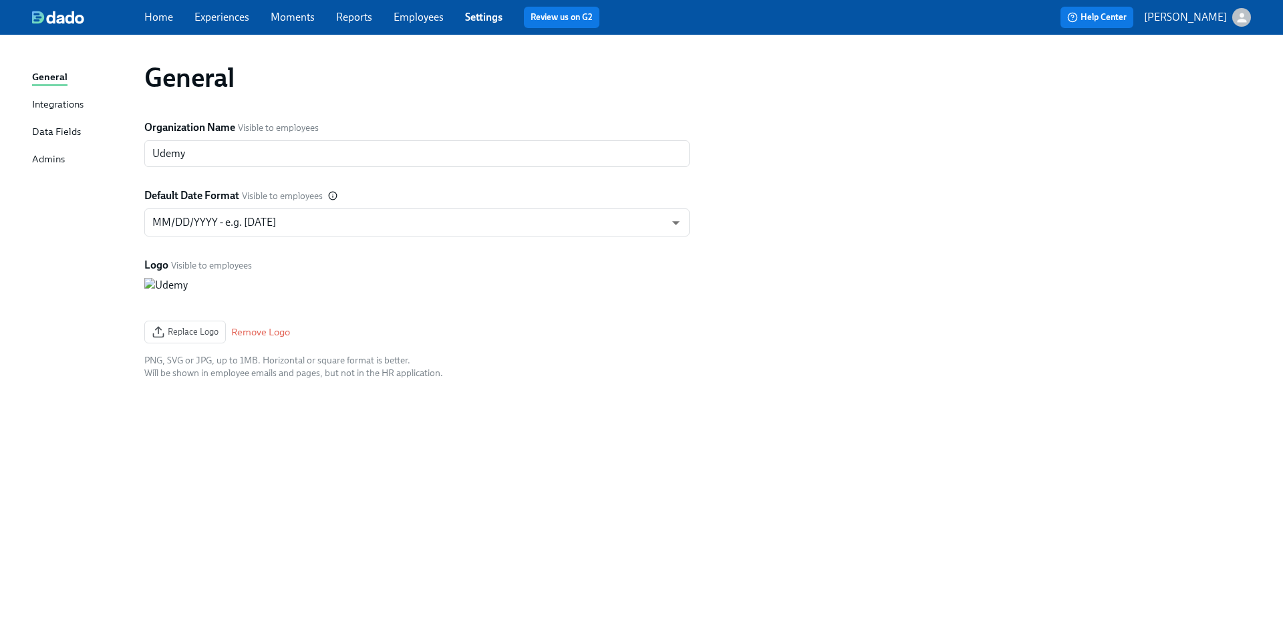
click at [154, 15] on link "Home" at bounding box center [158, 17] width 29 height 13
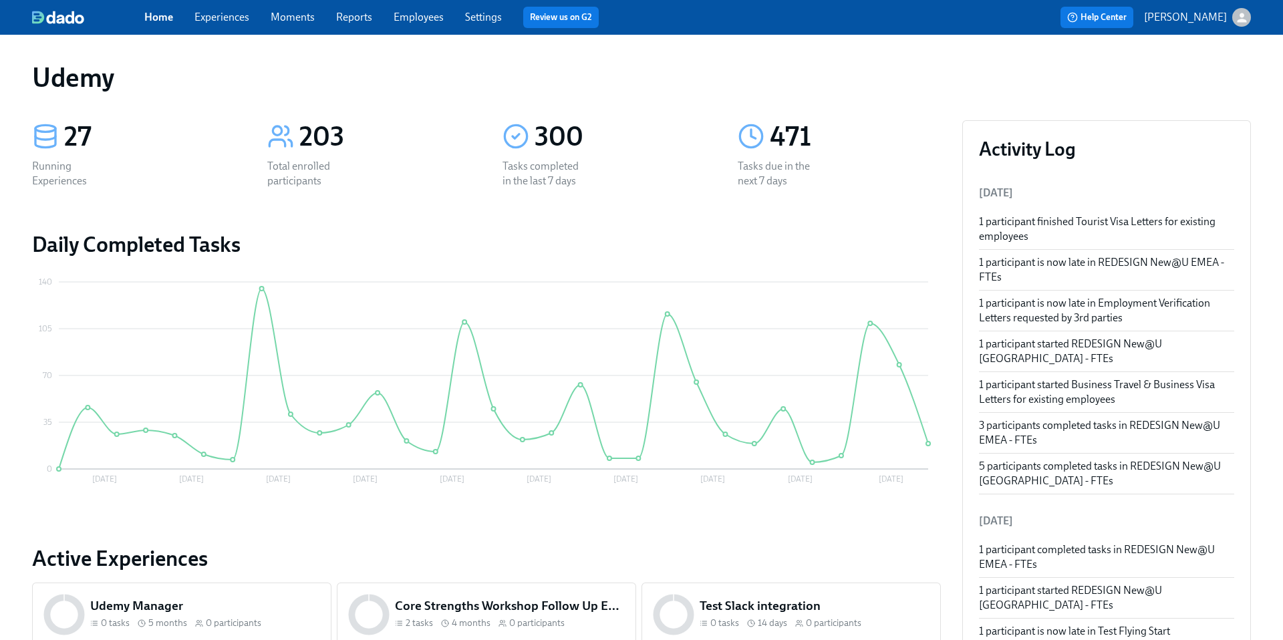
click at [225, 11] on link "Experiences" at bounding box center [221, 17] width 55 height 13
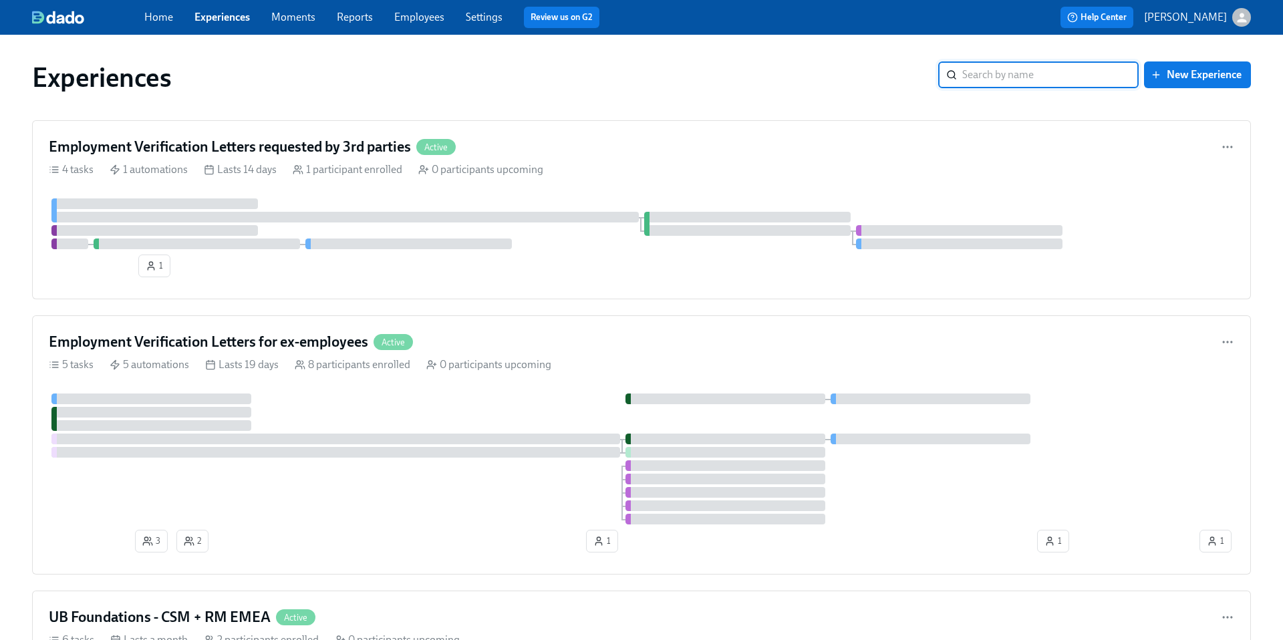
click at [354, 19] on link "Reports" at bounding box center [355, 17] width 36 height 13
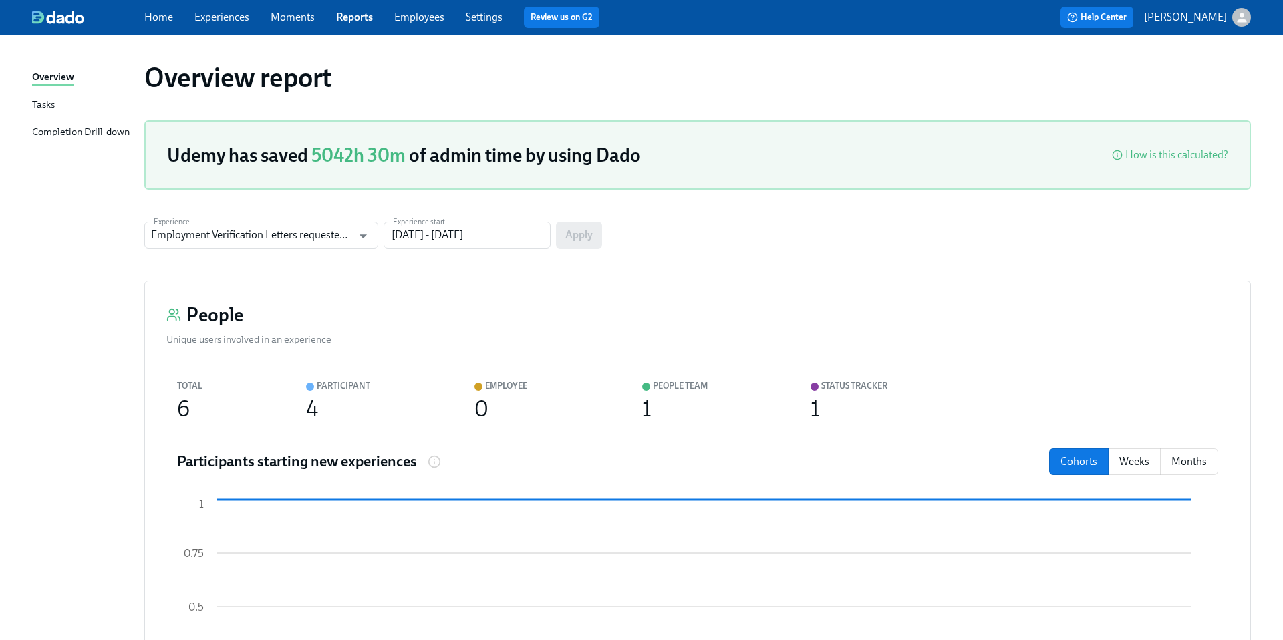
click at [424, 15] on link "Employees" at bounding box center [419, 17] width 50 height 13
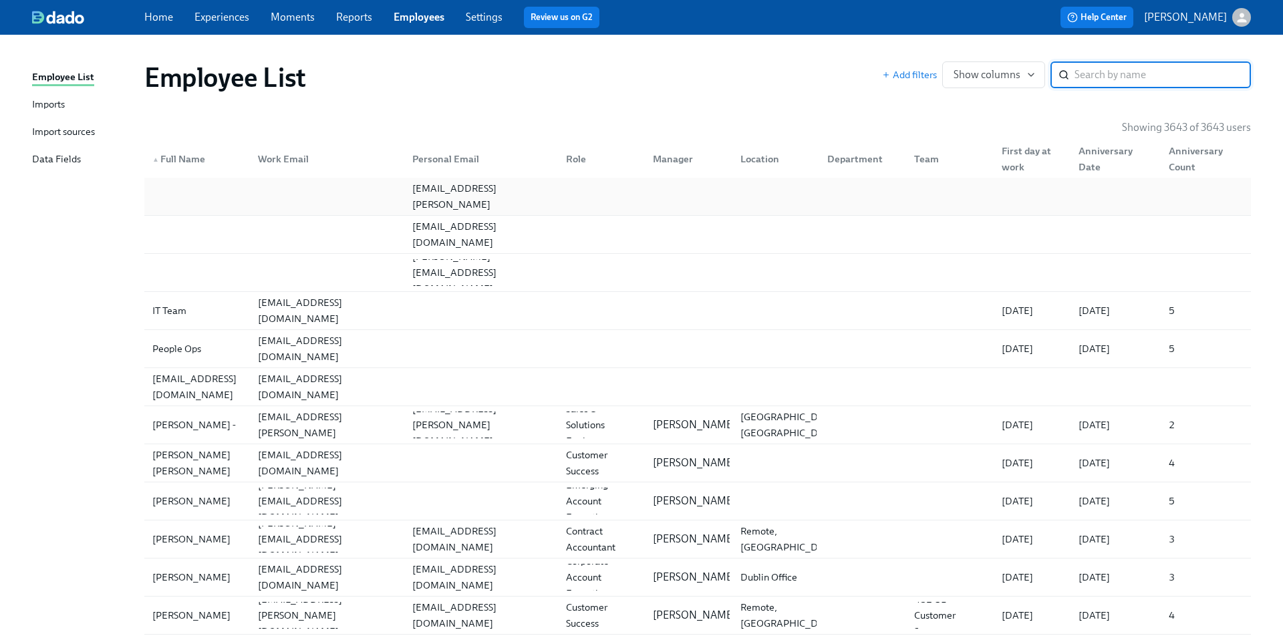
click at [254, 178] on div "alan.griffin@ucdconnect.ie" at bounding box center [697, 196] width 1107 height 37
click at [43, 131] on div "Import sources" at bounding box center [63, 132] width 63 height 17
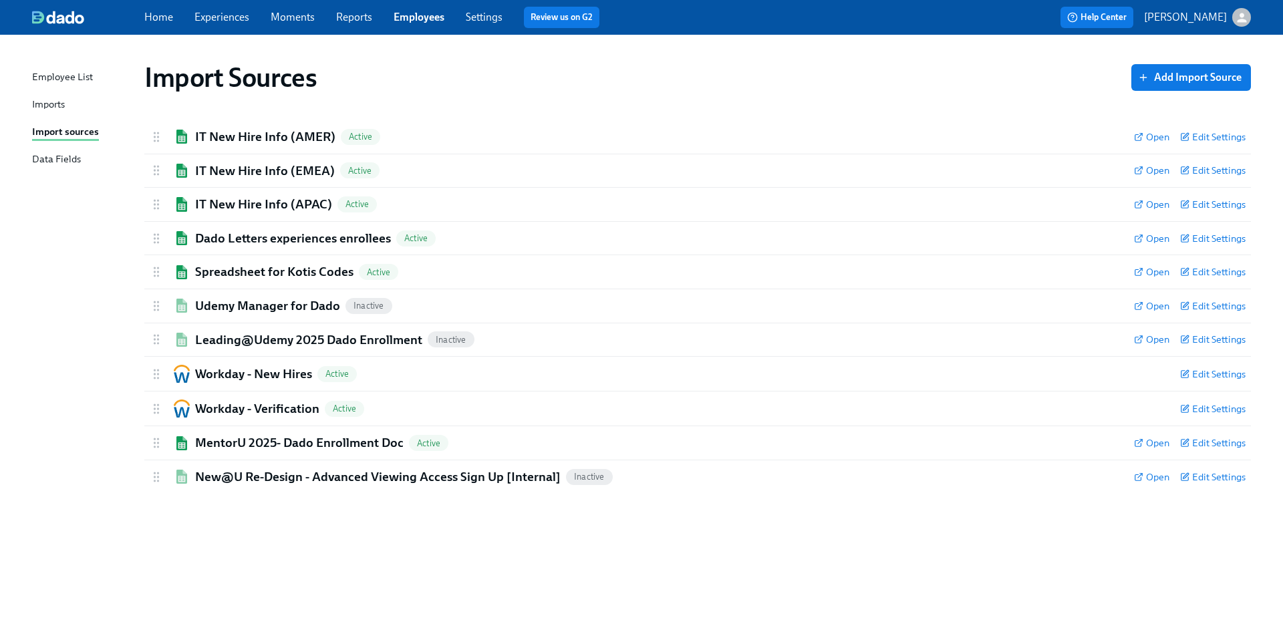
click at [43, 103] on div "Imports" at bounding box center [48, 105] width 33 height 17
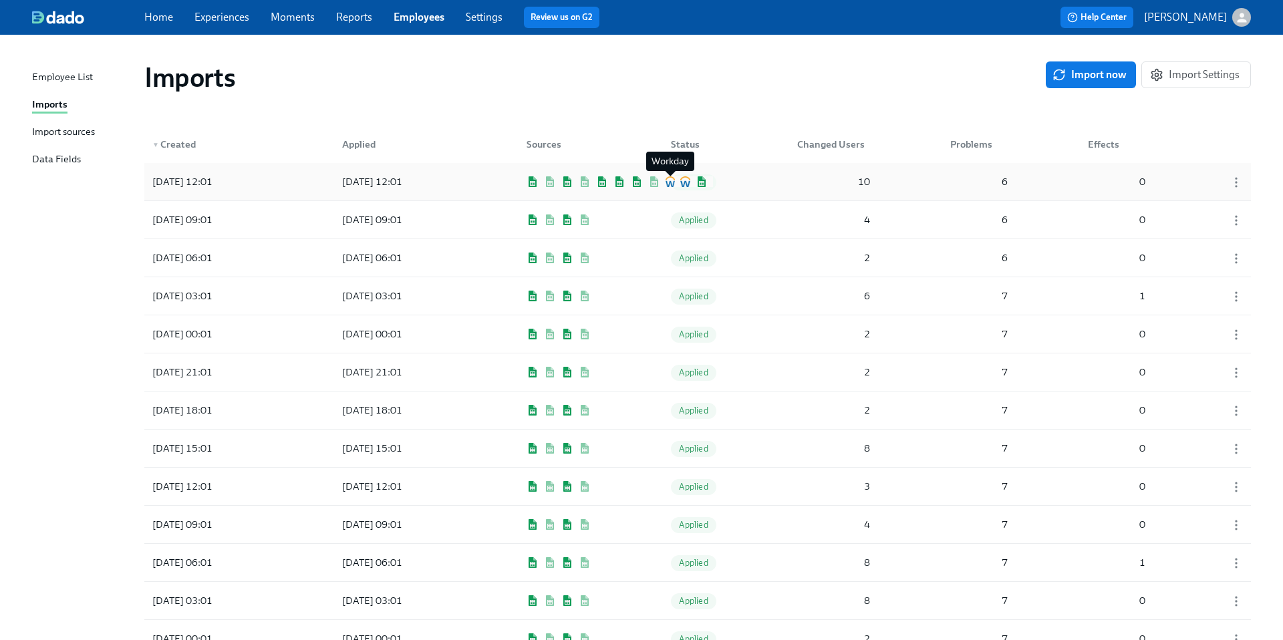
click at [670, 184] on img at bounding box center [670, 181] width 9 height 11
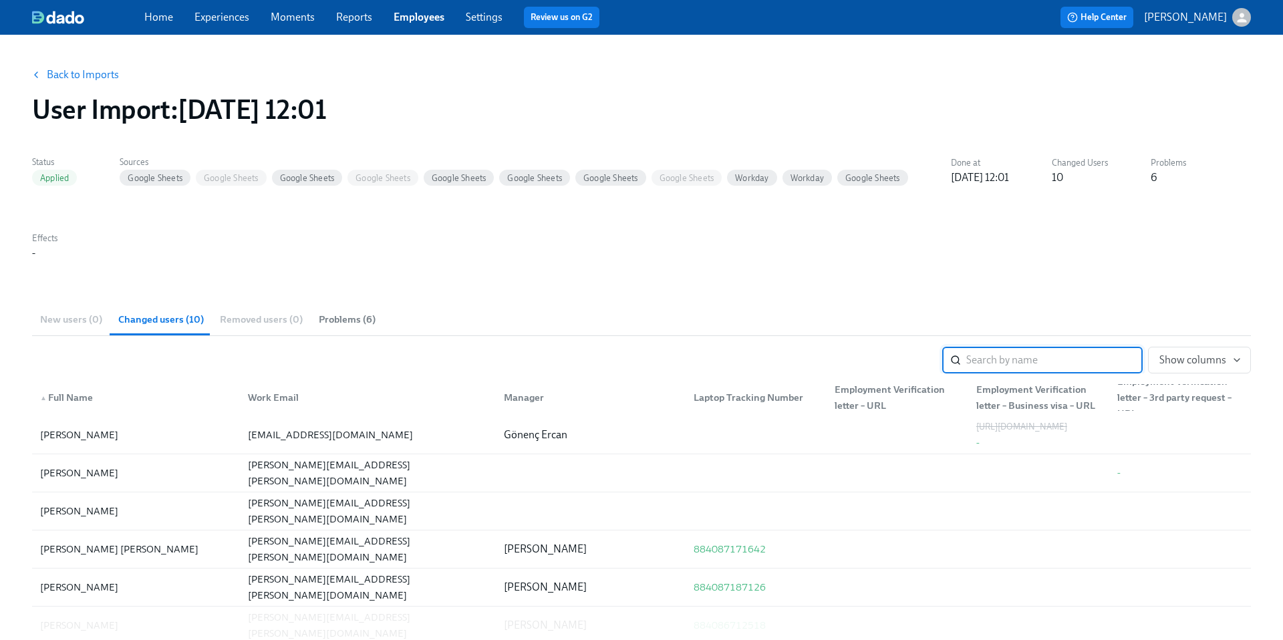
click at [97, 72] on link "Back to Imports" at bounding box center [83, 74] width 72 height 13
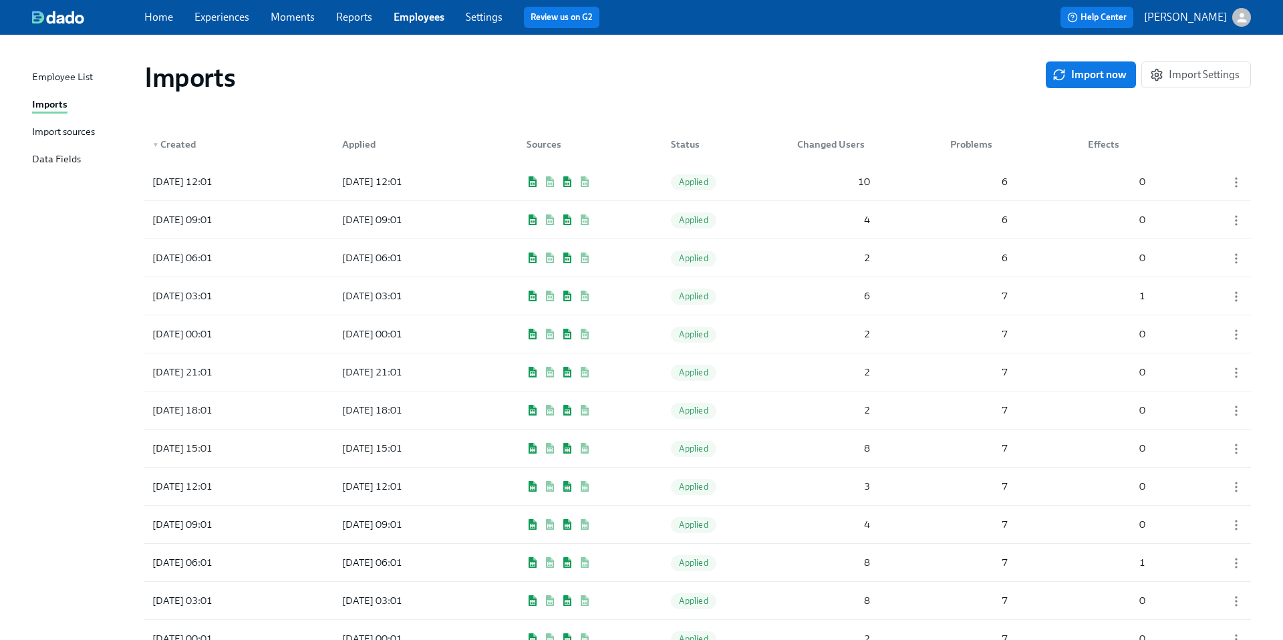
click at [85, 130] on div "Import sources" at bounding box center [63, 132] width 63 height 17
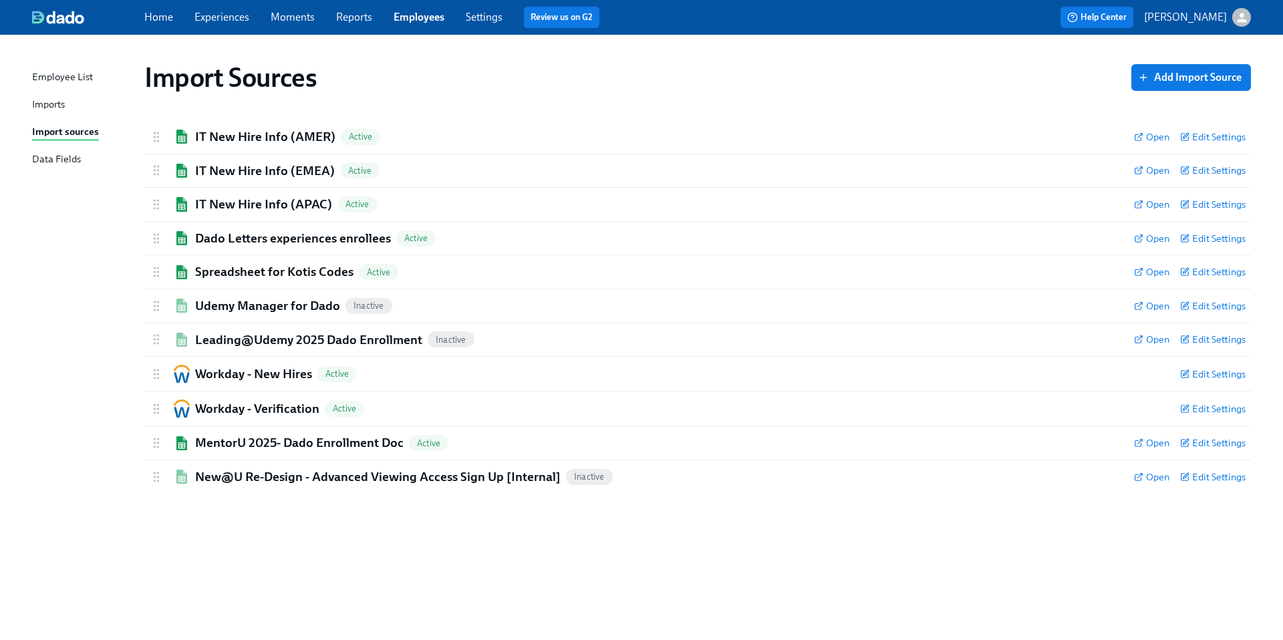
click at [61, 71] on div "Employee List" at bounding box center [62, 78] width 61 height 17
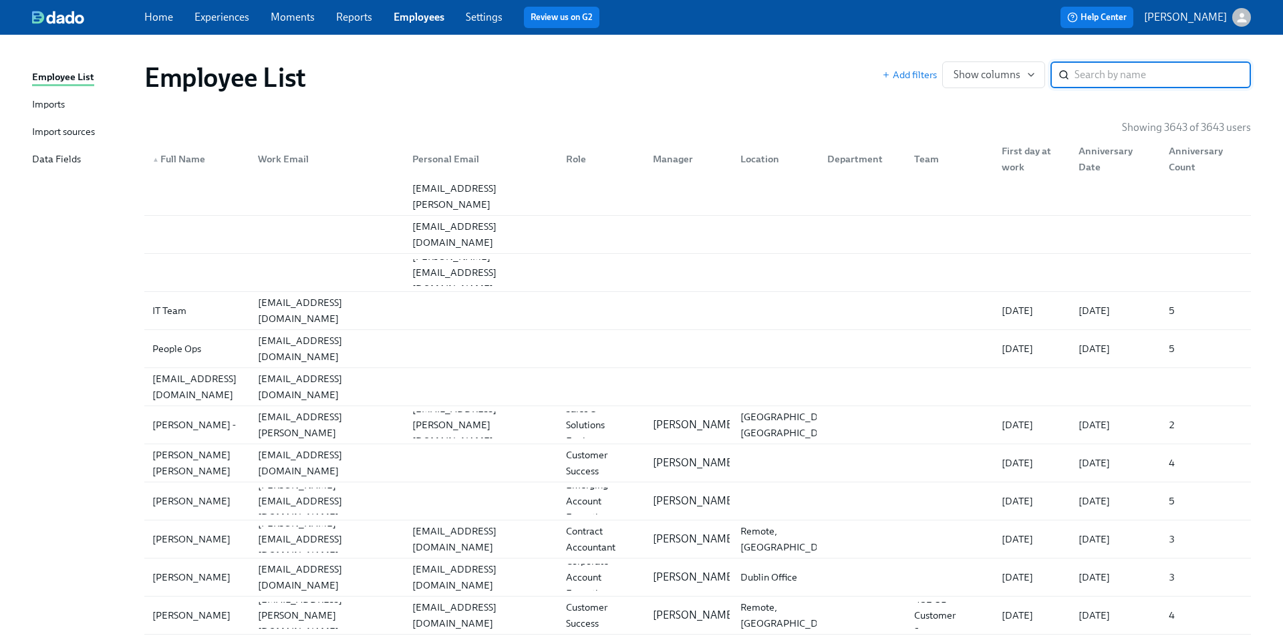
click at [55, 132] on div "Import sources" at bounding box center [63, 132] width 63 height 17
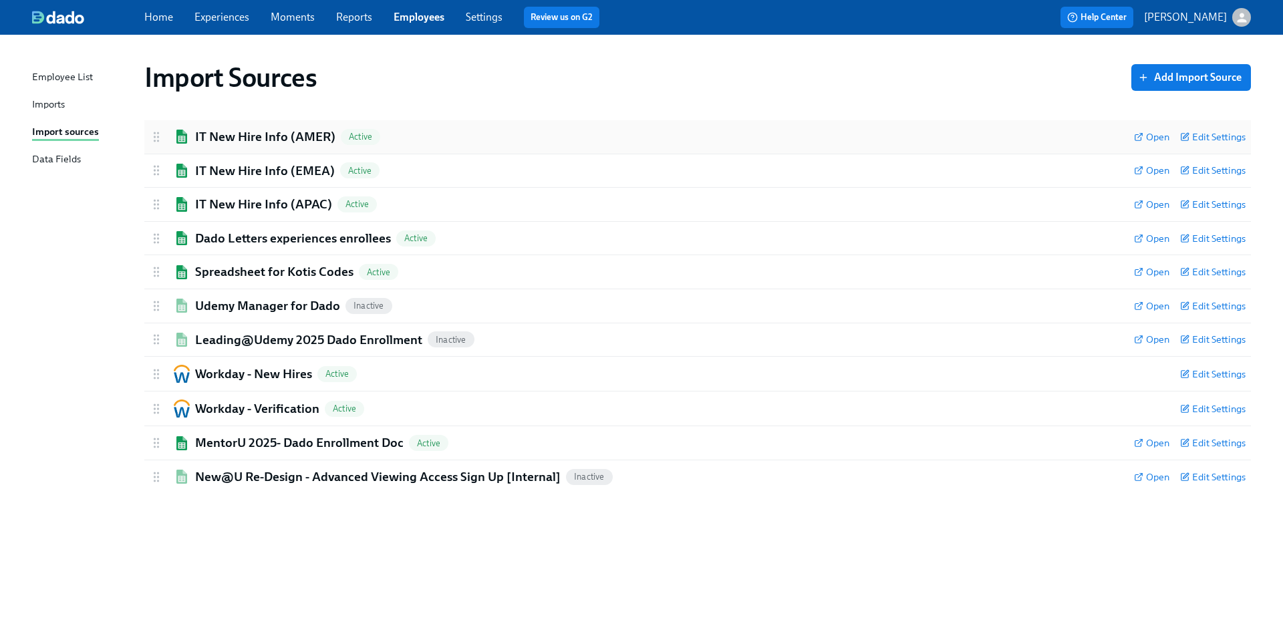
click at [260, 135] on h2 "IT New Hire Info (AMER)" at bounding box center [265, 136] width 140 height 17
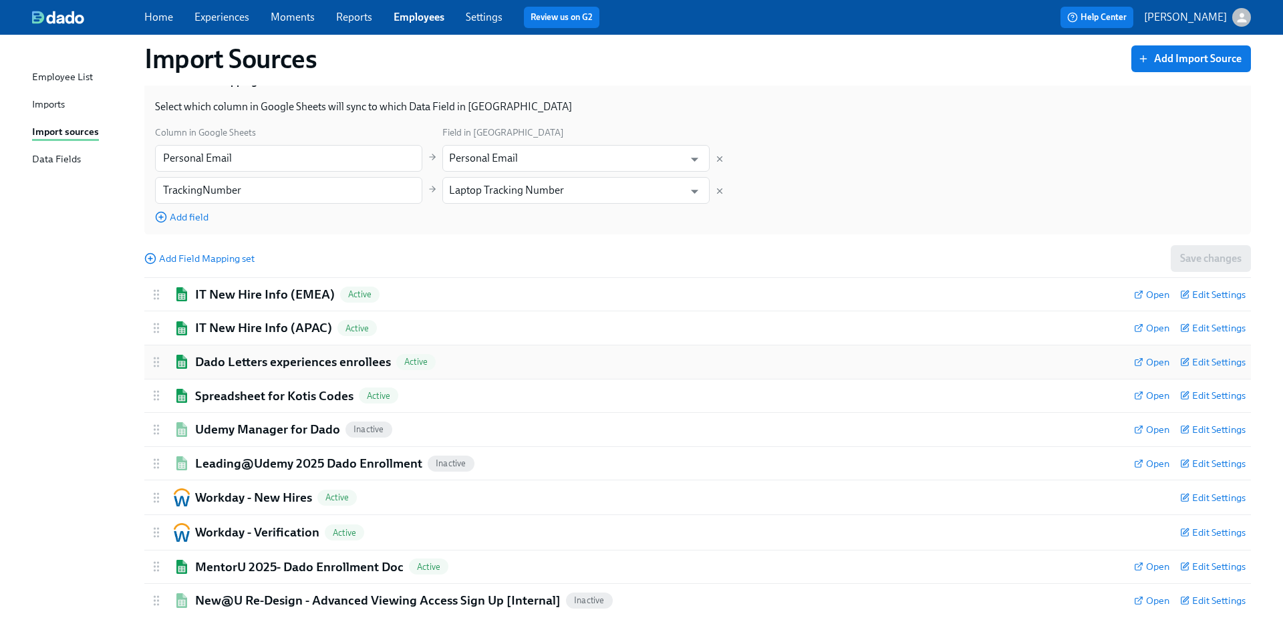
scroll to position [134, 0]
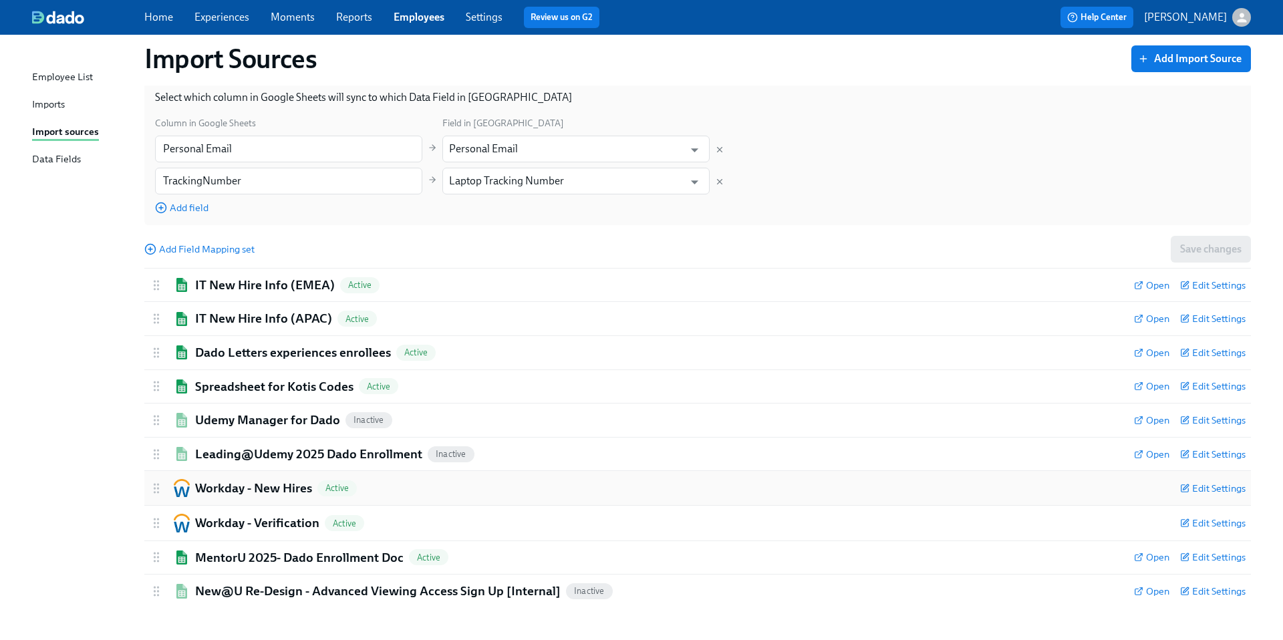
click at [239, 489] on h2 "Workday - New Hires" at bounding box center [253, 488] width 117 height 17
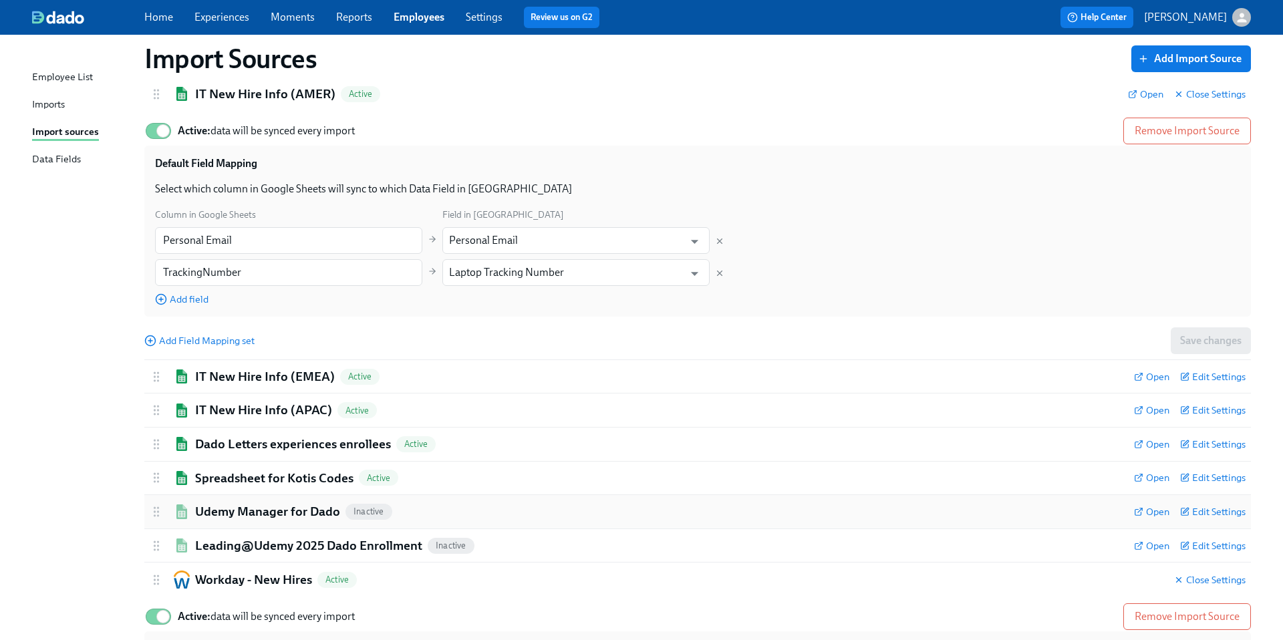
scroll to position [0, 0]
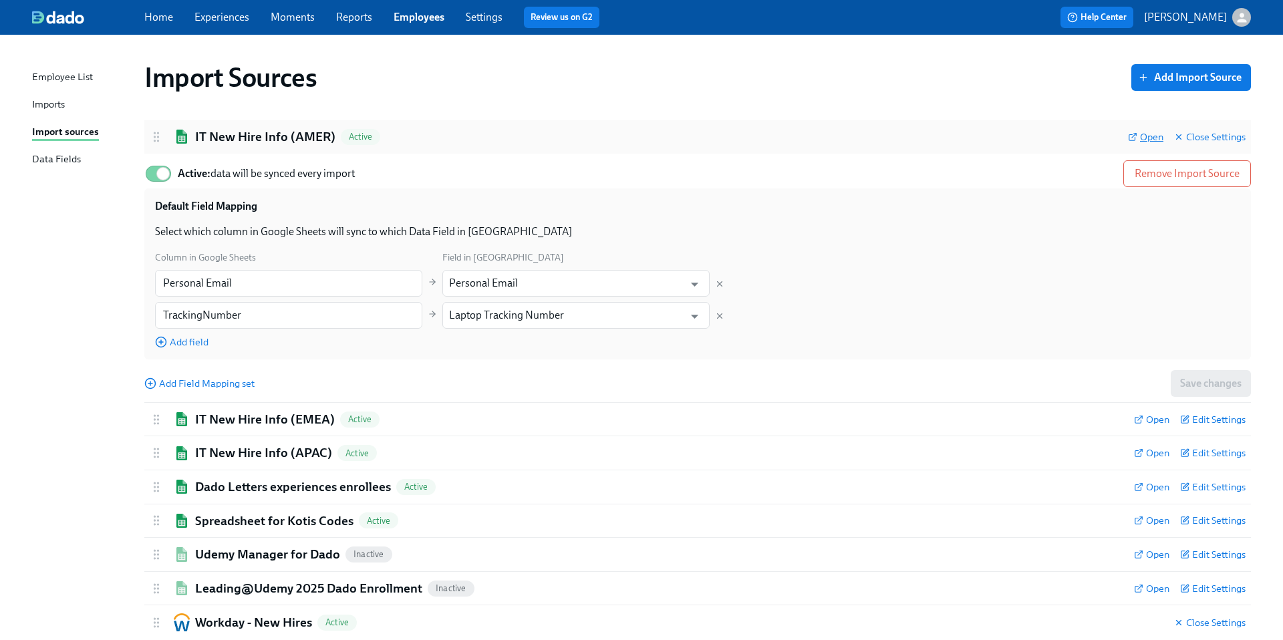
click at [1145, 138] on span "Open" at bounding box center [1145, 136] width 35 height 13
click at [1148, 420] on span "Open" at bounding box center [1151, 419] width 35 height 13
click at [49, 74] on div "Employee List" at bounding box center [62, 78] width 61 height 17
